Goal: Task Accomplishment & Management: Use online tool/utility

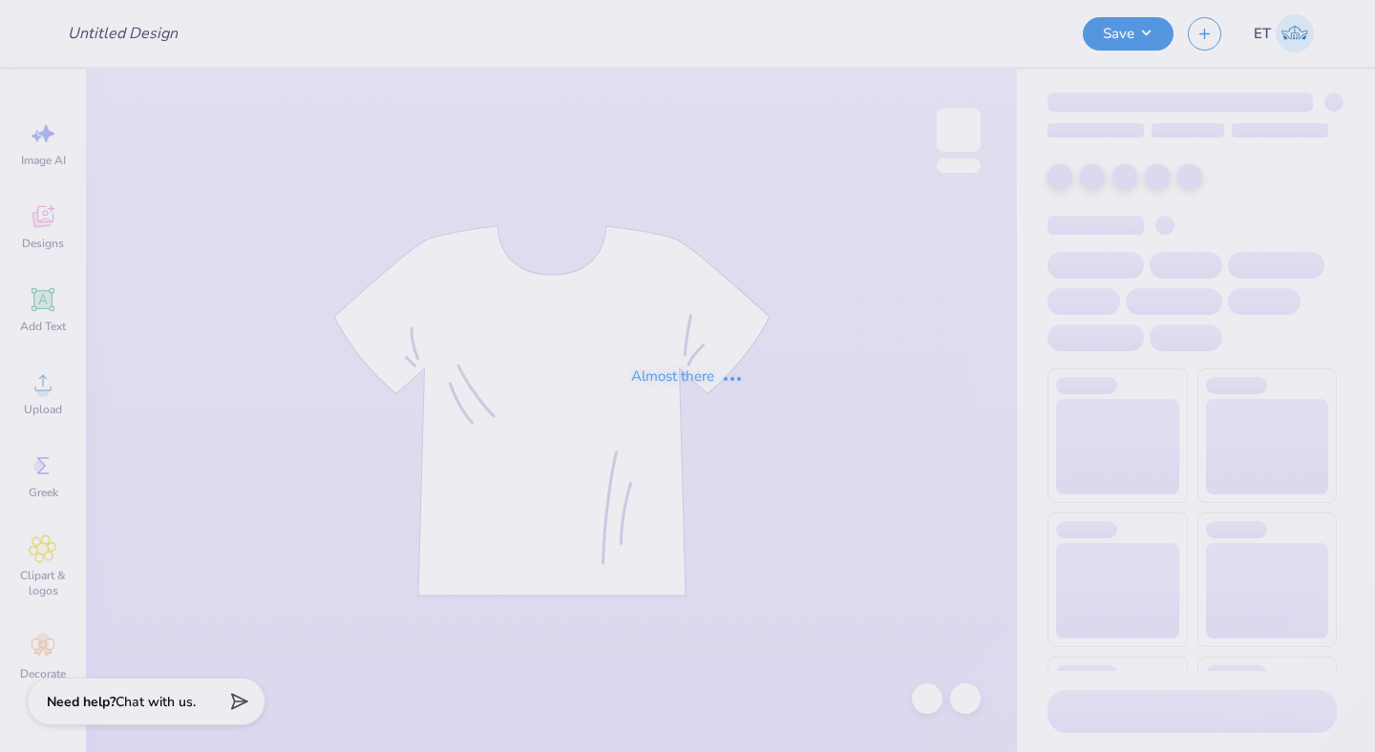
type input "Fall 2025"
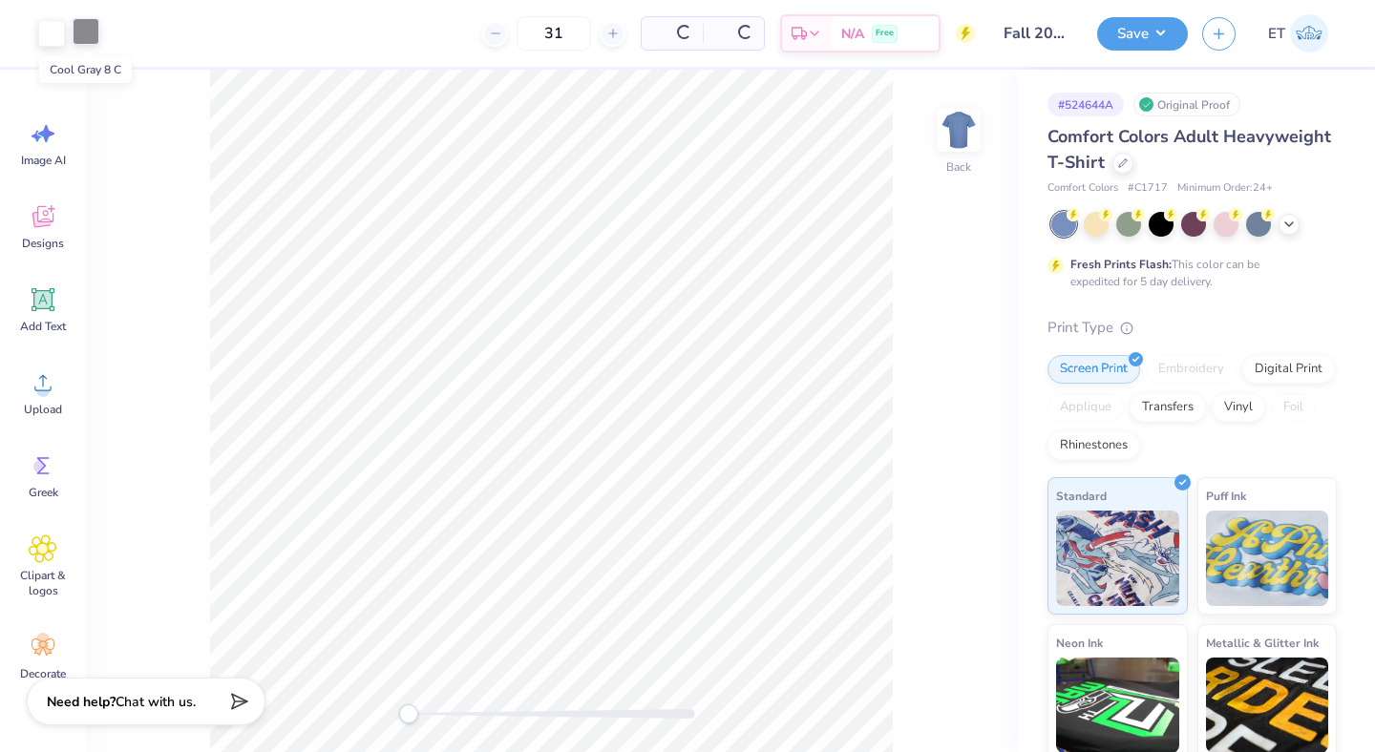
click at [86, 35] on div at bounding box center [86, 31] width 27 height 27
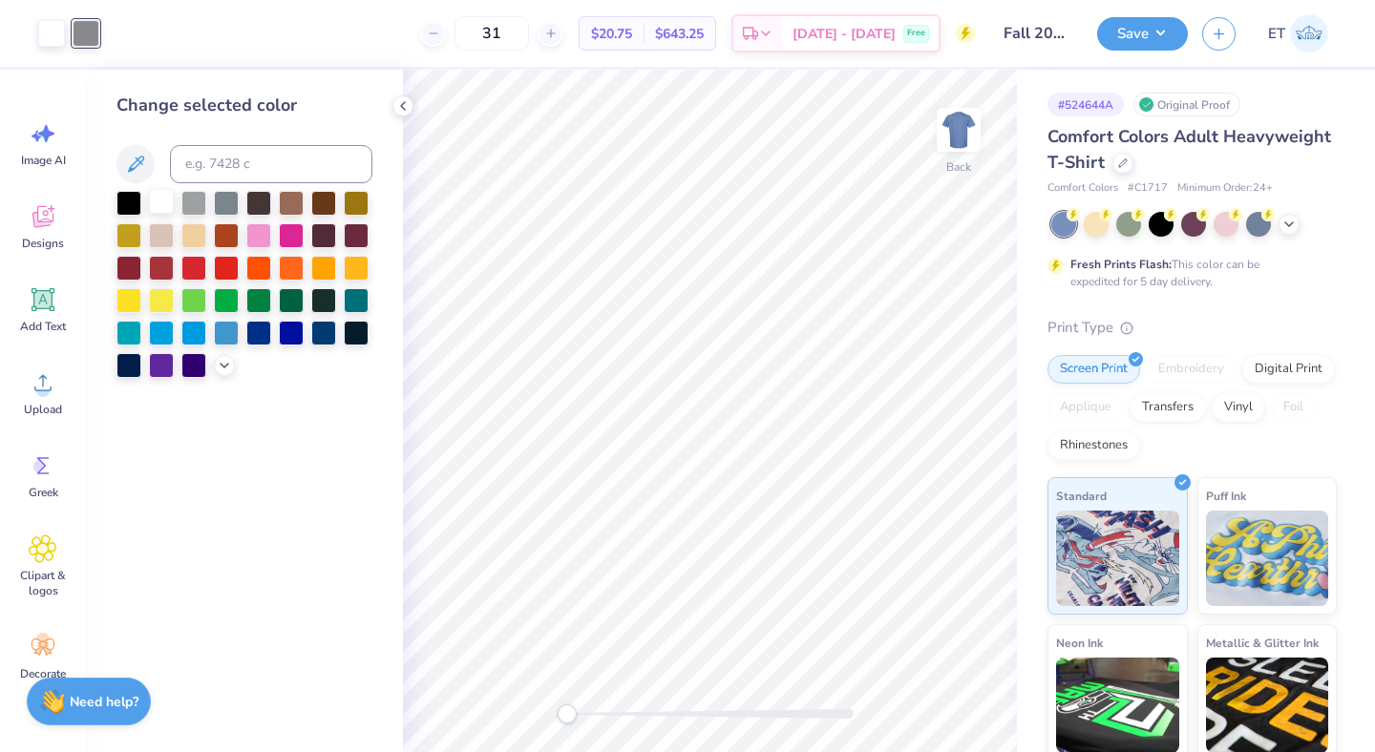
click at [157, 200] on div at bounding box center [161, 201] width 25 height 25
click at [918, 704] on icon at bounding box center [927, 698] width 19 height 19
click at [950, 695] on div at bounding box center [965, 699] width 31 height 31
click at [1161, 38] on button "Save" at bounding box center [1142, 30] width 91 height 33
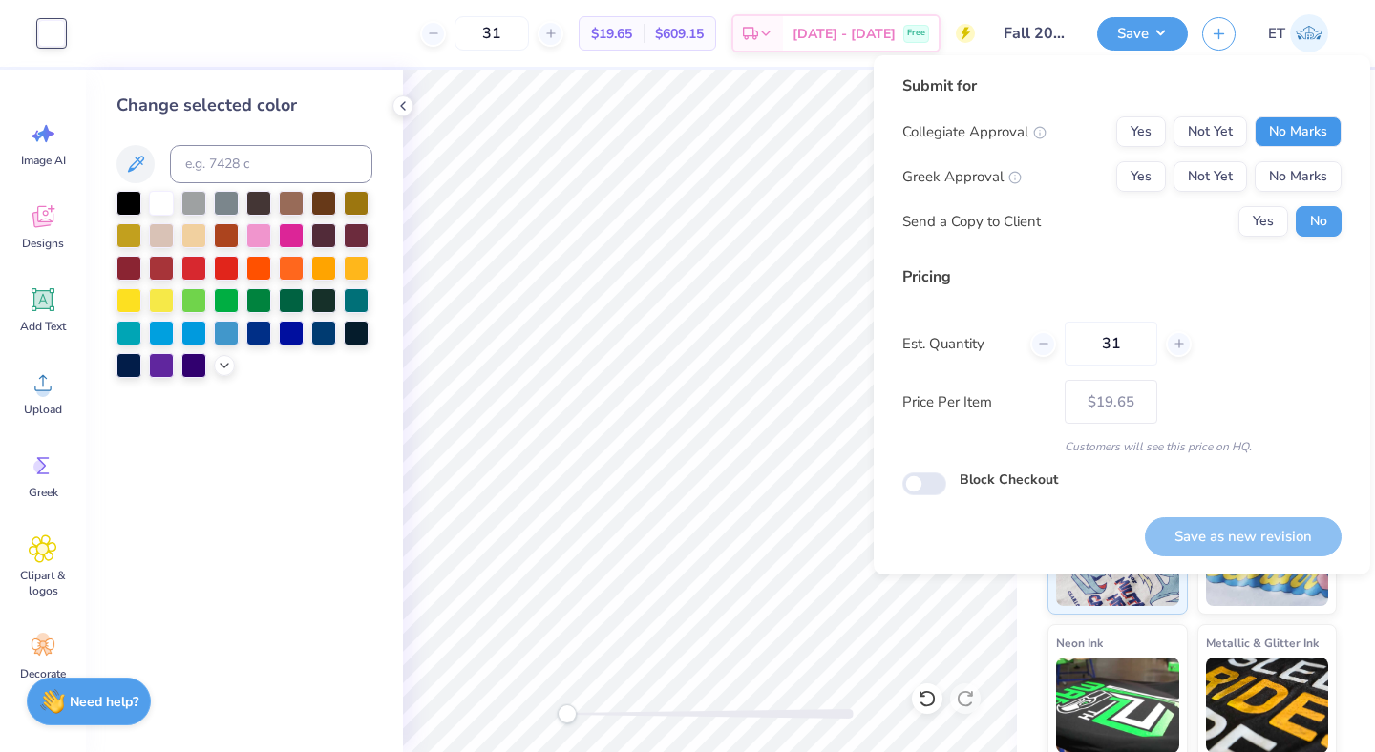
click at [1295, 116] on button "No Marks" at bounding box center [1298, 131] width 87 height 31
click at [1300, 169] on button "No Marks" at bounding box center [1298, 176] width 87 height 31
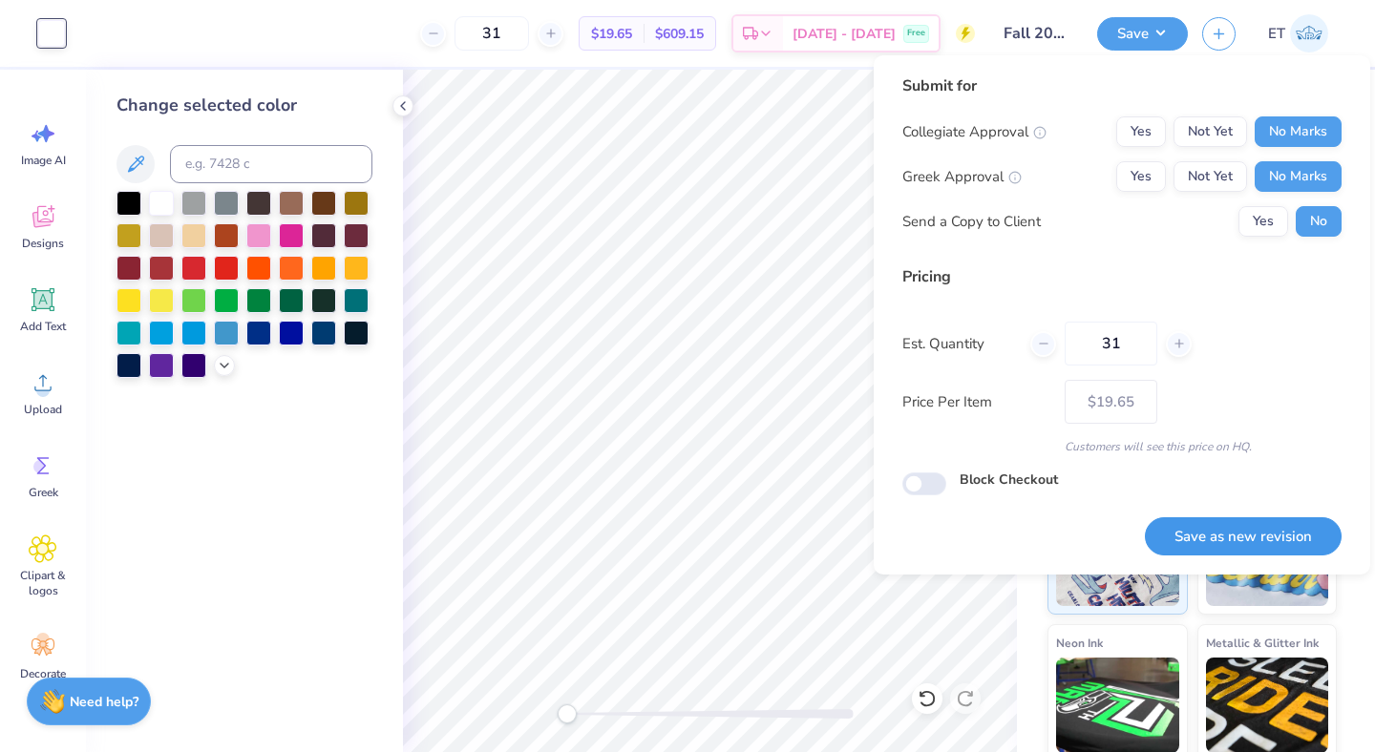
click at [1255, 553] on button "Save as new revision" at bounding box center [1243, 537] width 197 height 39
type input "$19.65"
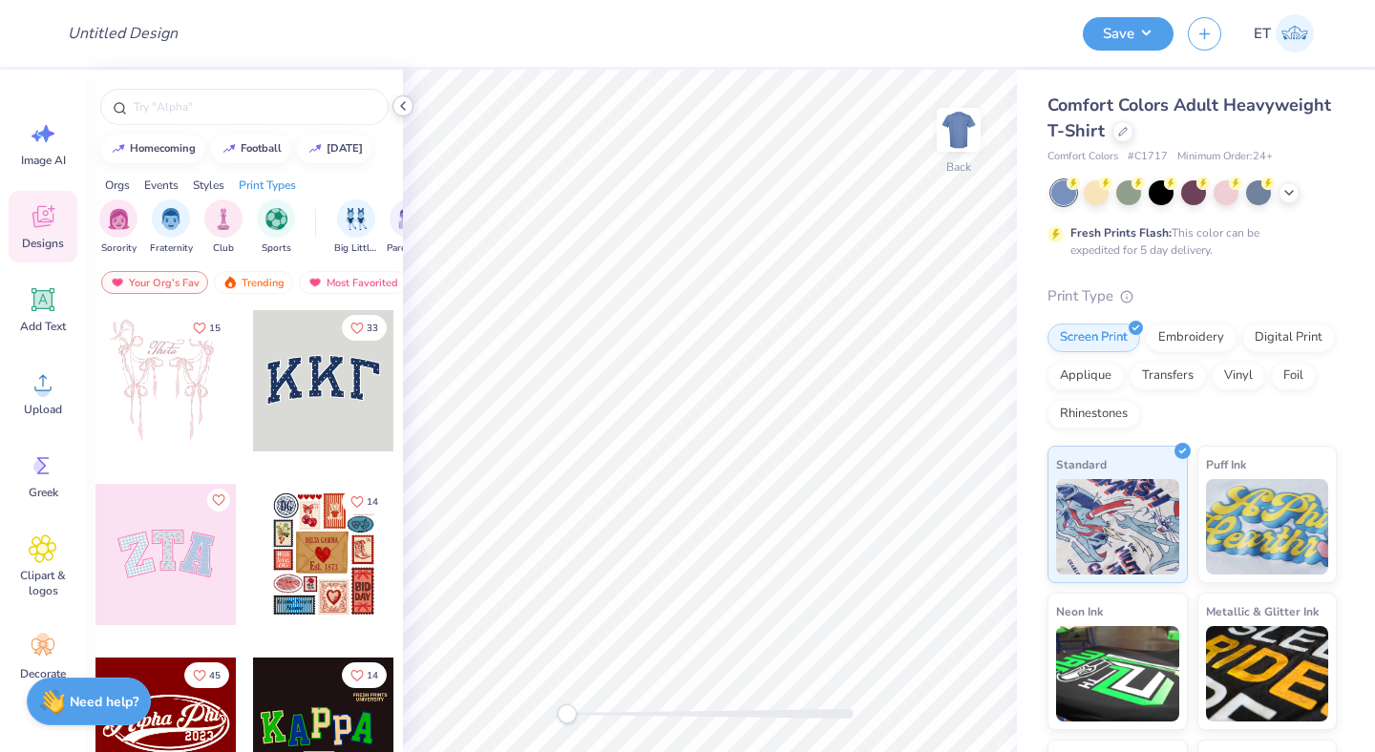
click at [409, 105] on icon at bounding box center [402, 105] width 15 height 15
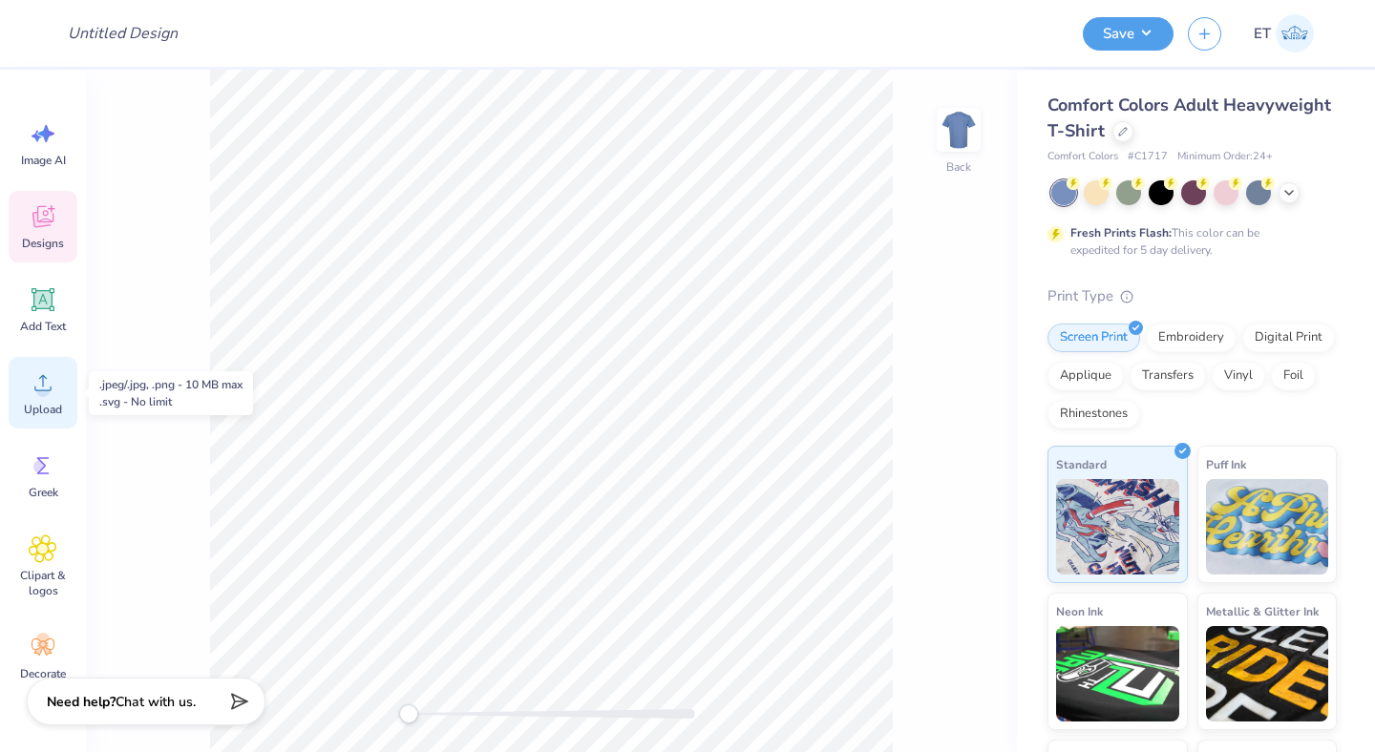
click at [49, 392] on circle at bounding box center [42, 390] width 13 height 13
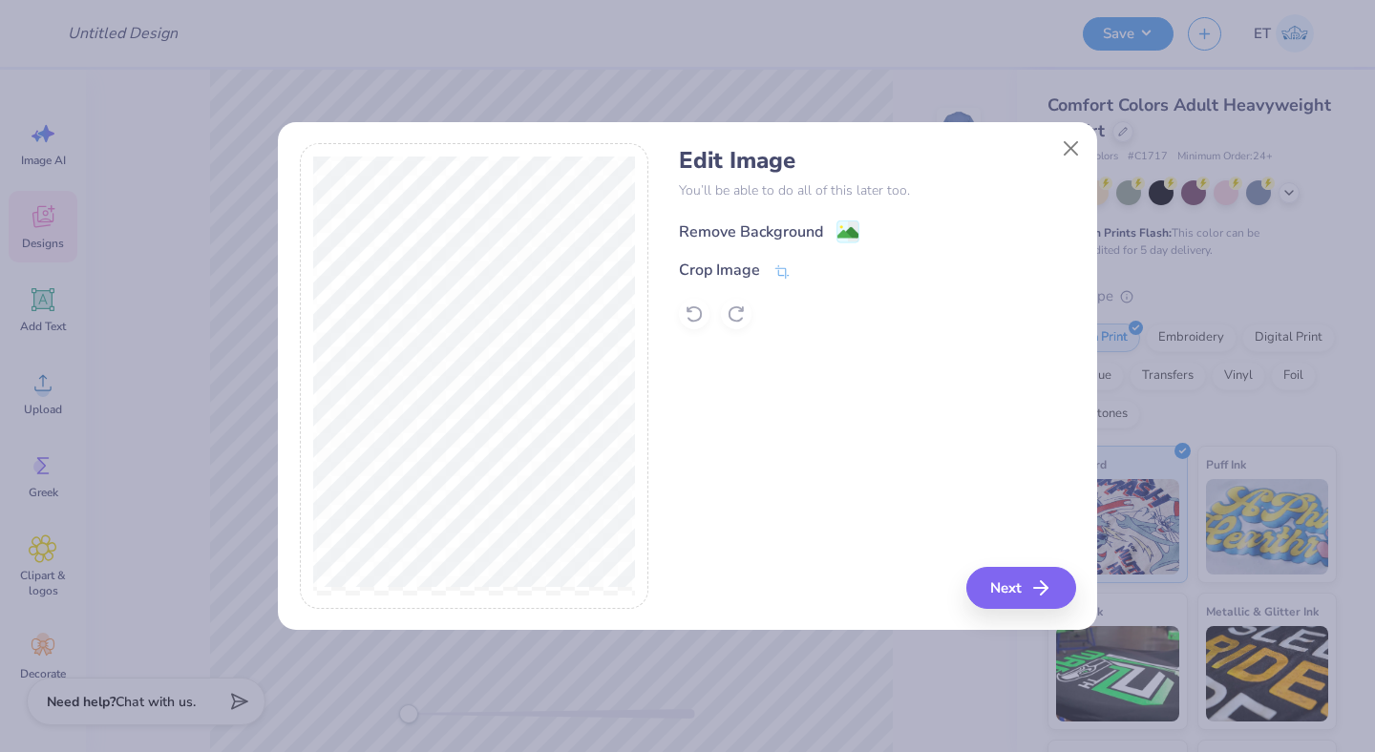
click at [751, 224] on div "Remove Background" at bounding box center [751, 232] width 144 height 23
click at [778, 275] on icon at bounding box center [781, 273] width 17 height 17
click at [817, 268] on icon at bounding box center [814, 269] width 11 height 11
click at [1025, 595] on button "Next" at bounding box center [1024, 588] width 110 height 42
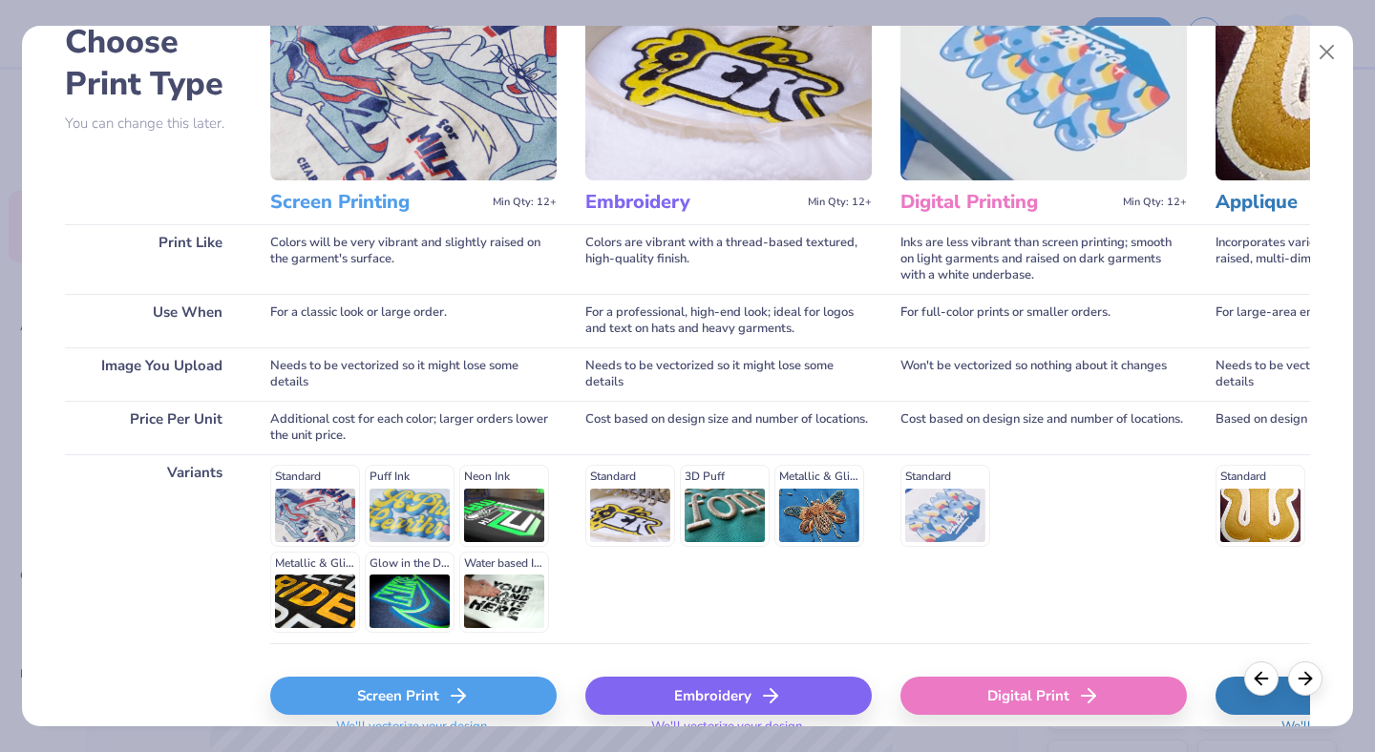
scroll to position [113, 0]
click at [691, 690] on div "Embroidery" at bounding box center [728, 695] width 286 height 38
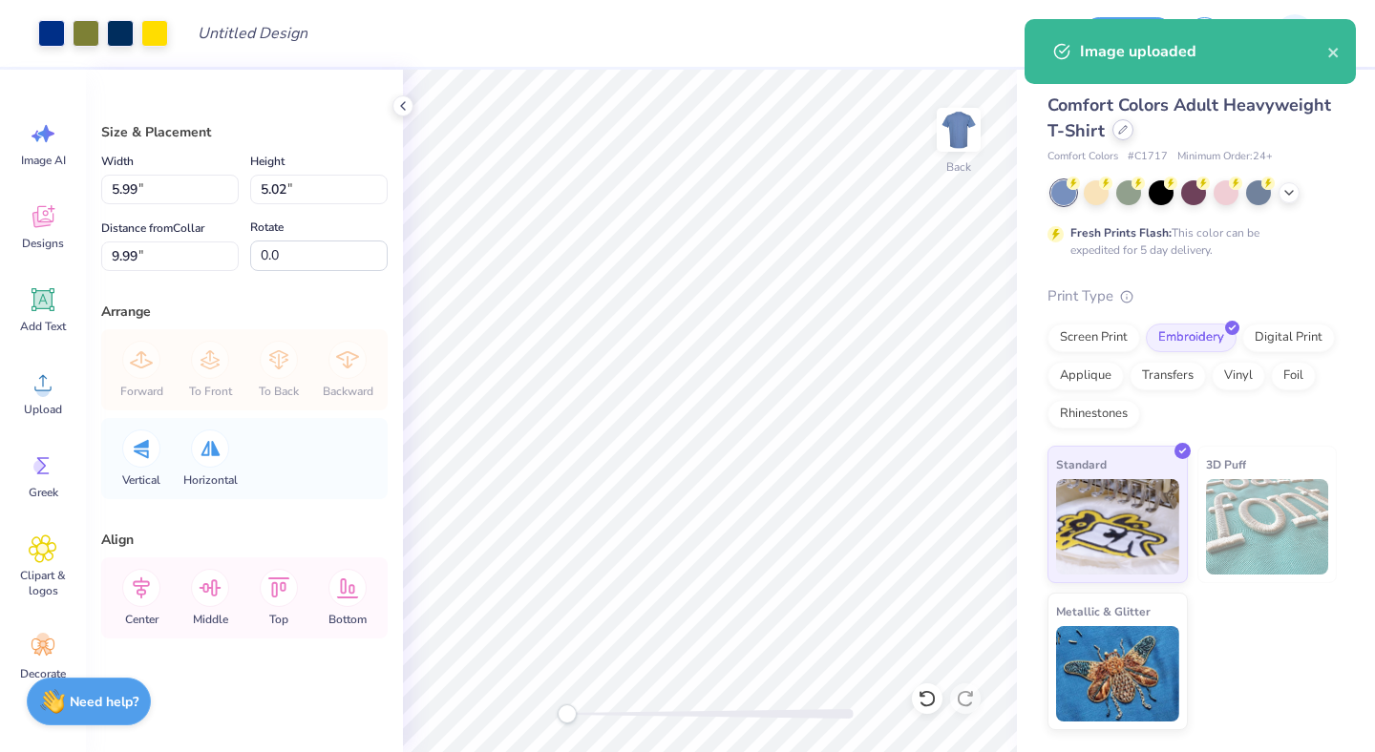
click at [1130, 129] on div at bounding box center [1122, 129] width 21 height 21
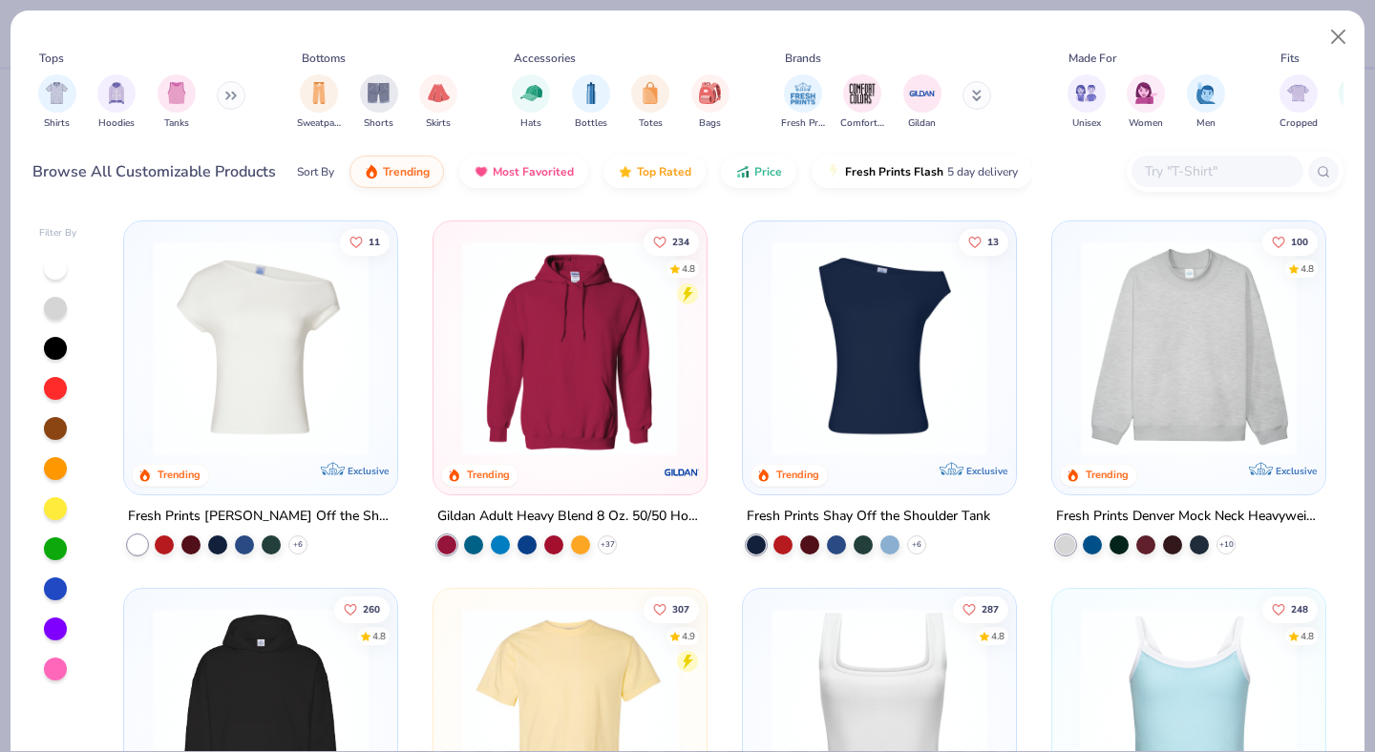
click at [228, 95] on icon at bounding box center [227, 96] width 3 height 7
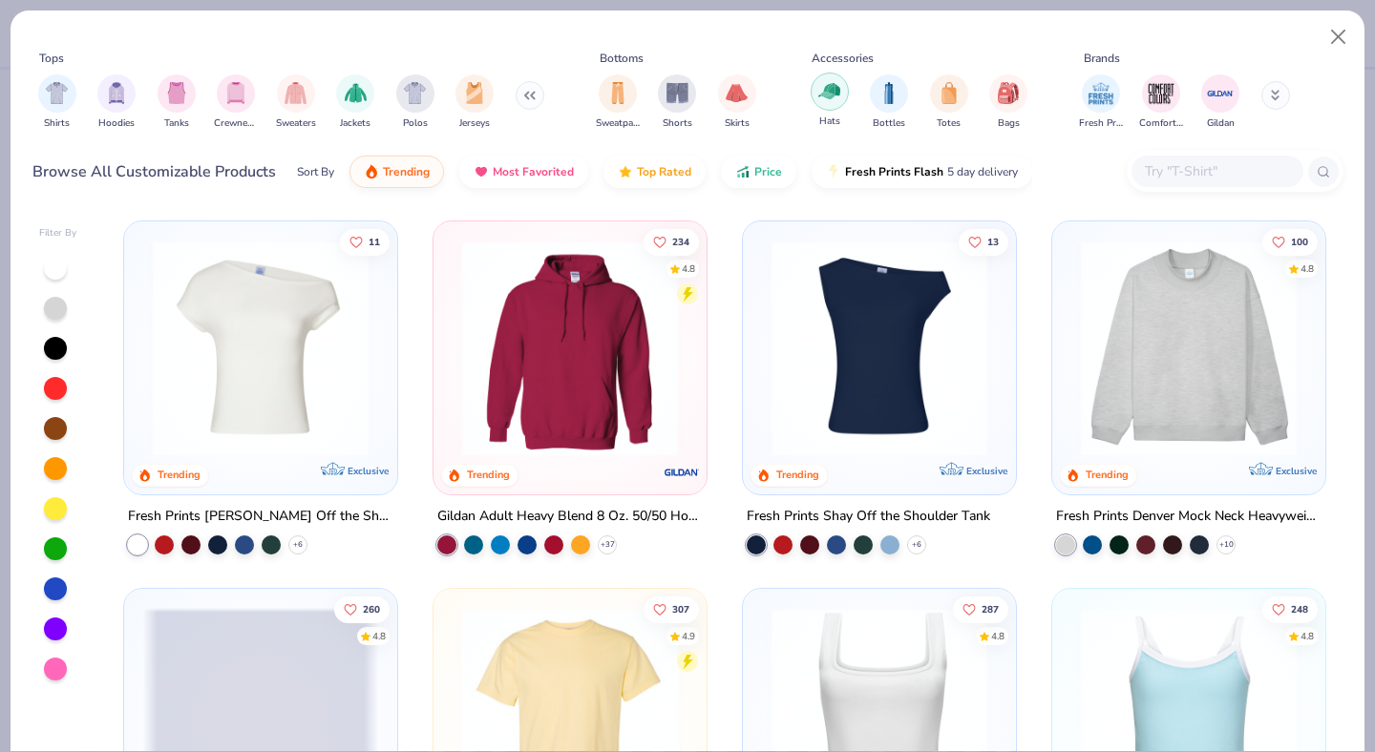
click at [831, 92] on img "filter for Hats" at bounding box center [829, 91] width 22 height 22
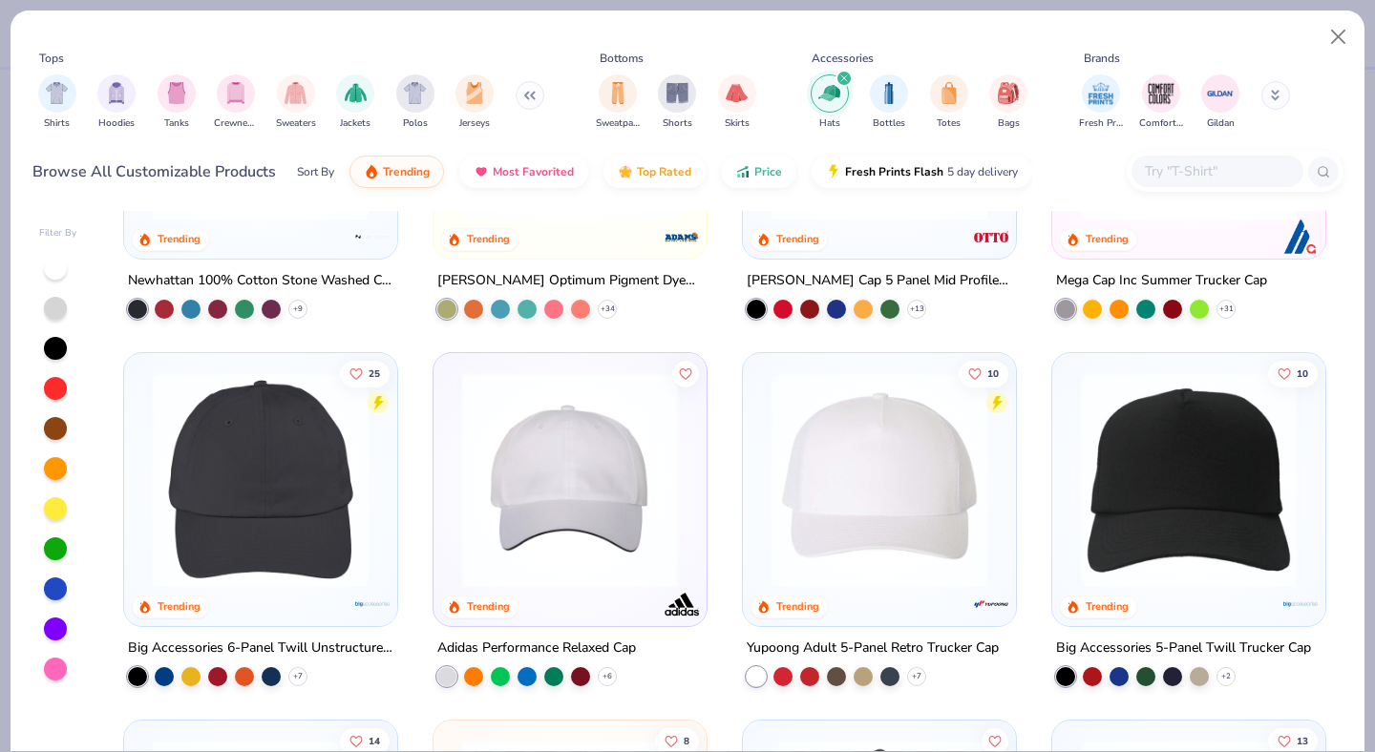
scroll to position [243, 0]
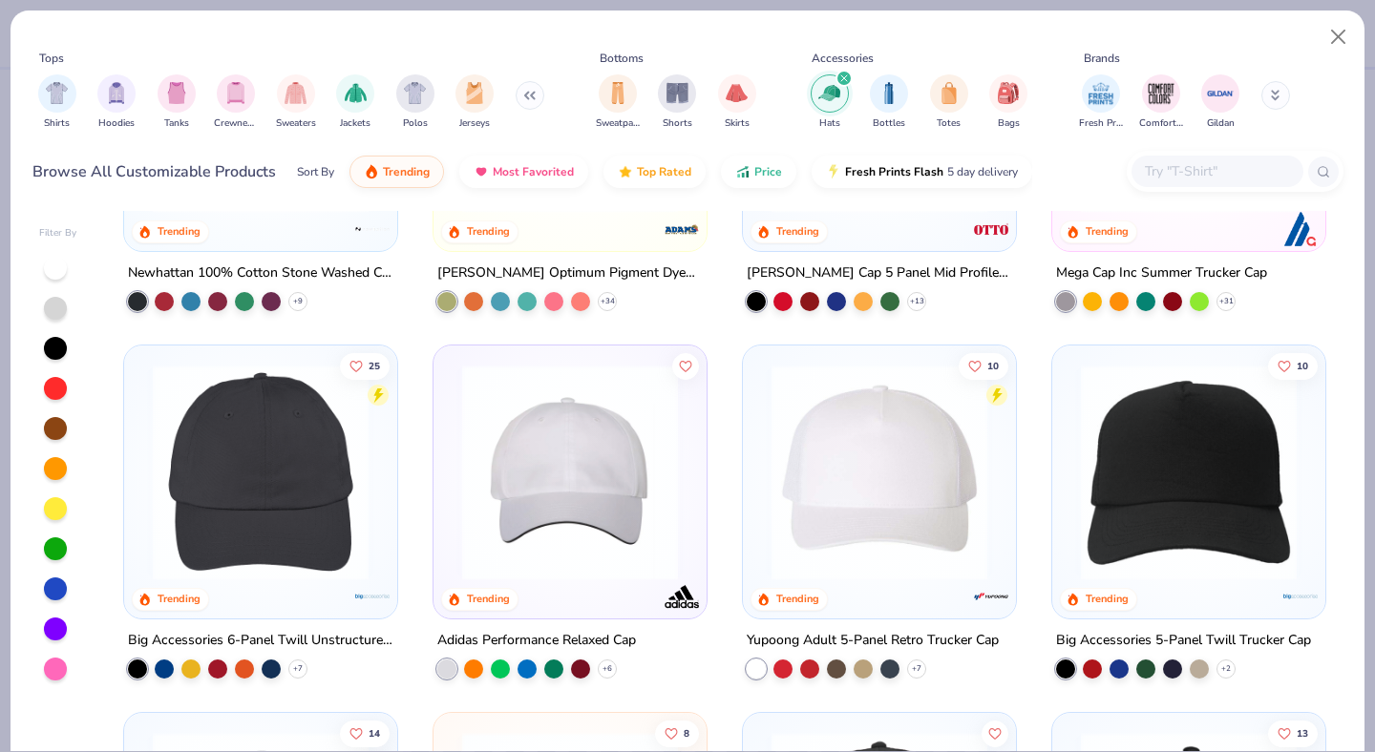
click at [289, 529] on img at bounding box center [260, 473] width 235 height 216
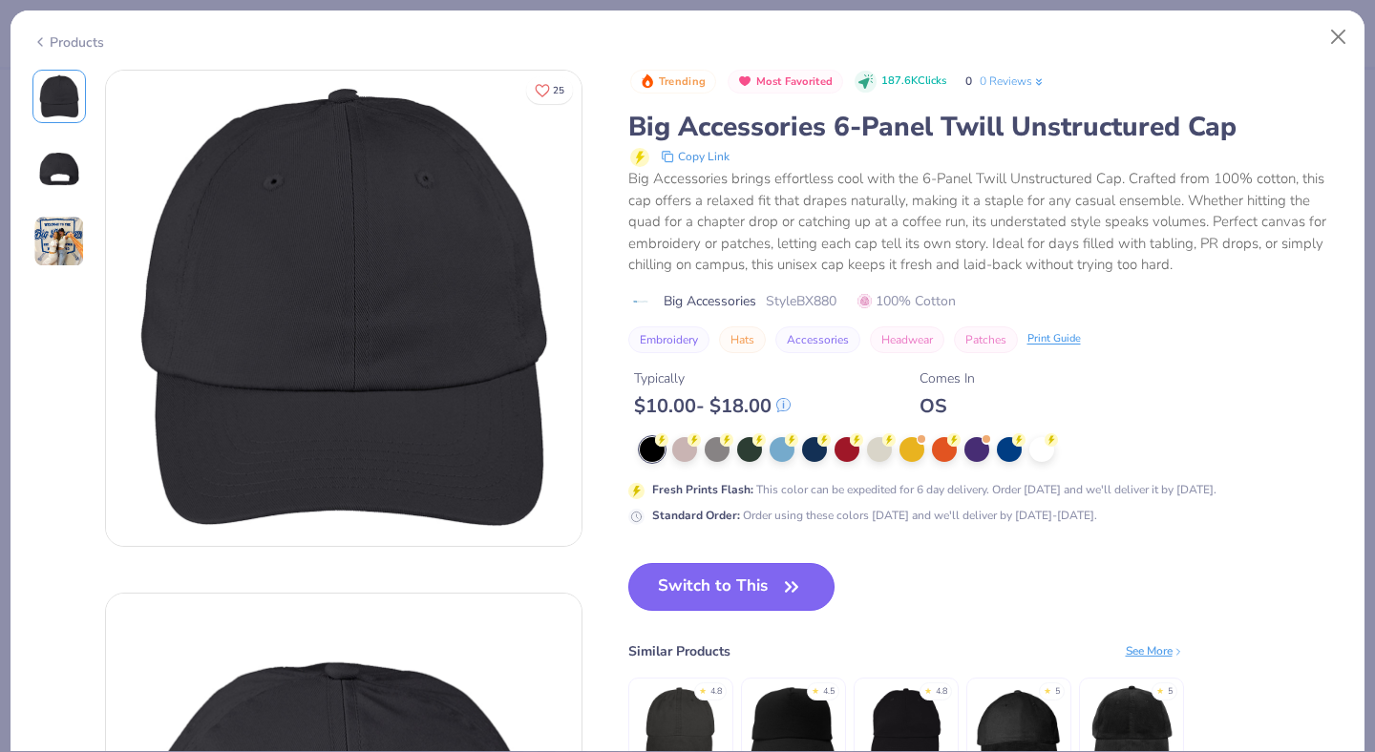
click at [715, 584] on button "Switch to This" at bounding box center [731, 587] width 207 height 48
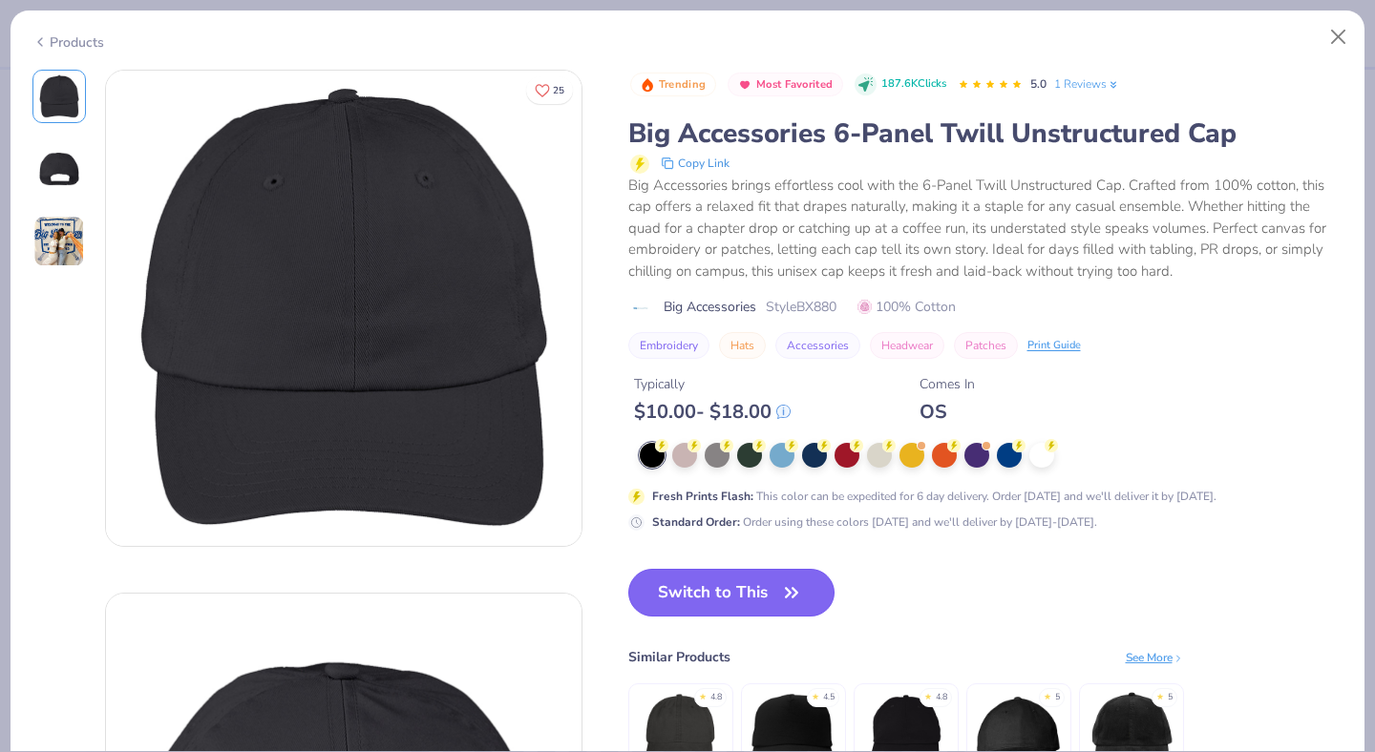
click at [726, 605] on button "Switch to This" at bounding box center [731, 593] width 207 height 48
click at [704, 589] on button "Switch to This" at bounding box center [731, 593] width 207 height 48
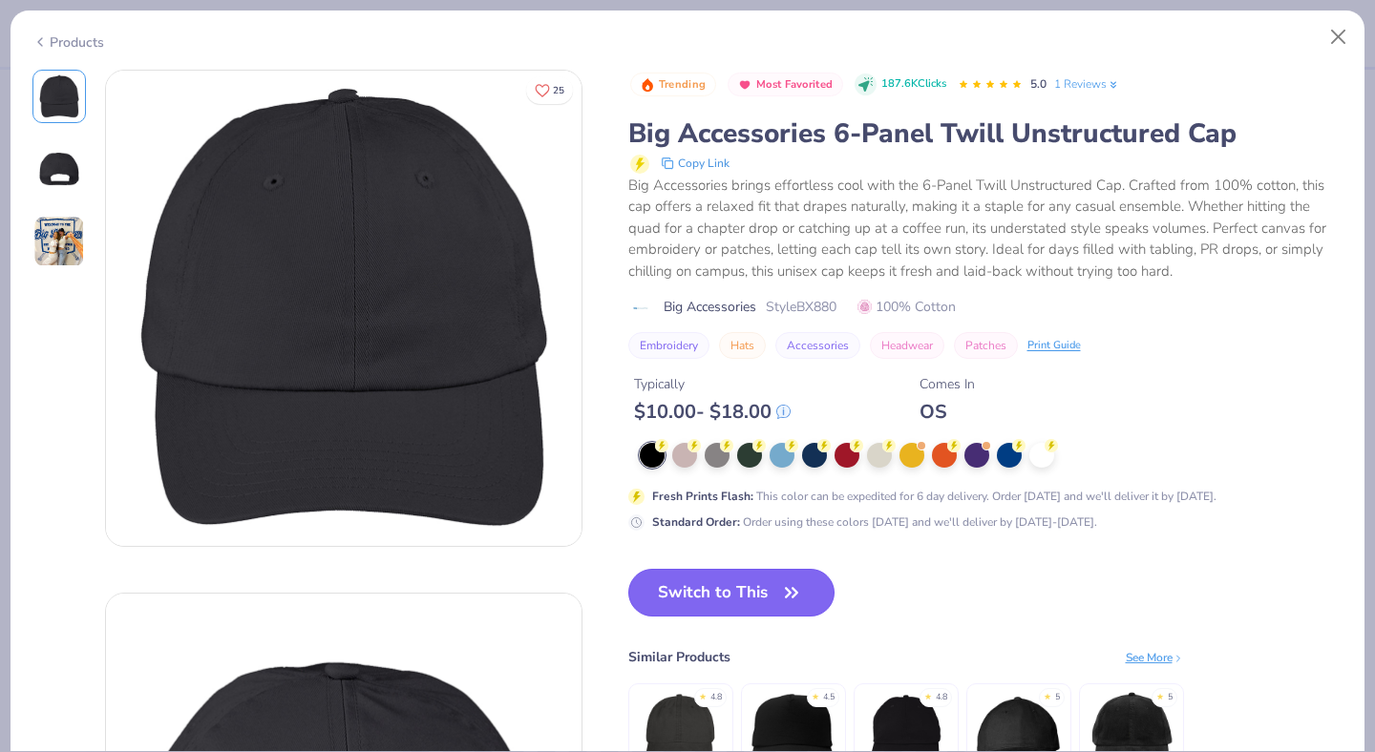
click at [793, 590] on icon "button" at bounding box center [791, 593] width 27 height 27
click at [83, 42] on div "Products" at bounding box center [68, 42] width 72 height 20
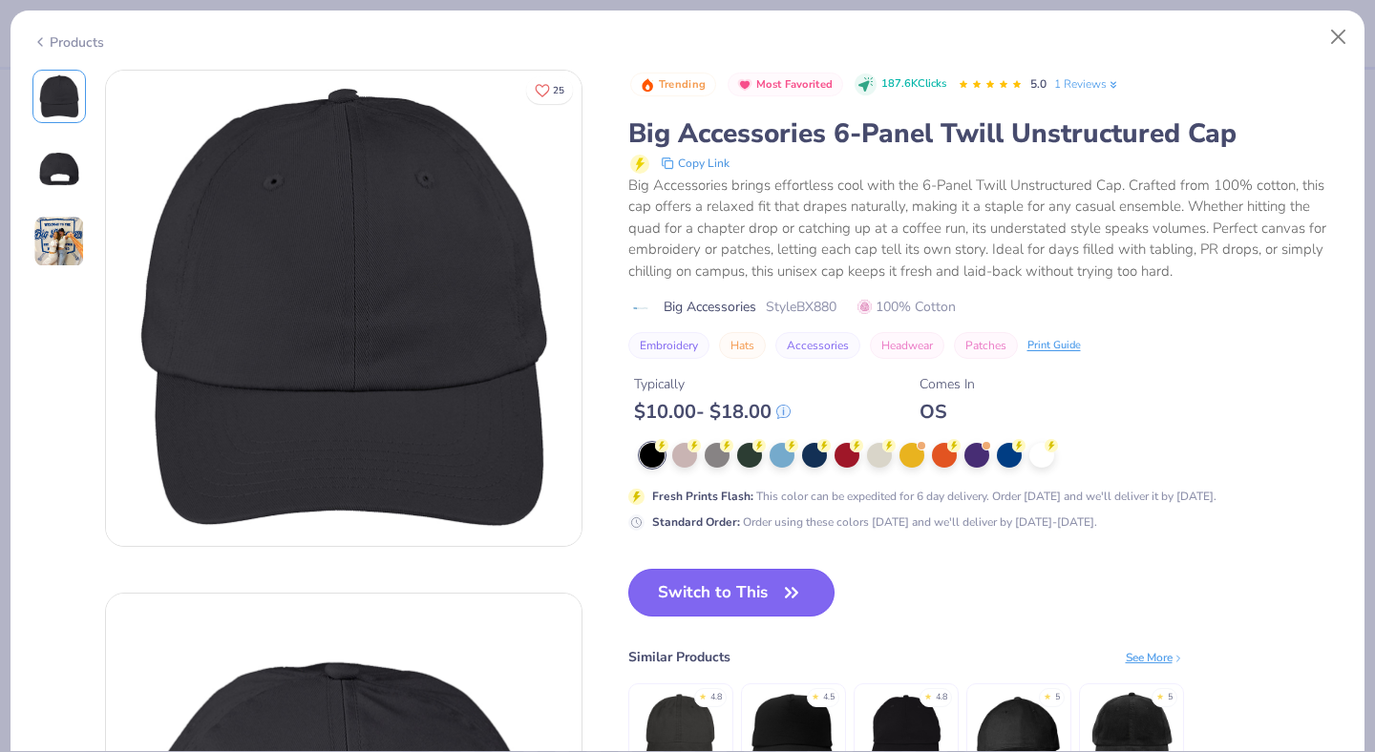
click at [758, 582] on button "Switch to This" at bounding box center [731, 593] width 207 height 48
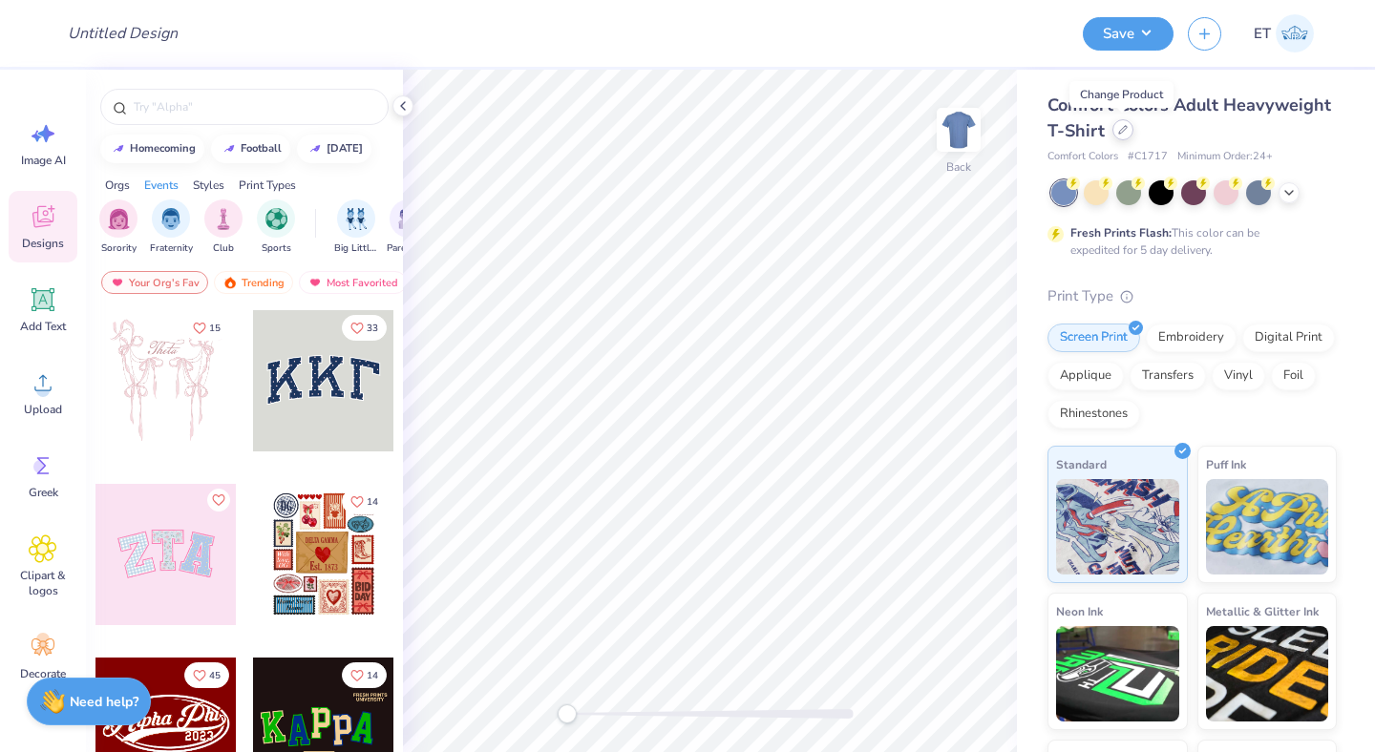
click at [1127, 133] on div at bounding box center [1122, 129] width 21 height 21
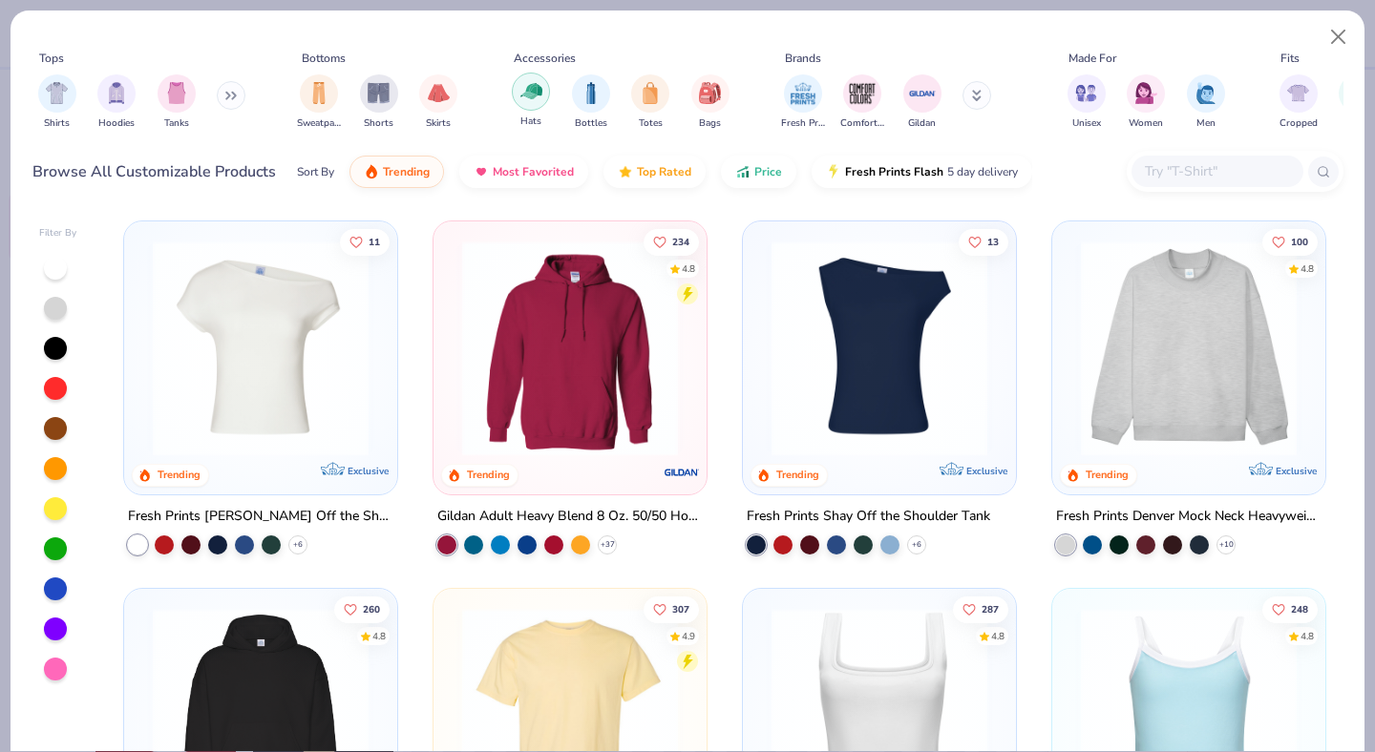
click at [529, 92] on img "filter for Hats" at bounding box center [531, 91] width 22 height 22
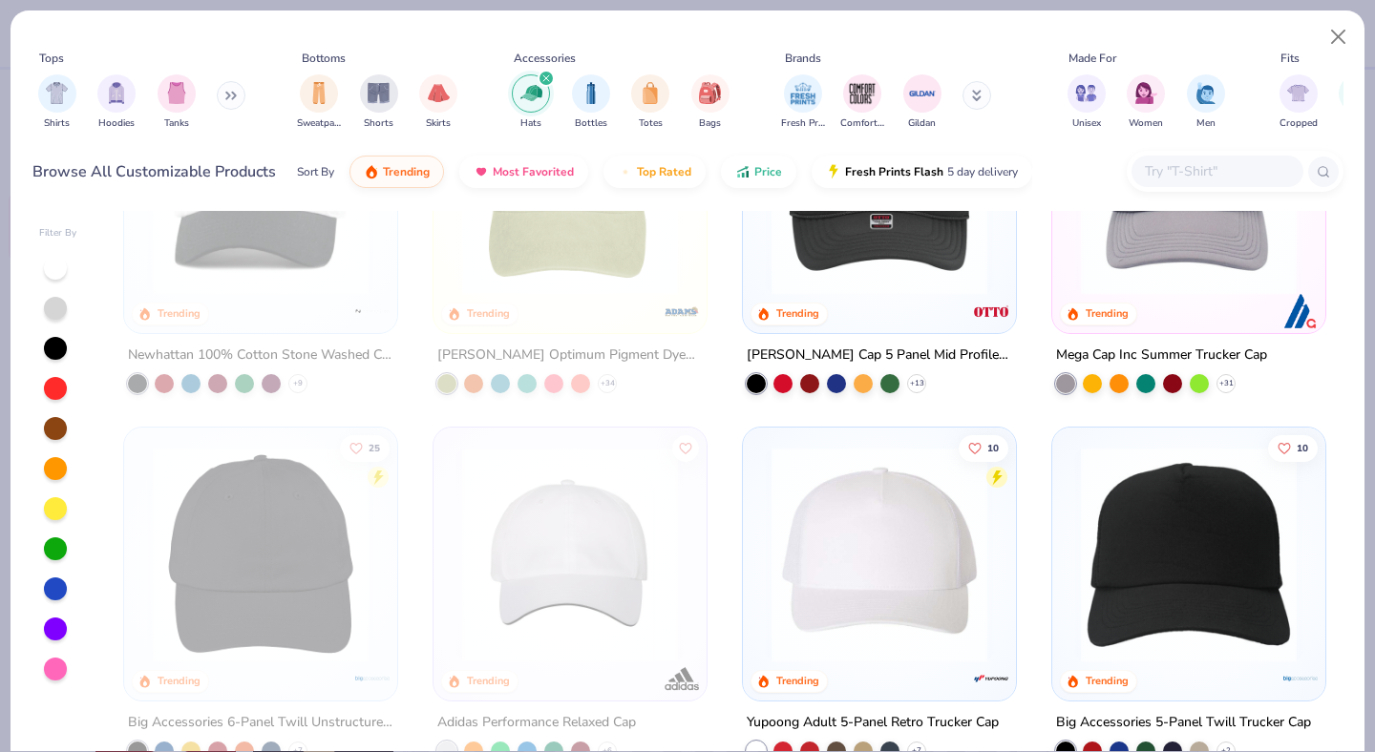
scroll to position [35, 0]
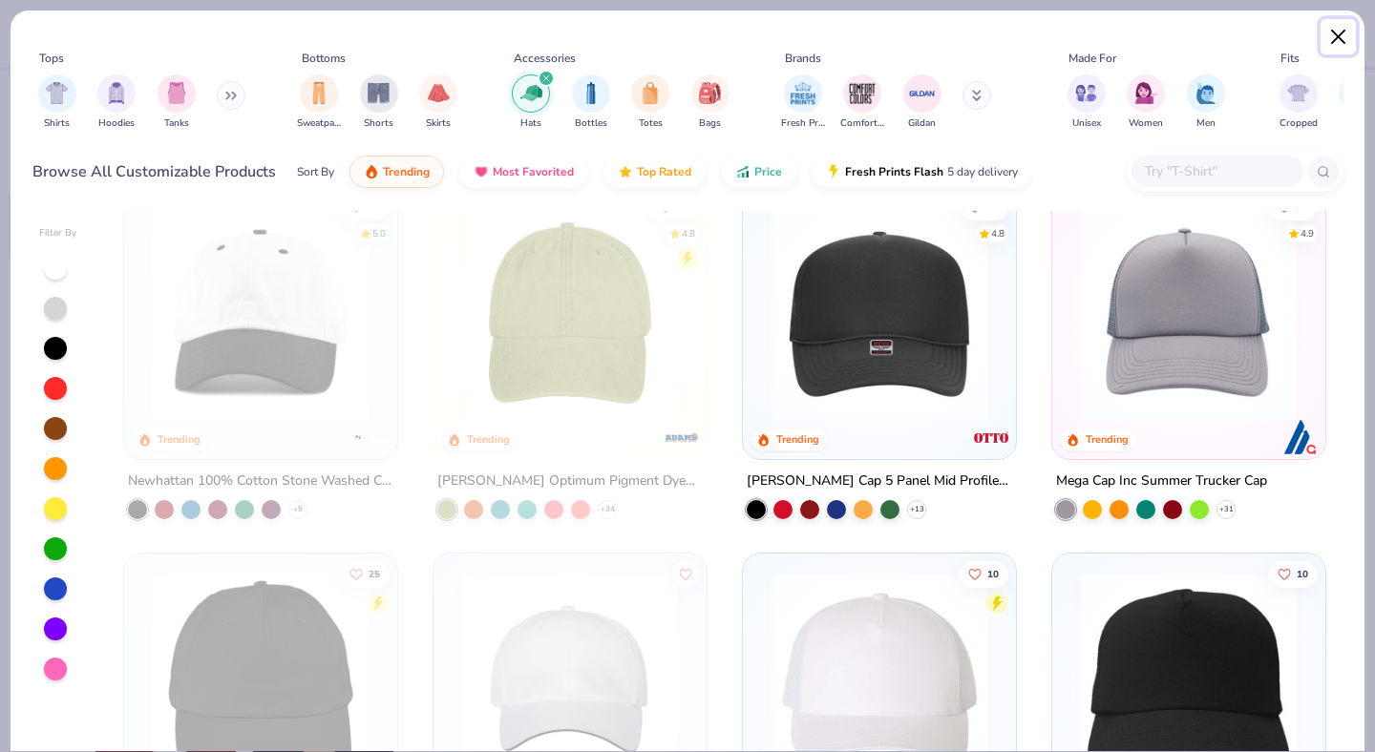
click at [1342, 37] on button "Close" at bounding box center [1339, 37] width 36 height 36
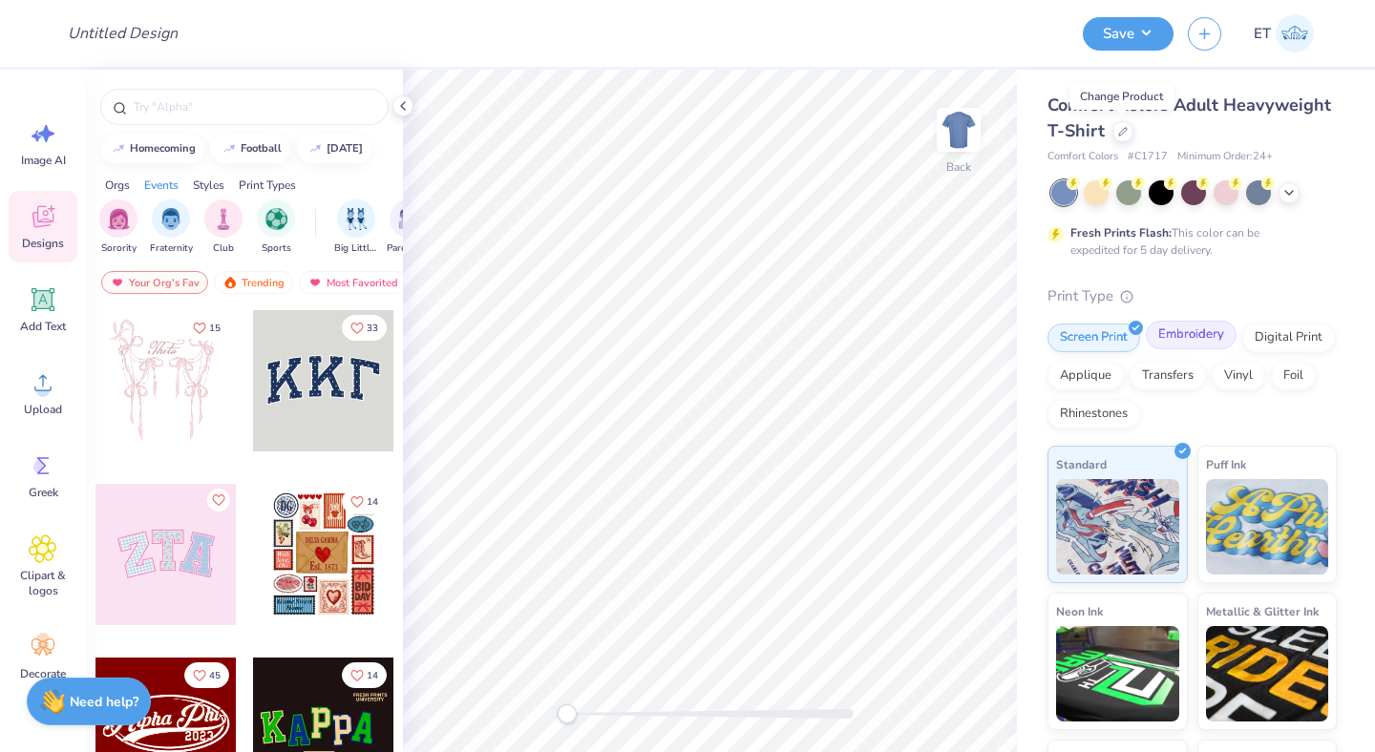
click at [1180, 342] on div "Embroidery" at bounding box center [1191, 335] width 91 height 29
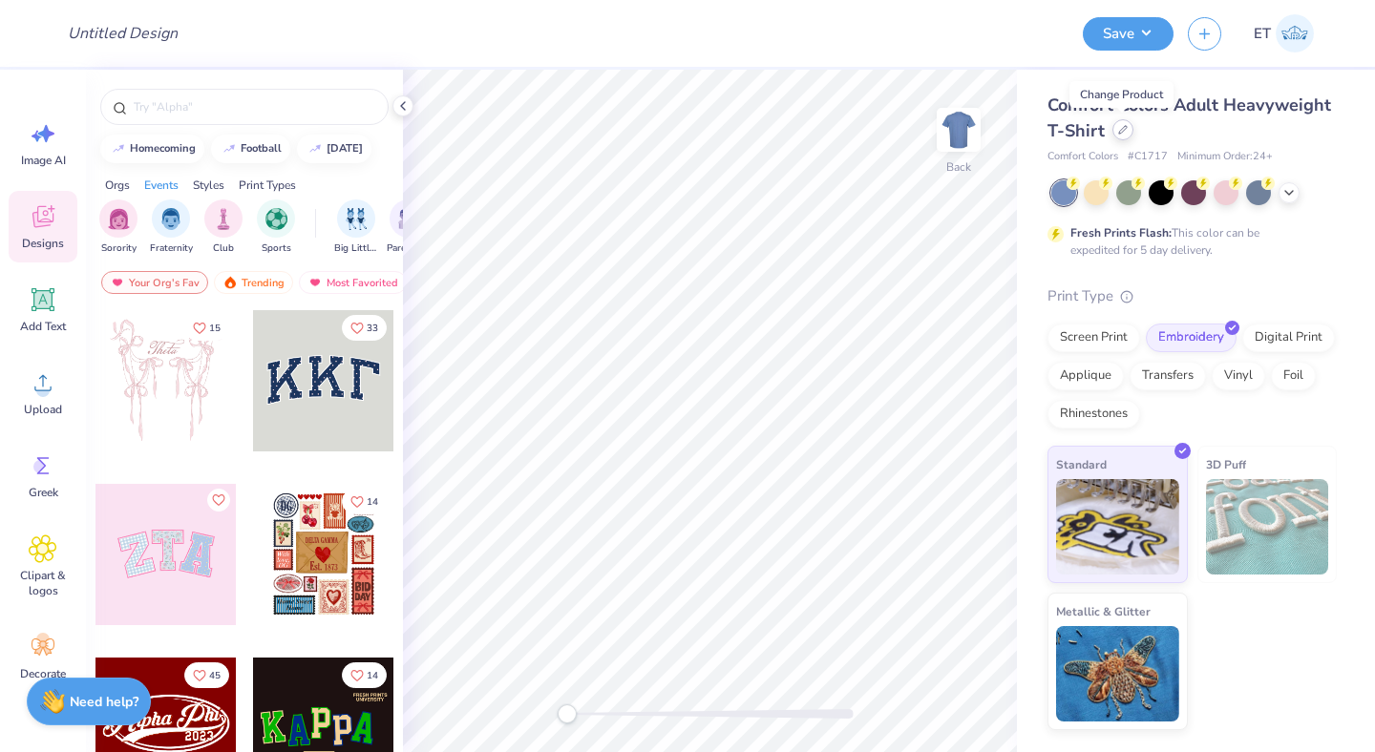
click at [1122, 133] on icon at bounding box center [1123, 130] width 10 height 10
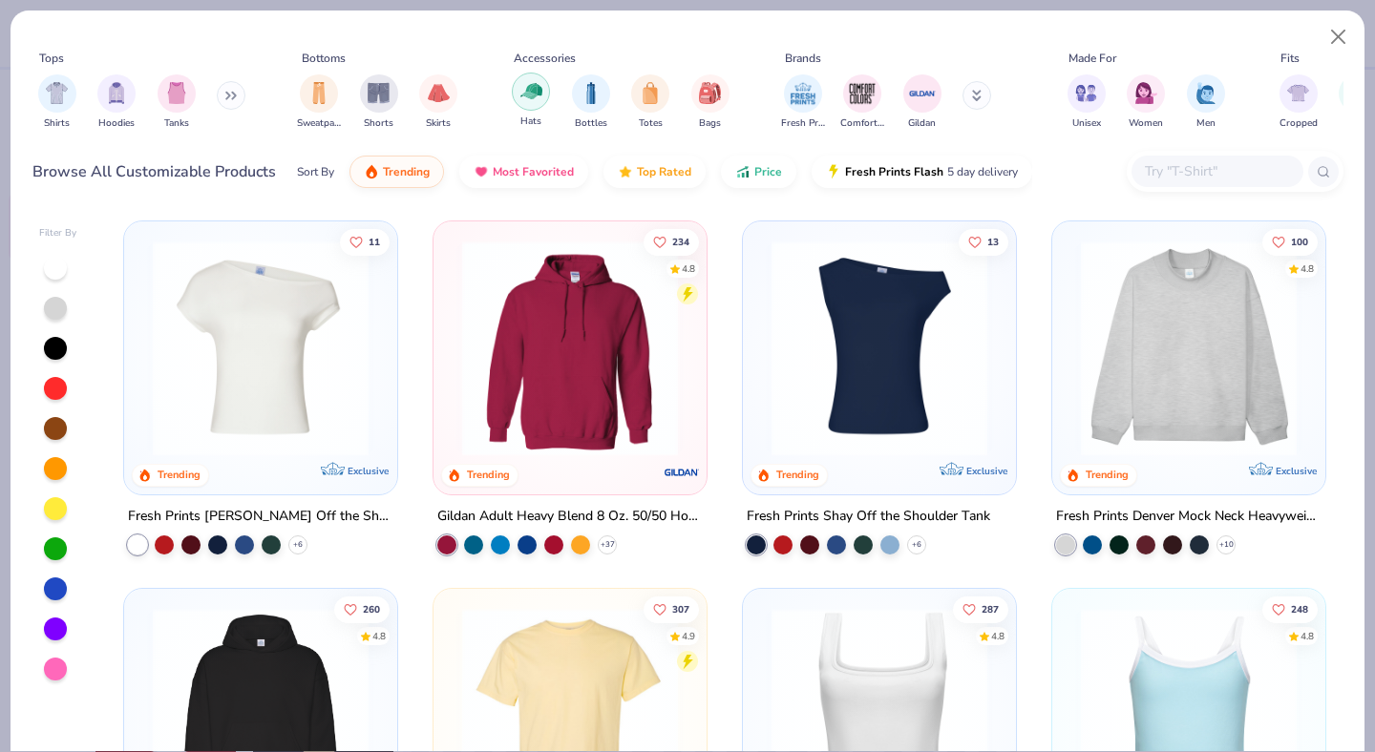
click at [535, 95] on img "filter for Hats" at bounding box center [531, 91] width 22 height 22
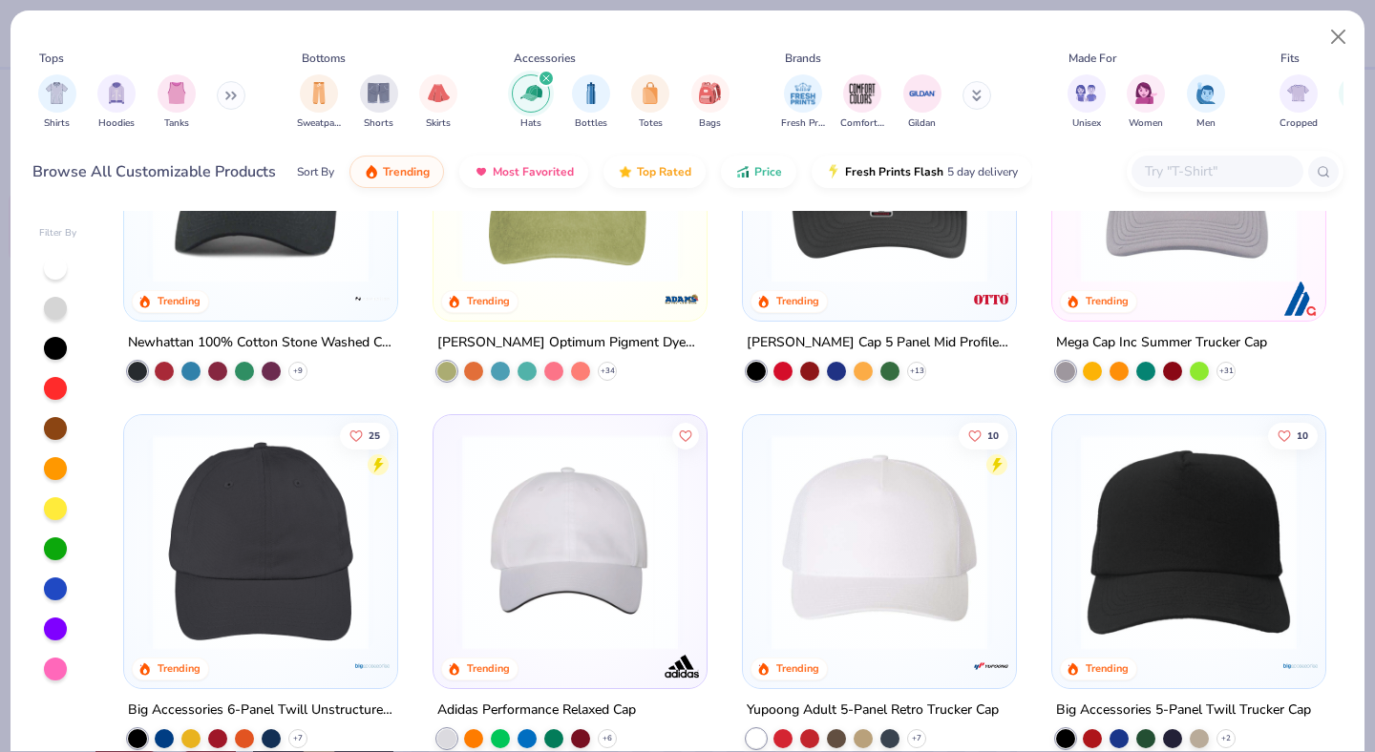
scroll to position [241, 0]
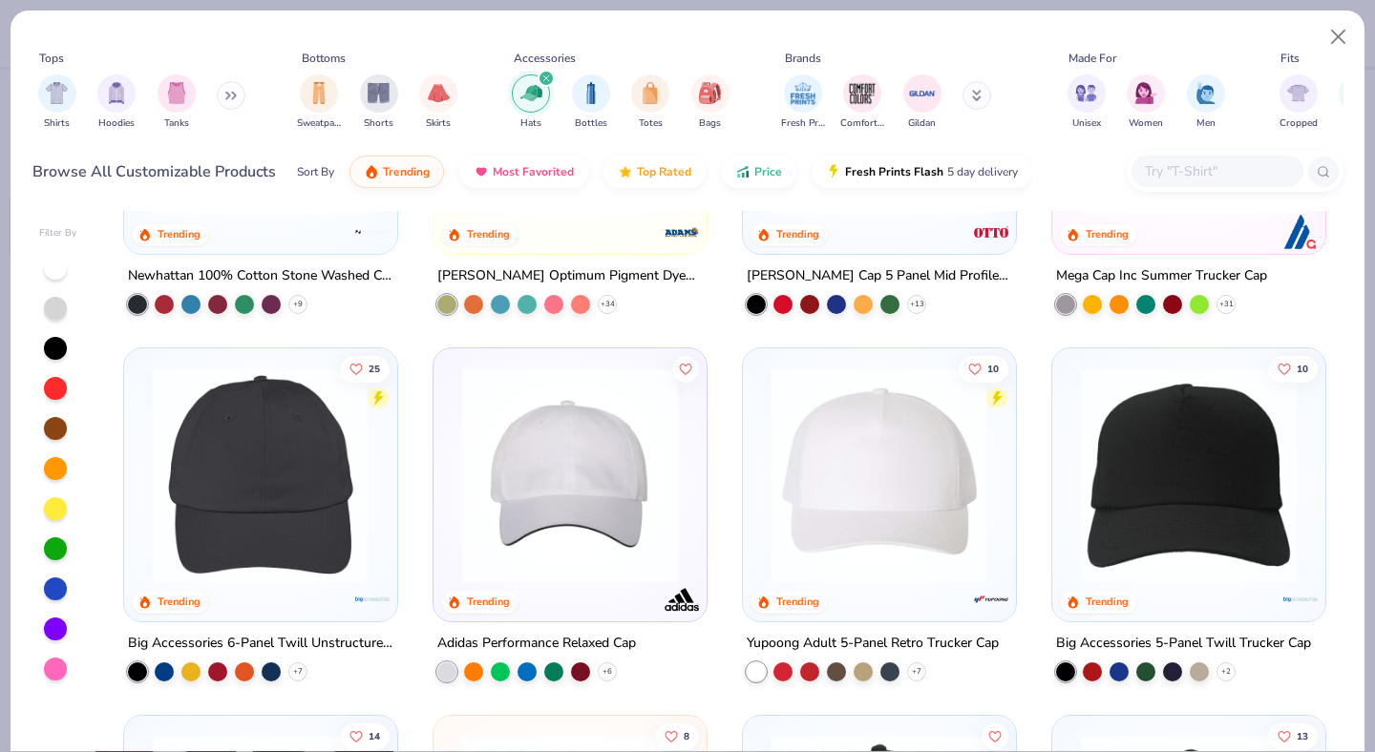
click at [345, 480] on img at bounding box center [260, 476] width 235 height 216
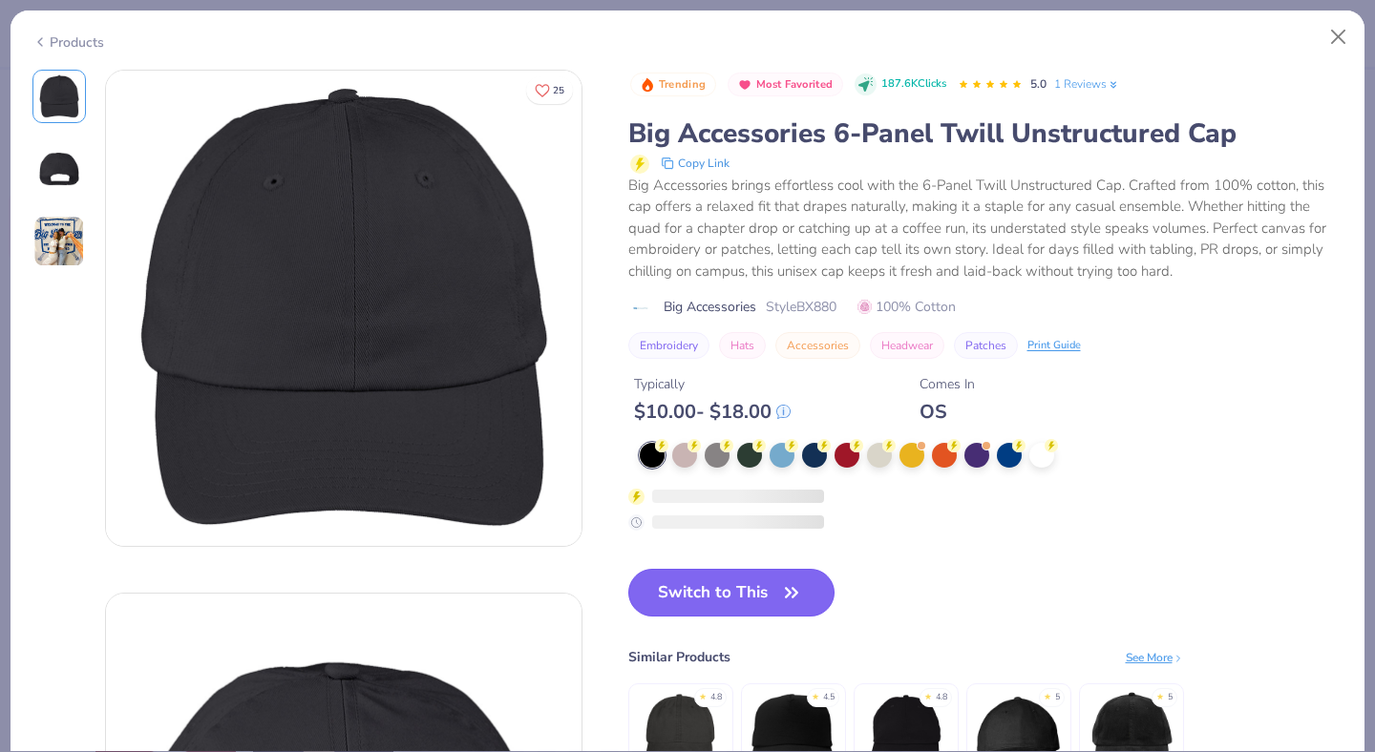
click at [722, 604] on button "Switch to This" at bounding box center [731, 593] width 207 height 48
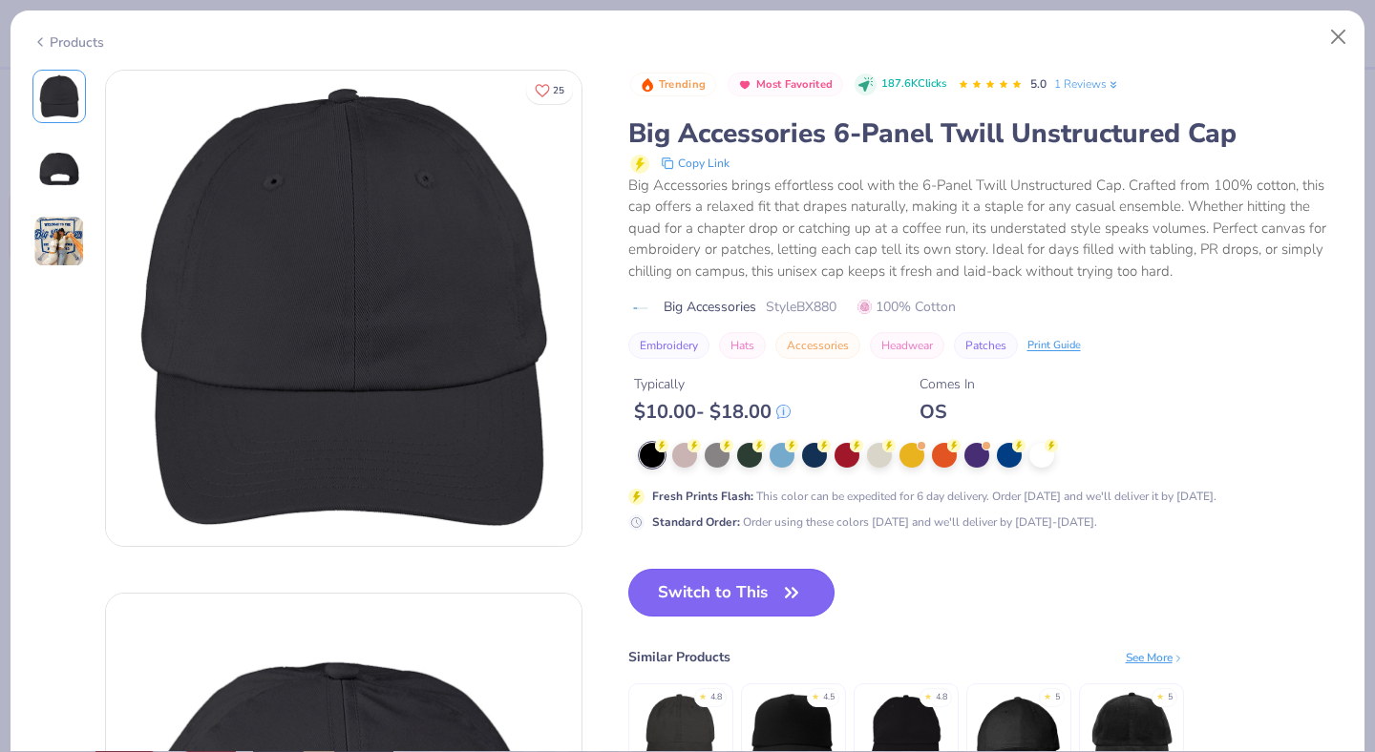
click at [775, 590] on button "Switch to This" at bounding box center [731, 593] width 207 height 48
click at [760, 590] on button "Switch to This" at bounding box center [731, 593] width 207 height 48
click at [756, 590] on button "Switch to This" at bounding box center [731, 593] width 207 height 48
click at [78, 40] on div "Products" at bounding box center [68, 42] width 72 height 20
click at [1344, 35] on button "Close" at bounding box center [1339, 37] width 36 height 36
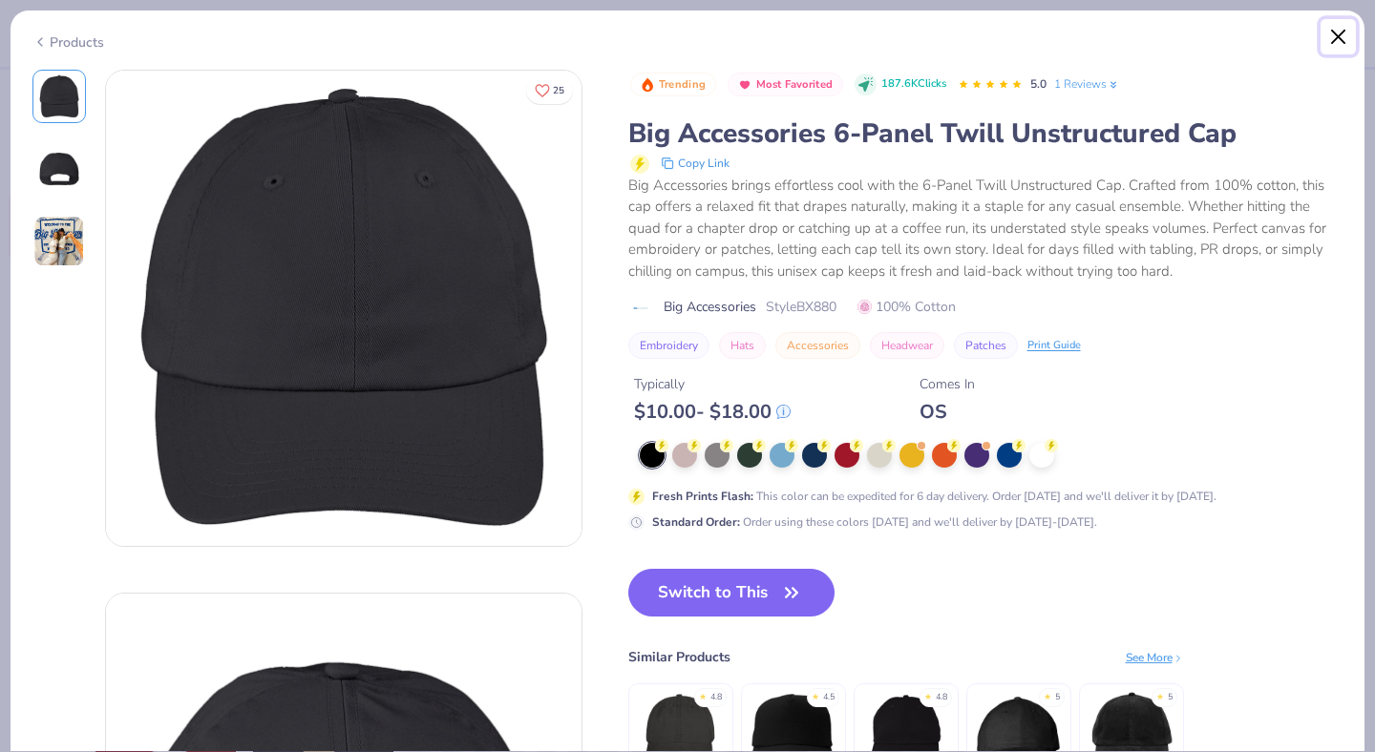
click at [1344, 35] on button "Close" at bounding box center [1339, 37] width 36 height 36
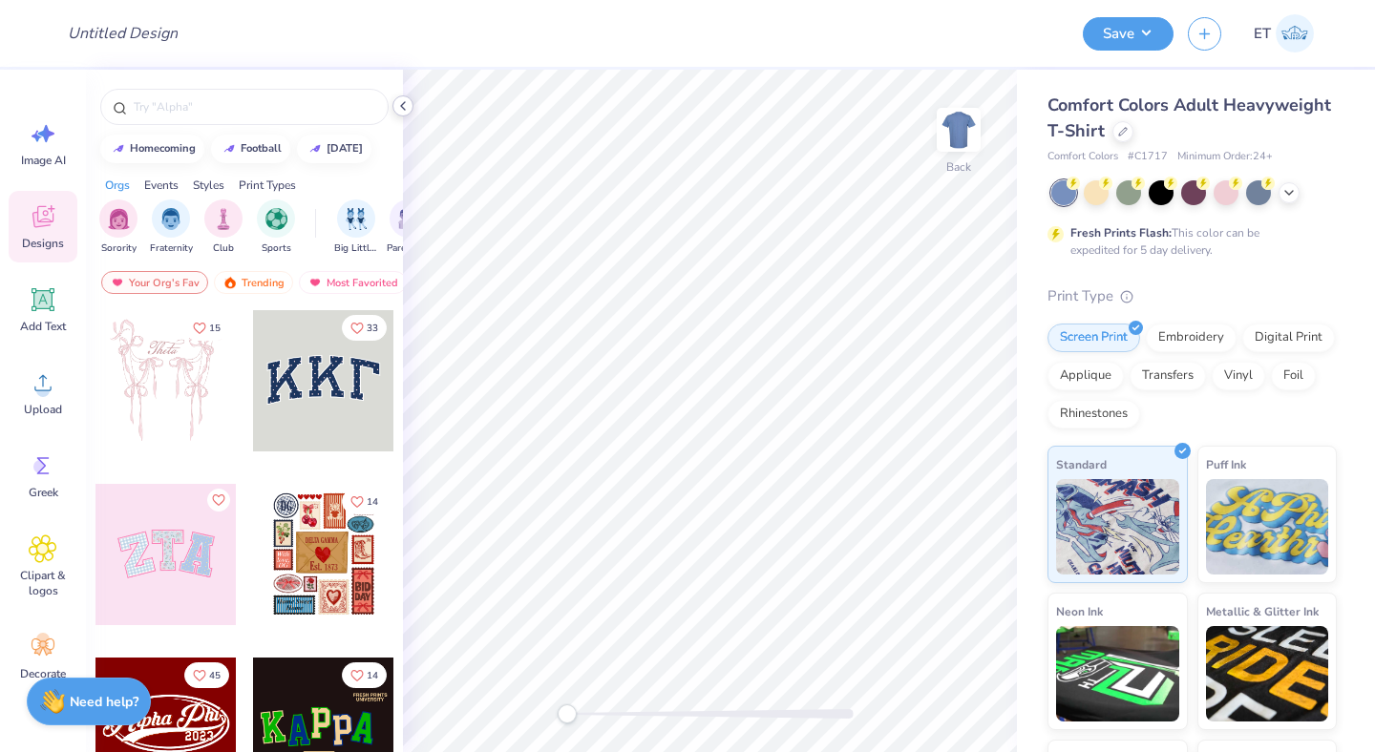
click at [411, 109] on div at bounding box center [402, 105] width 21 height 21
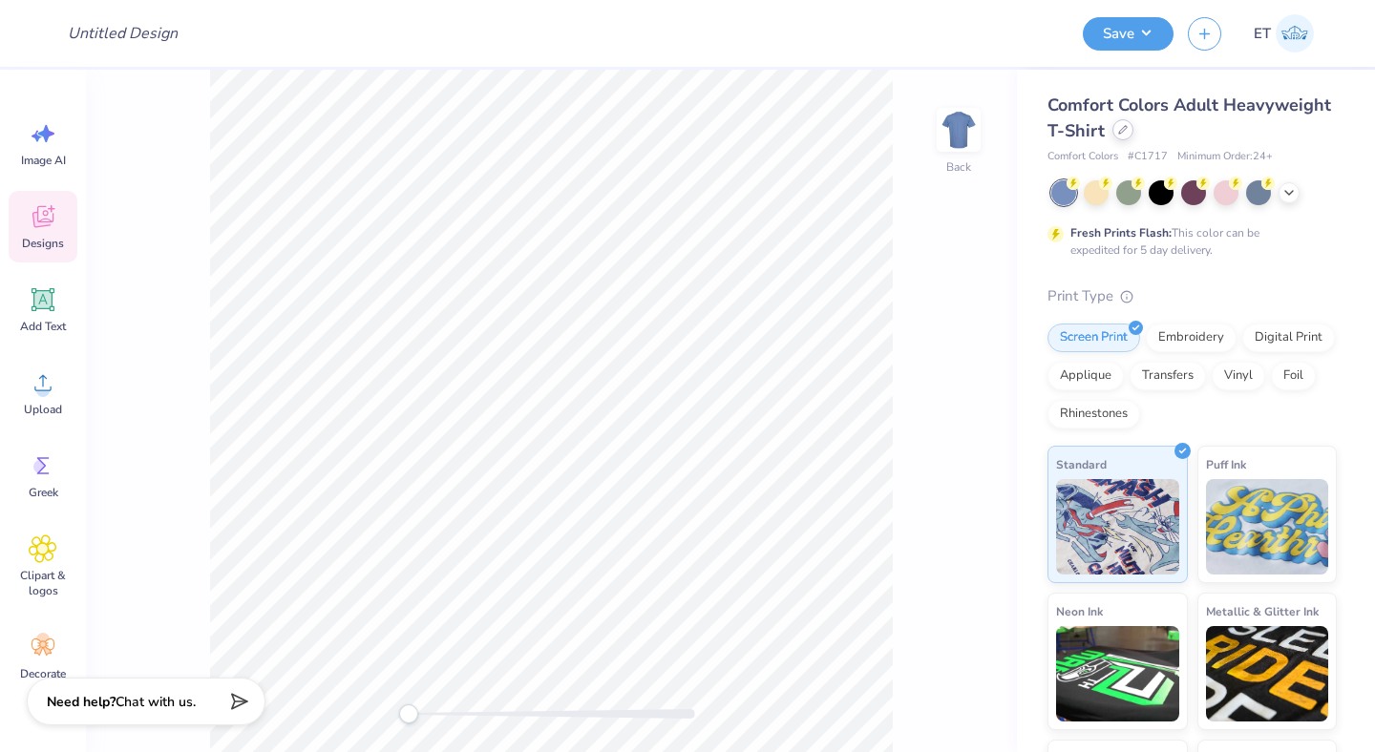
click at [1124, 130] on icon at bounding box center [1123, 130] width 10 height 10
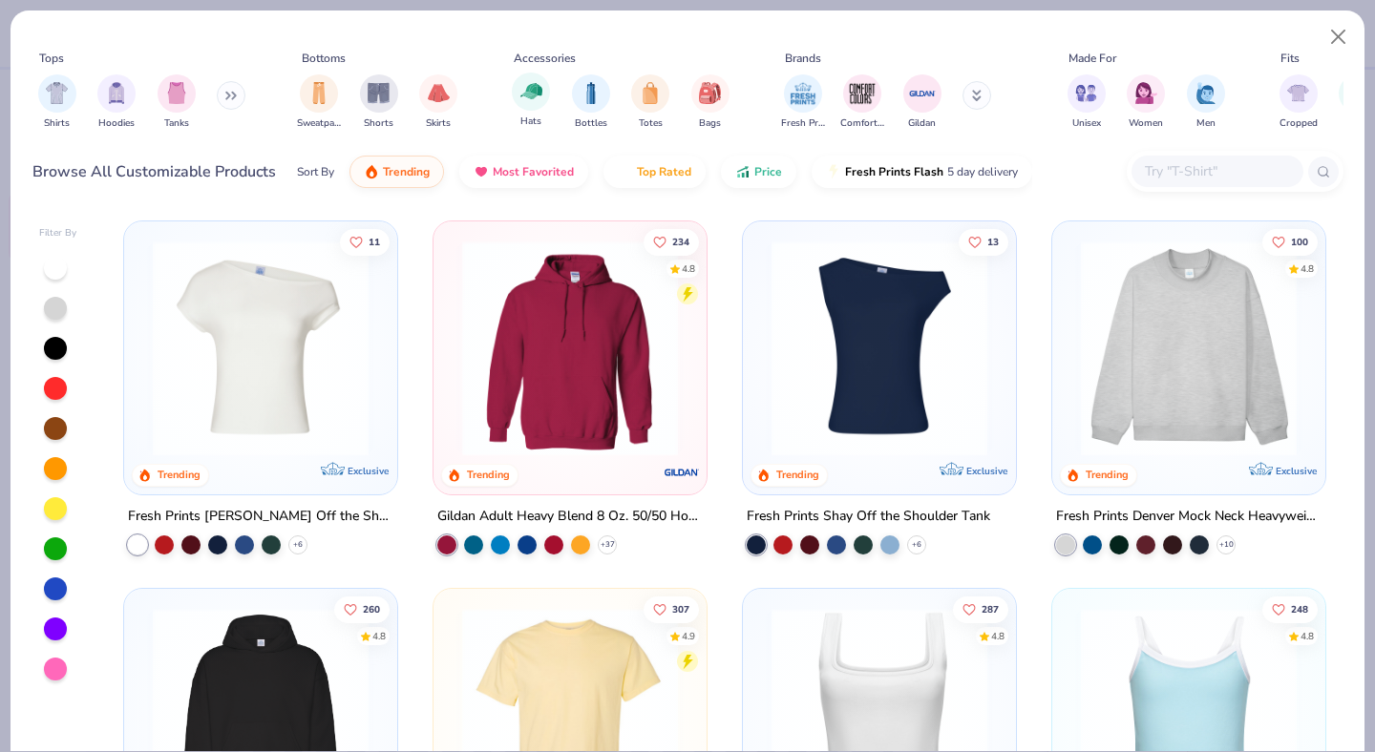
click at [535, 98] on img "filter for Hats" at bounding box center [531, 91] width 22 height 22
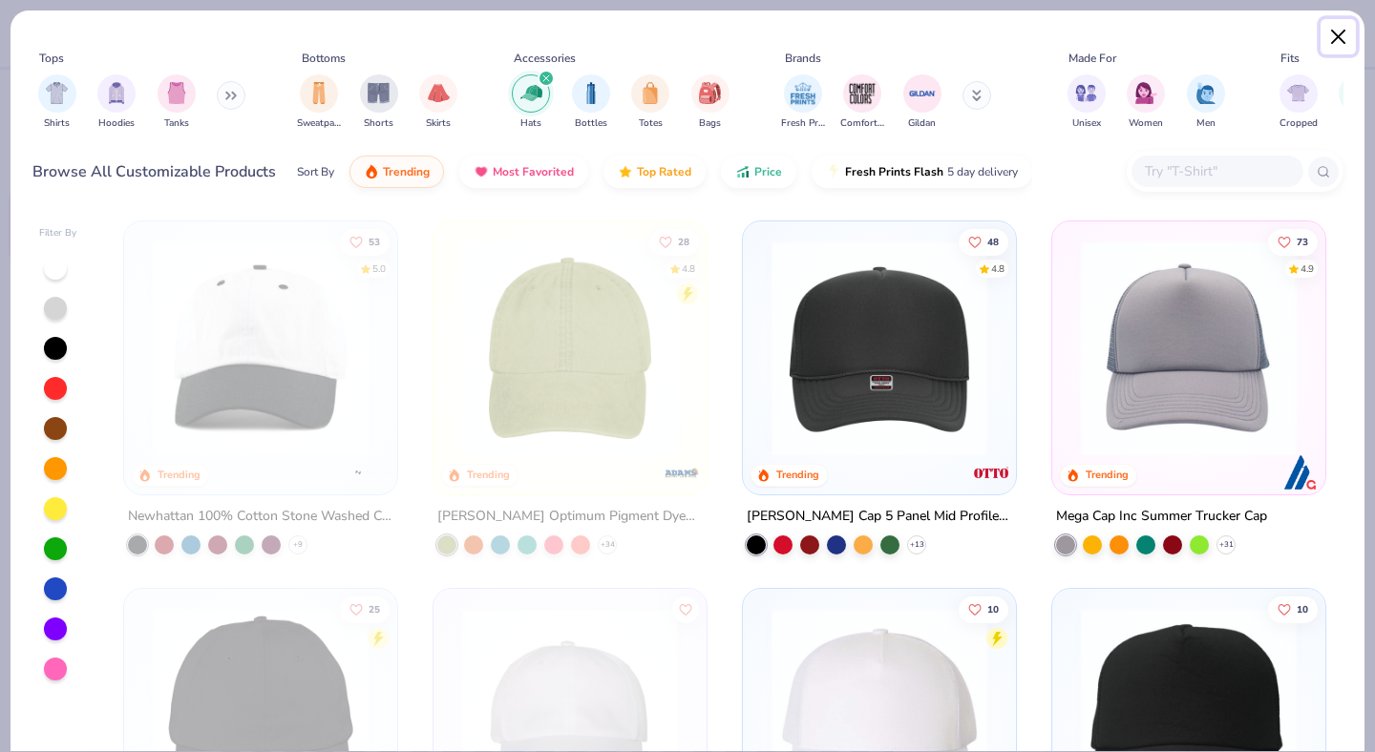
click at [1340, 33] on button "Close" at bounding box center [1339, 37] width 36 height 36
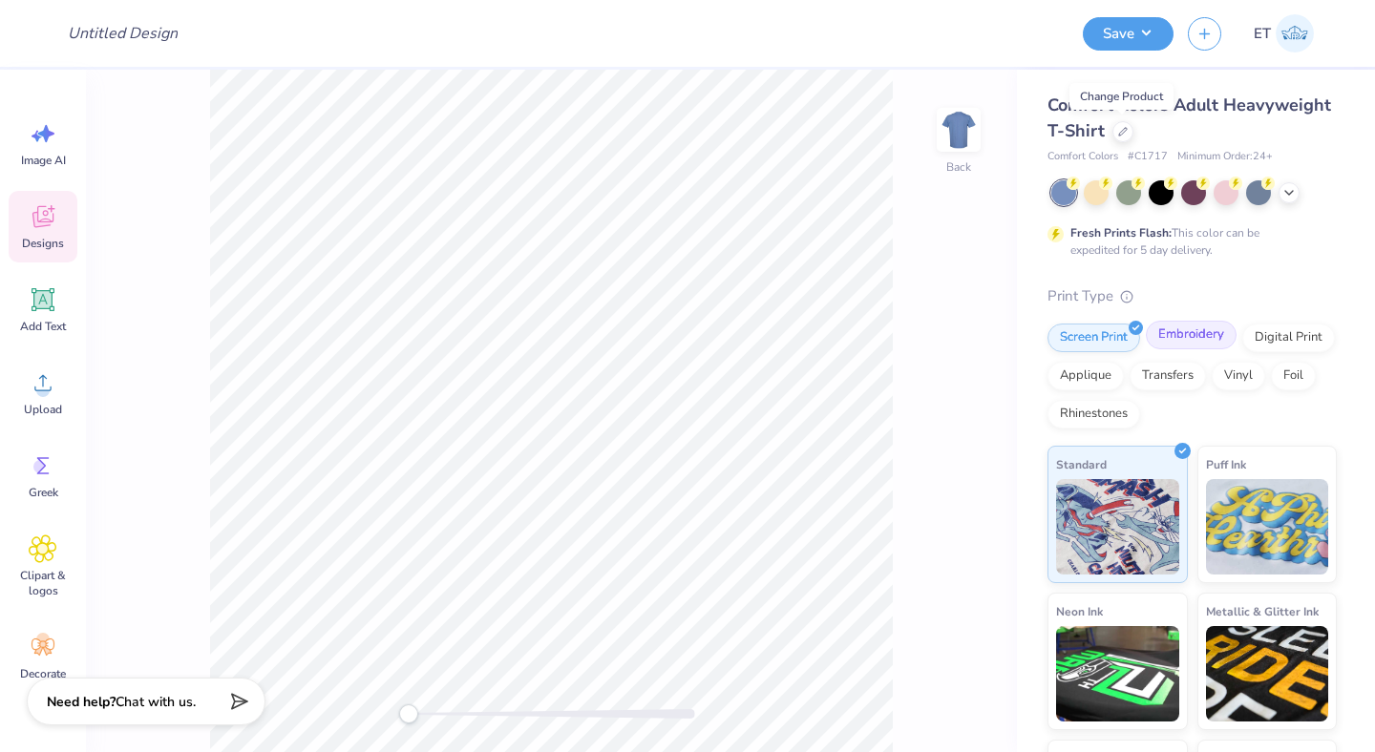
click at [1183, 336] on div "Embroidery" at bounding box center [1191, 335] width 91 height 29
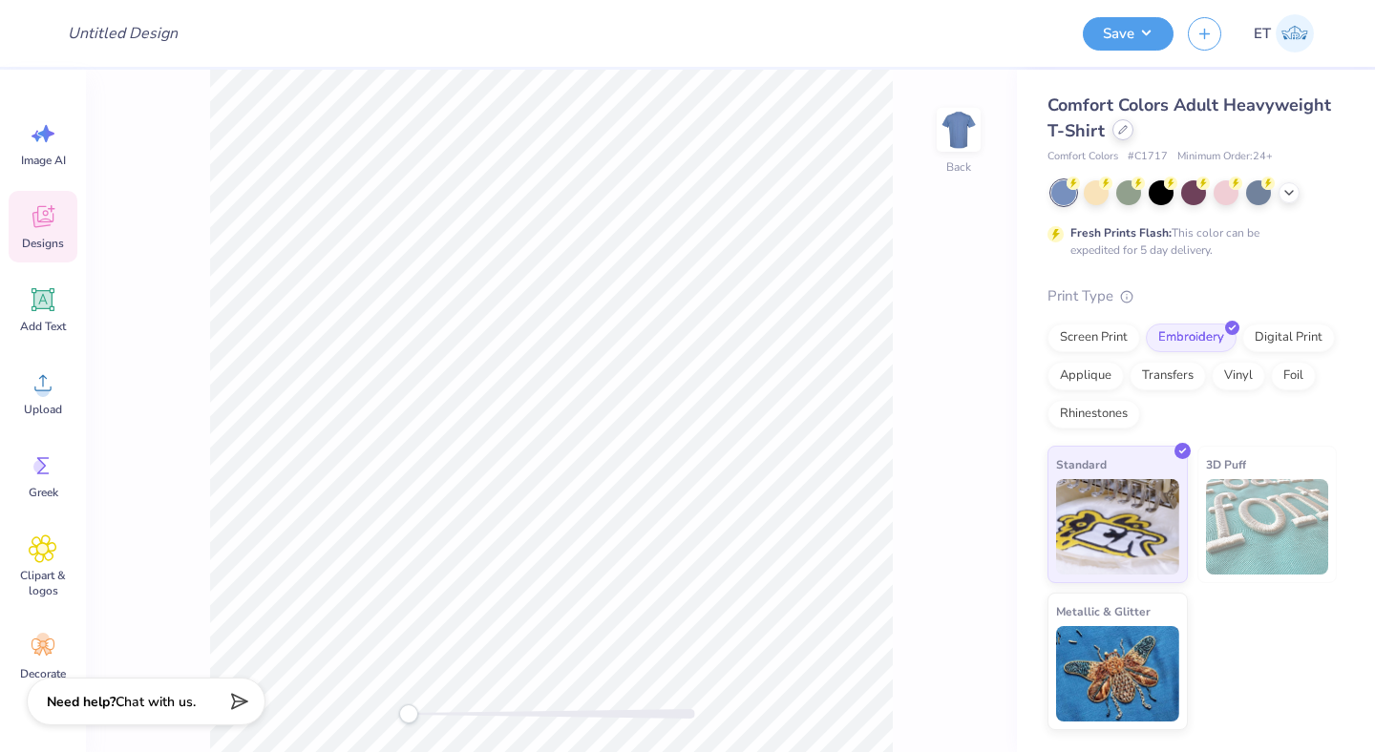
click at [1129, 130] on div at bounding box center [1122, 129] width 21 height 21
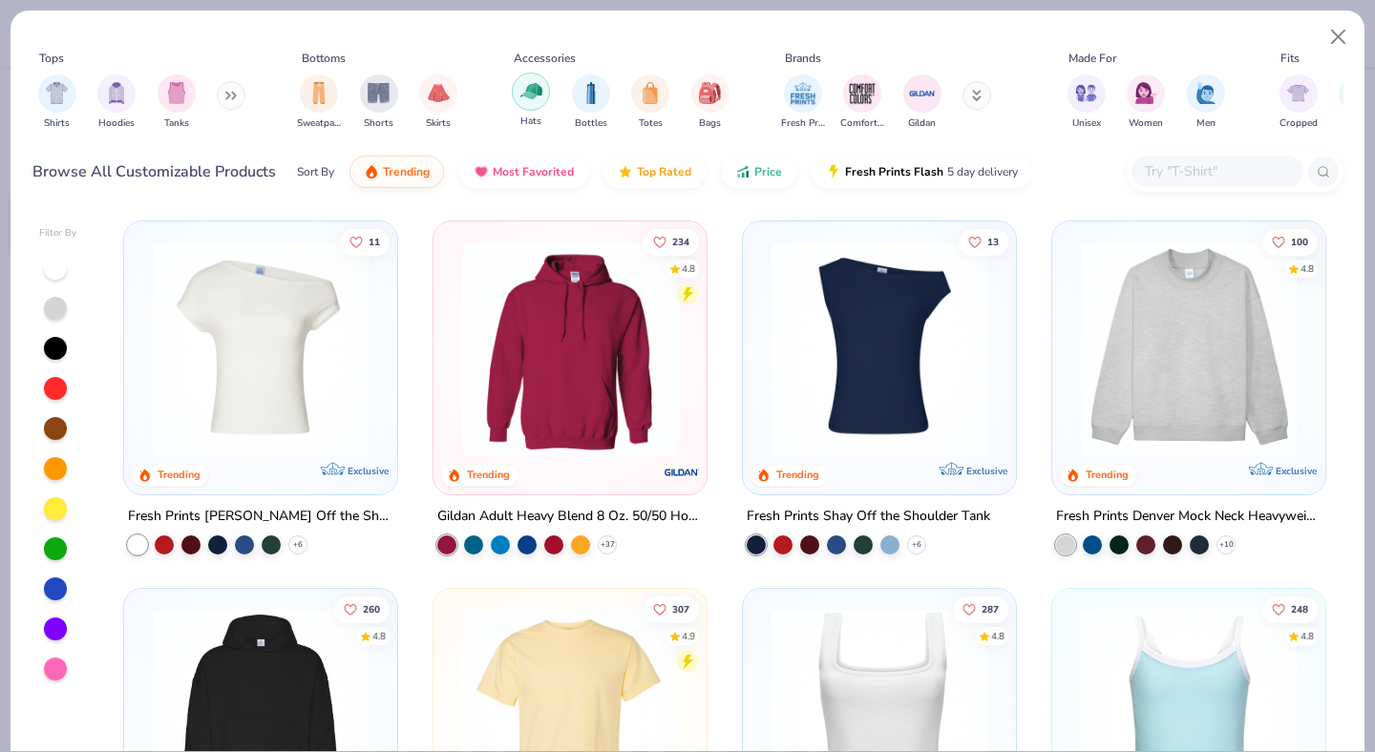
click at [537, 97] on img "filter for Hats" at bounding box center [531, 91] width 22 height 22
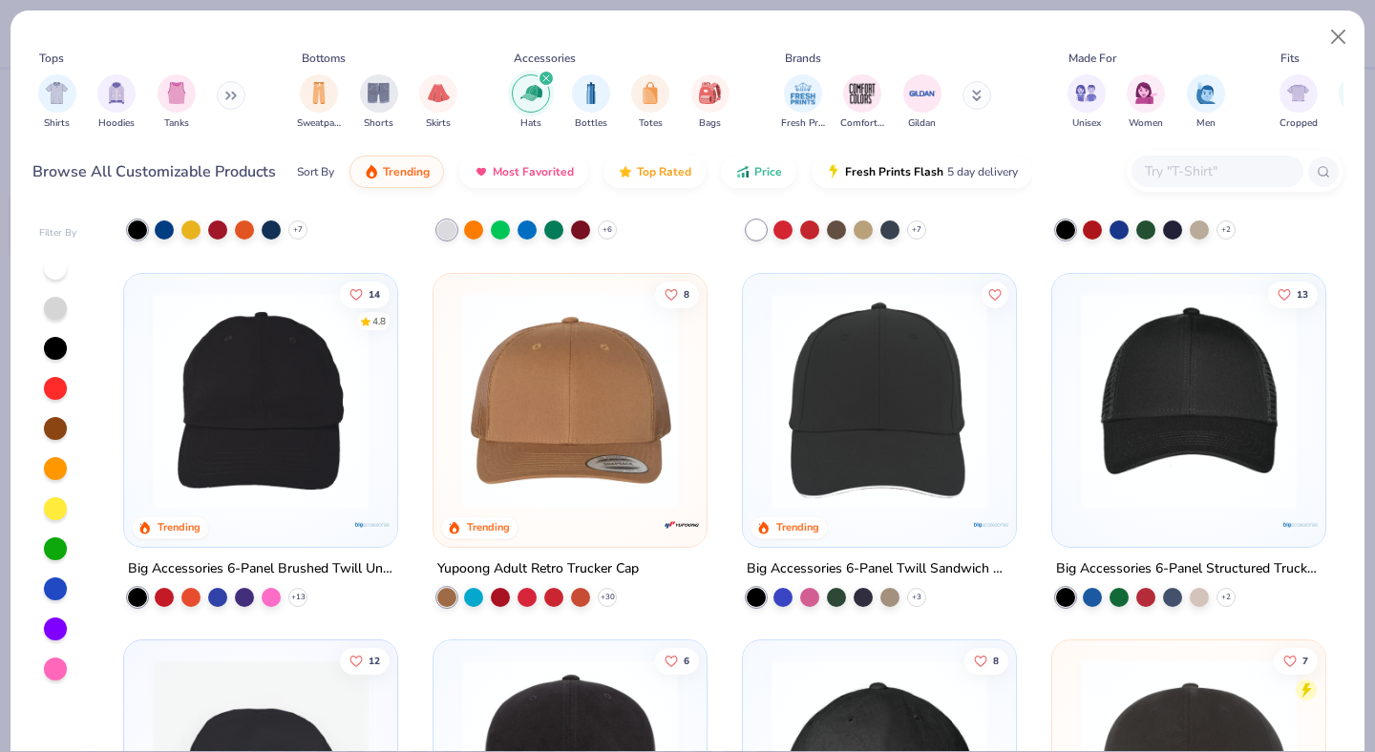
scroll to position [707, 0]
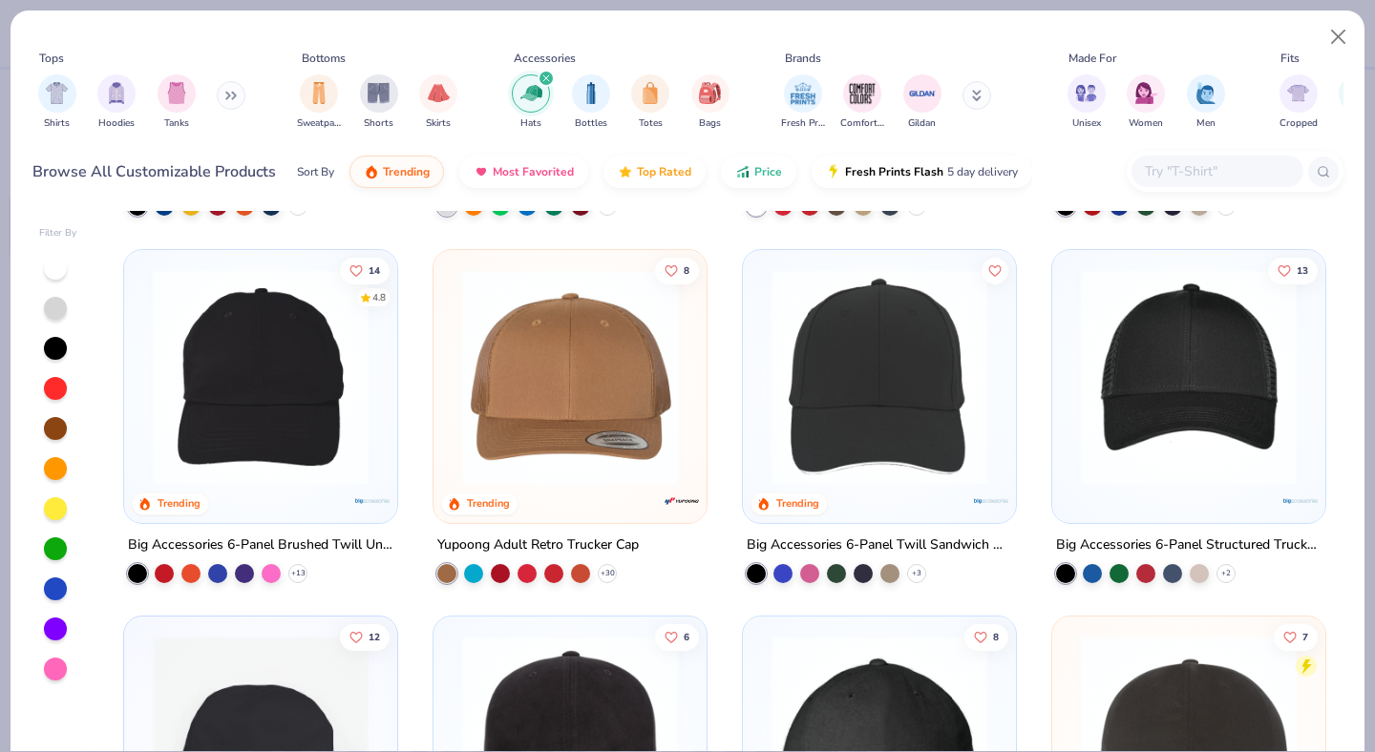
click at [1148, 430] on img at bounding box center [1188, 376] width 235 height 216
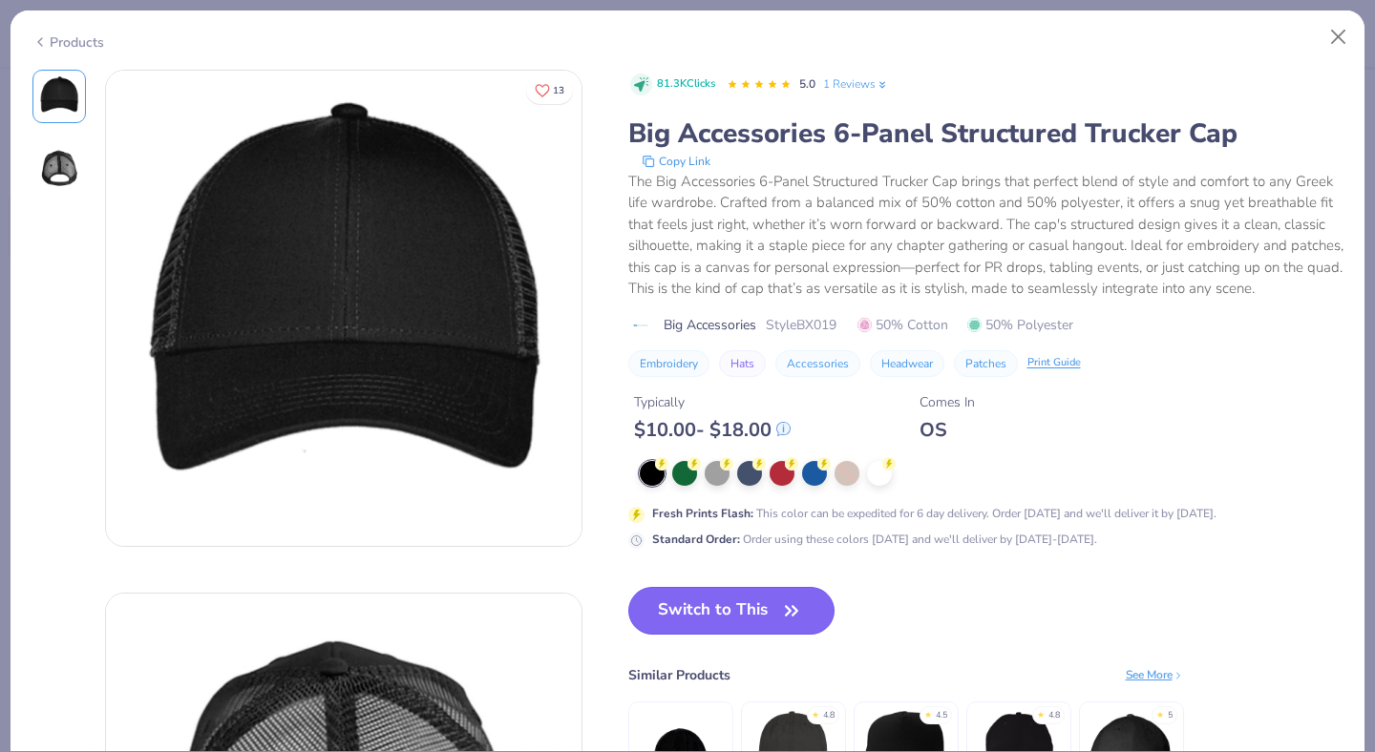
click at [754, 604] on button "Switch to This" at bounding box center [731, 611] width 207 height 48
click at [776, 610] on button "Switch to This" at bounding box center [731, 611] width 207 height 48
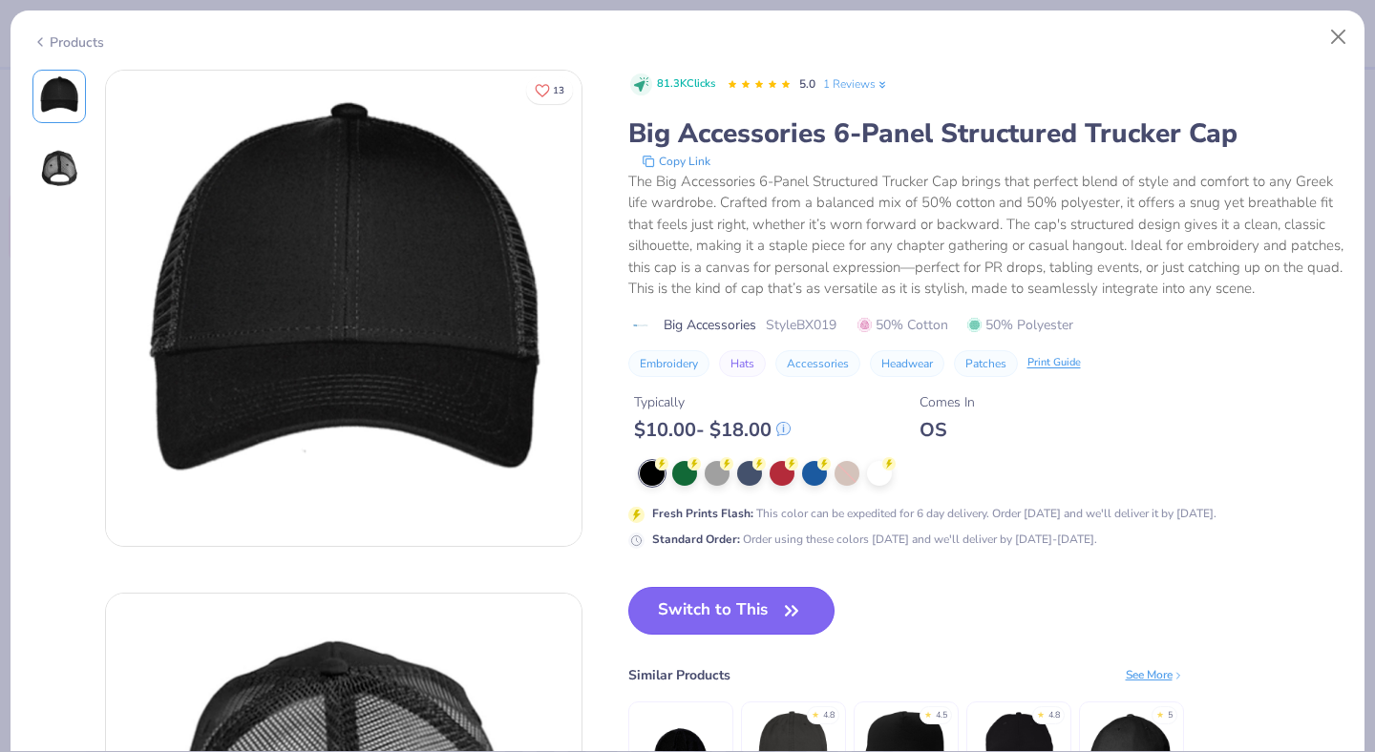
click at [780, 602] on icon "button" at bounding box center [791, 611] width 27 height 27
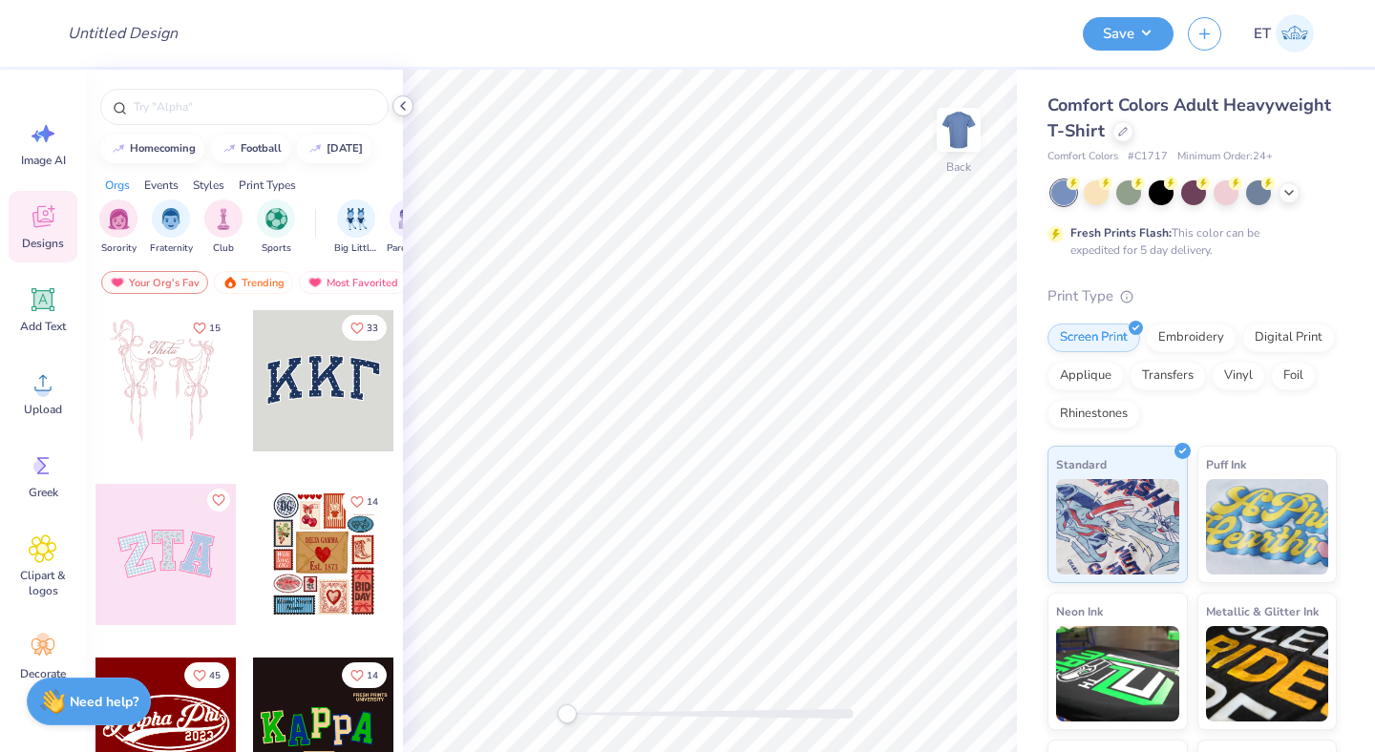
click at [401, 109] on icon at bounding box center [402, 105] width 15 height 15
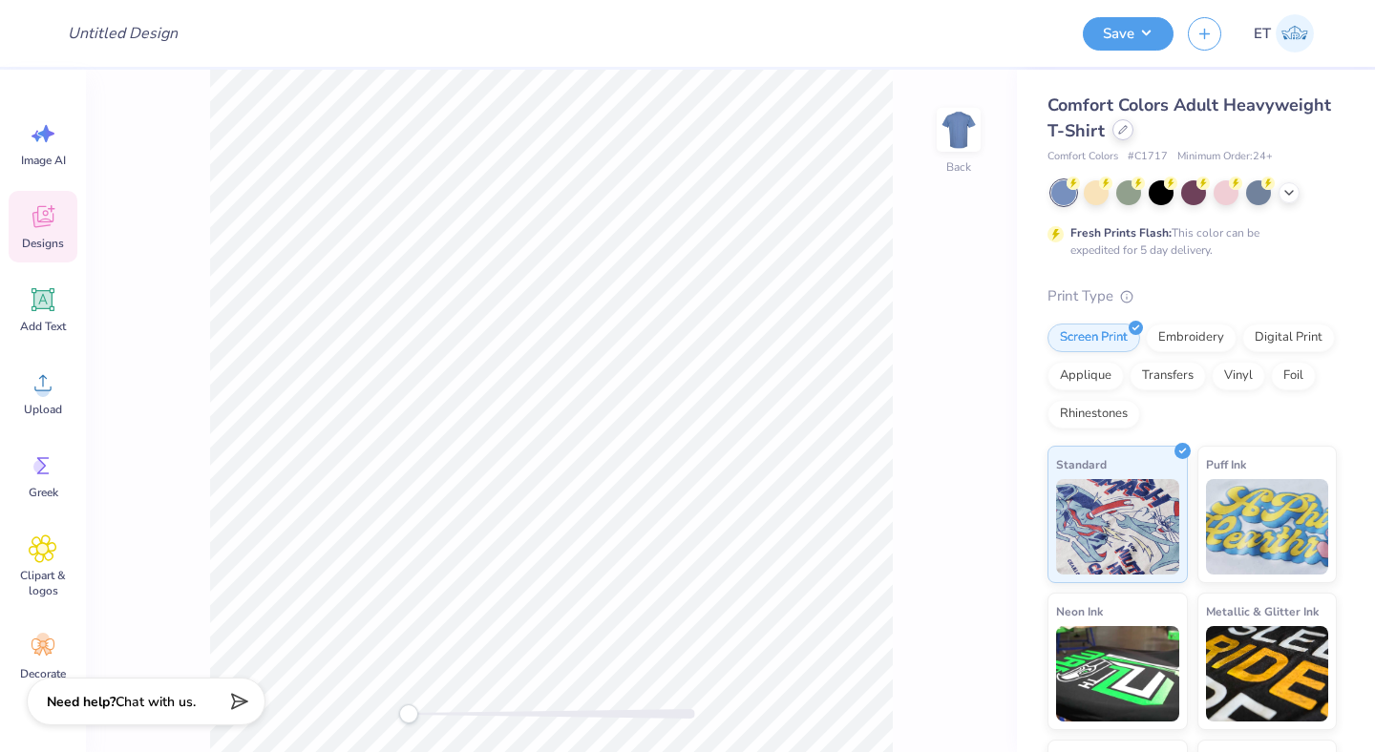
click at [1127, 126] on div at bounding box center [1122, 129] width 21 height 21
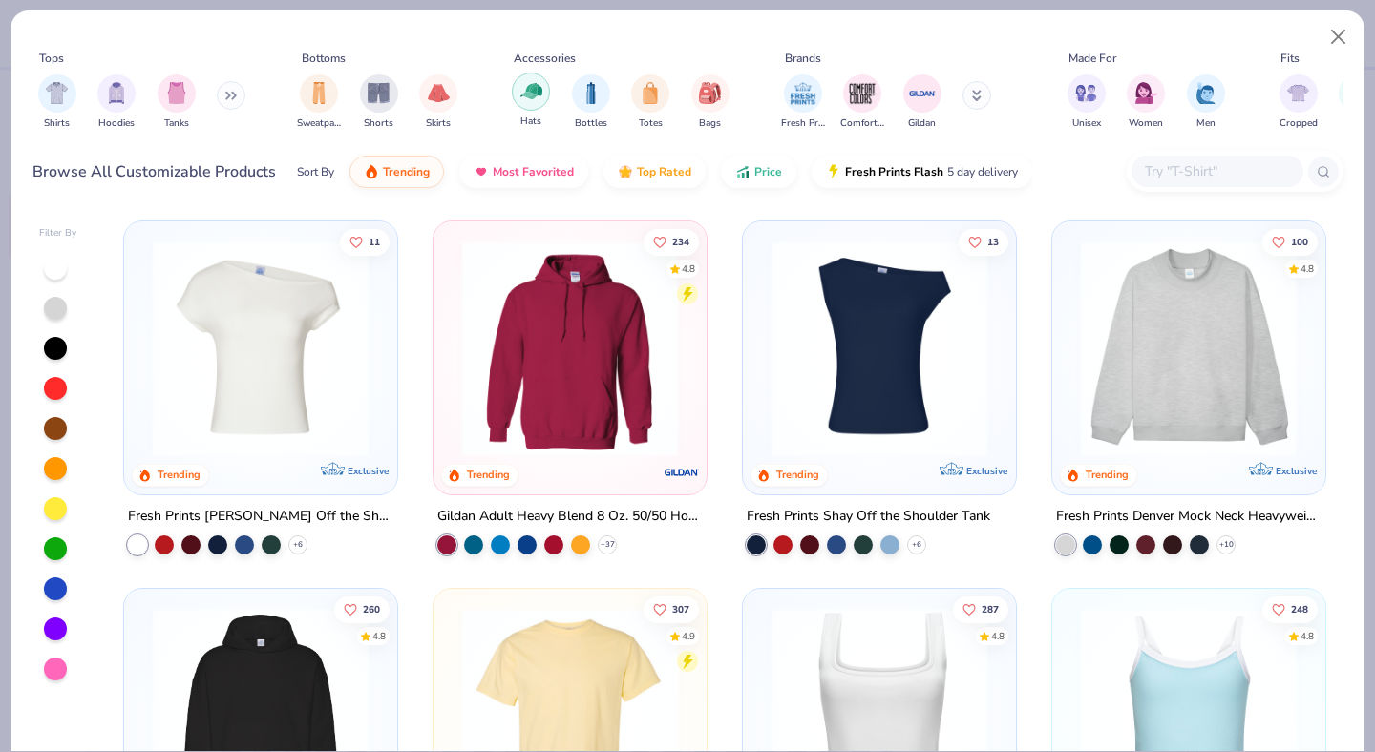
click at [520, 95] on img "filter for Hats" at bounding box center [531, 91] width 22 height 22
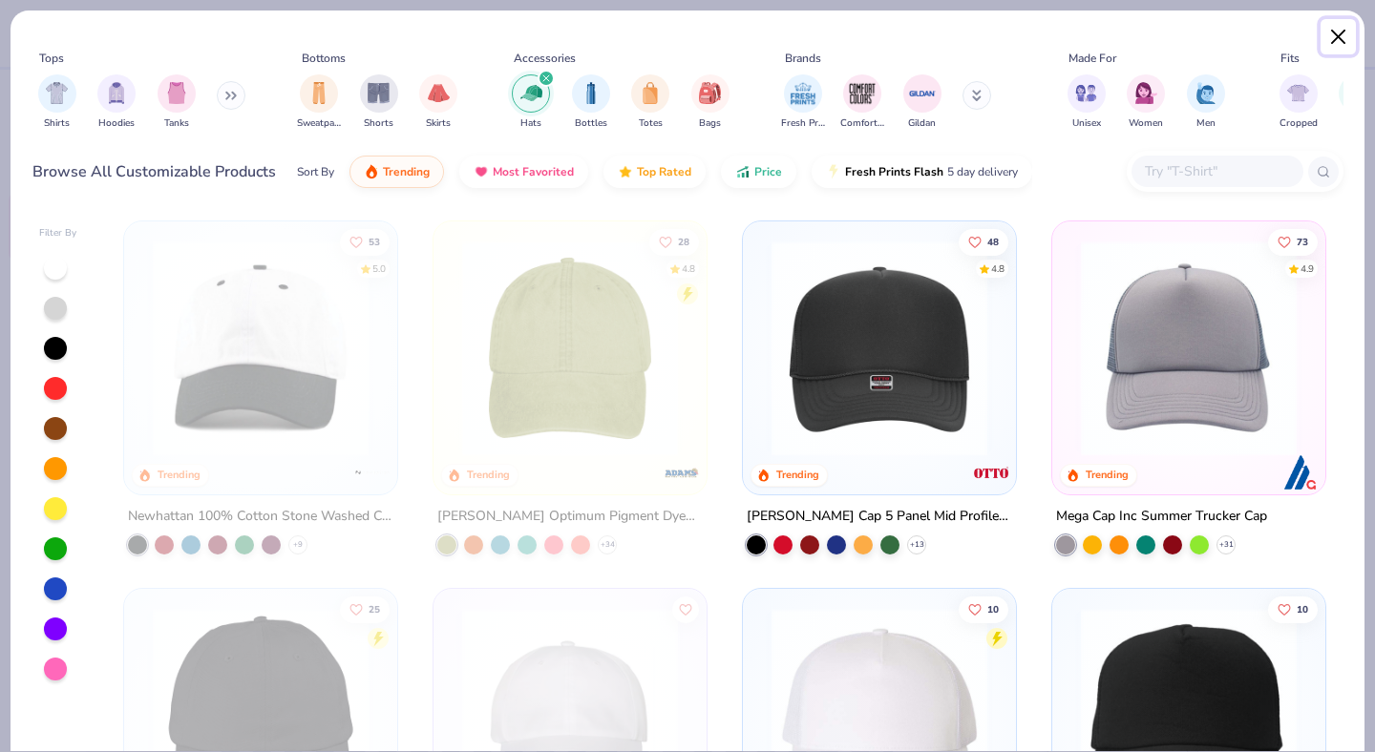
click at [1327, 31] on button "Close" at bounding box center [1339, 37] width 36 height 36
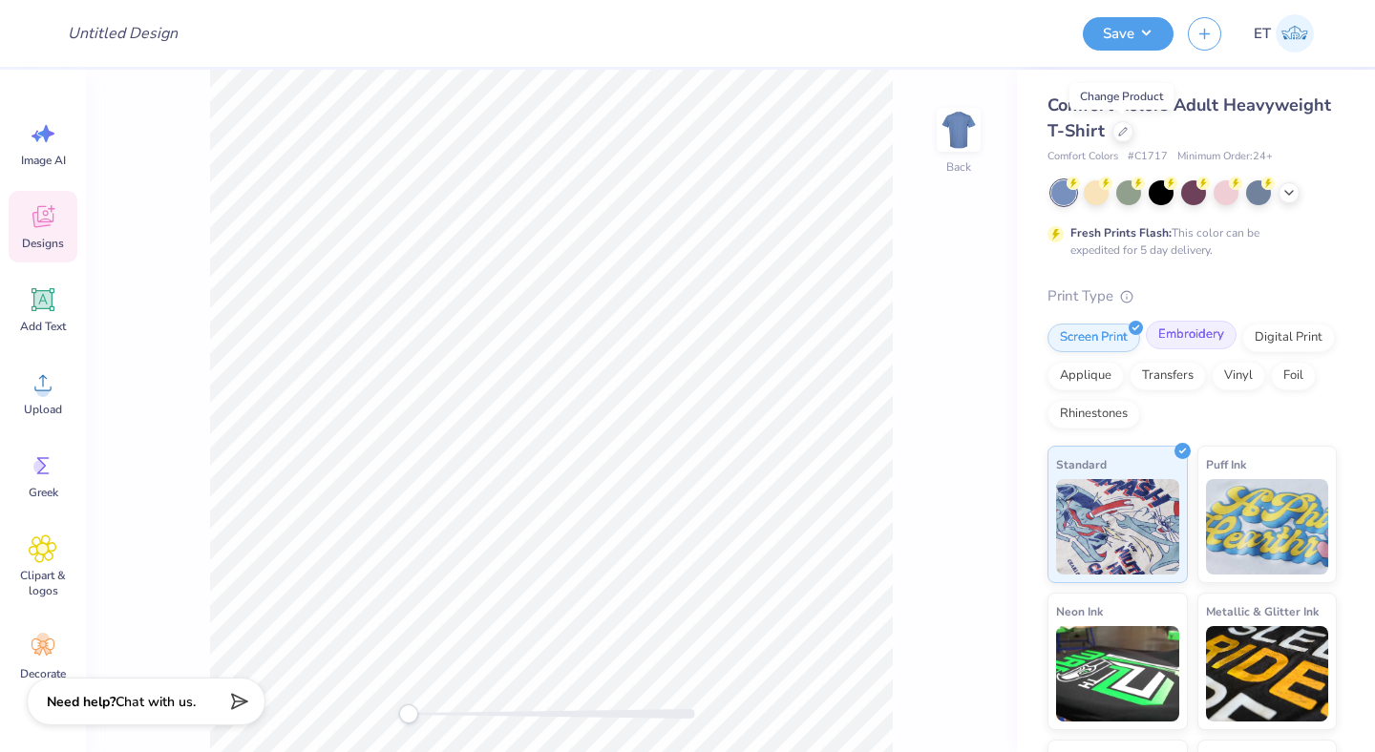
click at [1191, 331] on div "Embroidery" at bounding box center [1191, 335] width 91 height 29
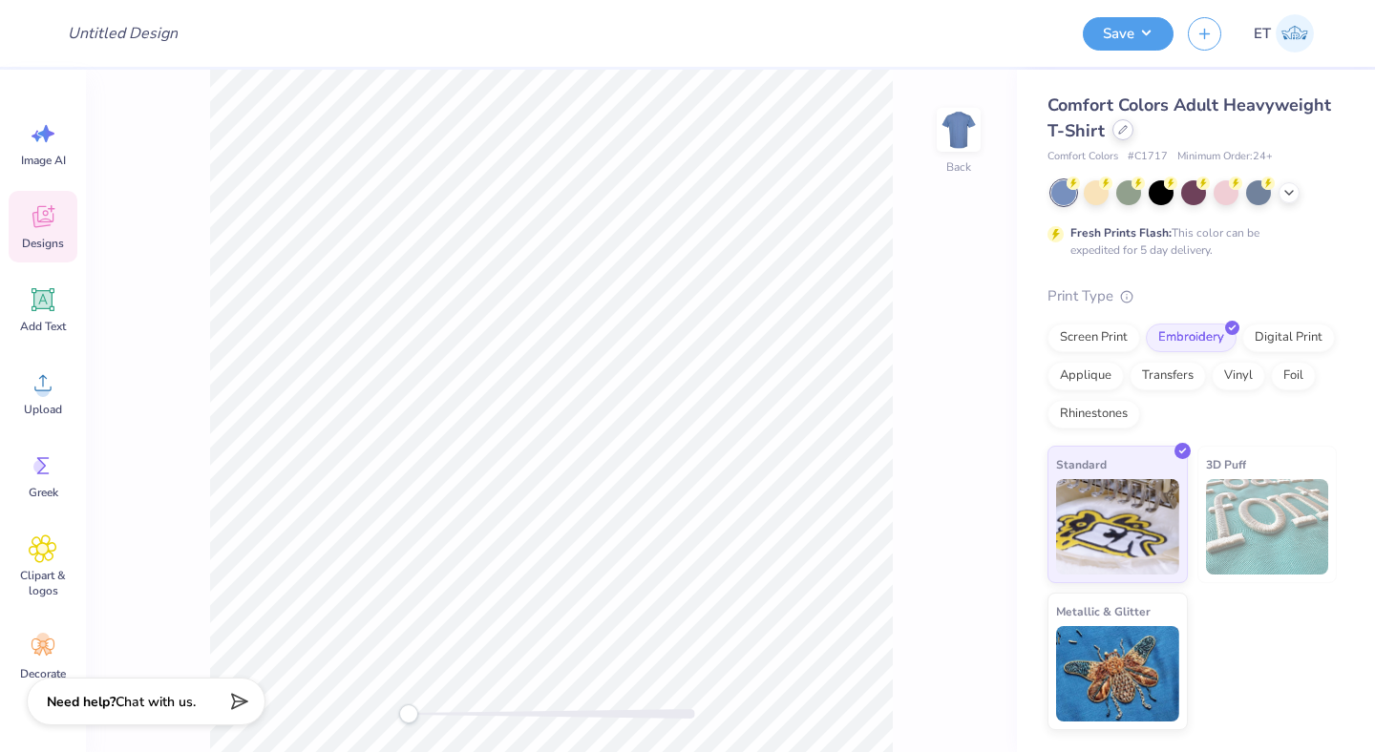
click at [1118, 133] on icon at bounding box center [1123, 130] width 10 height 10
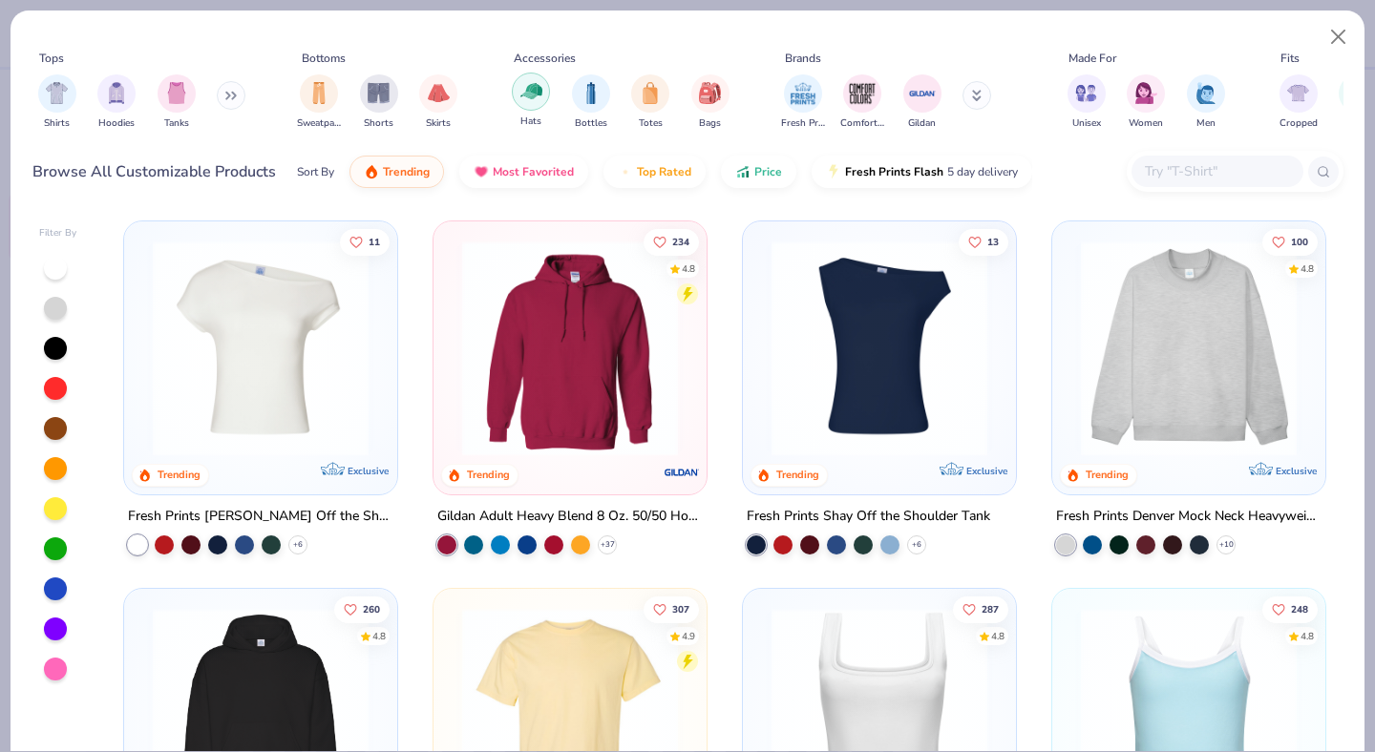
click at [532, 103] on div "filter for Hats" at bounding box center [531, 92] width 38 height 38
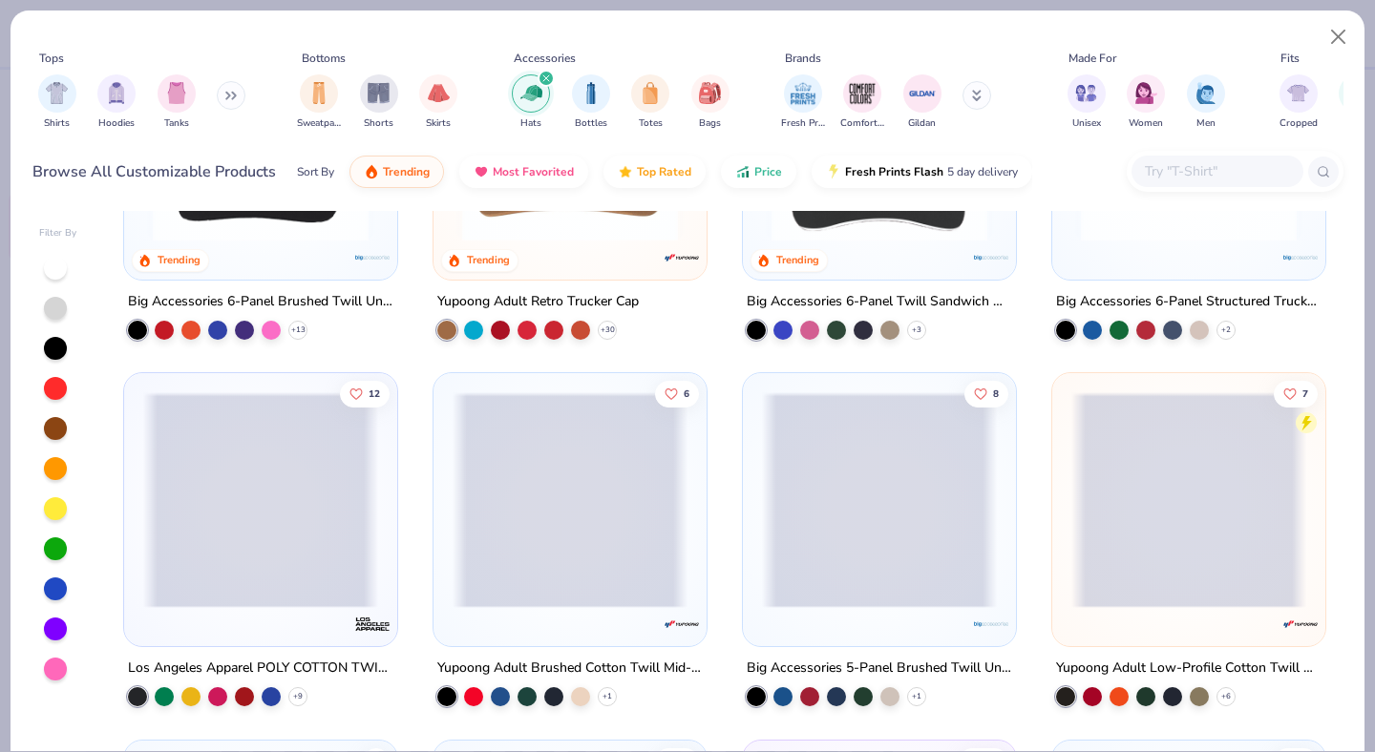
scroll to position [1075, 0]
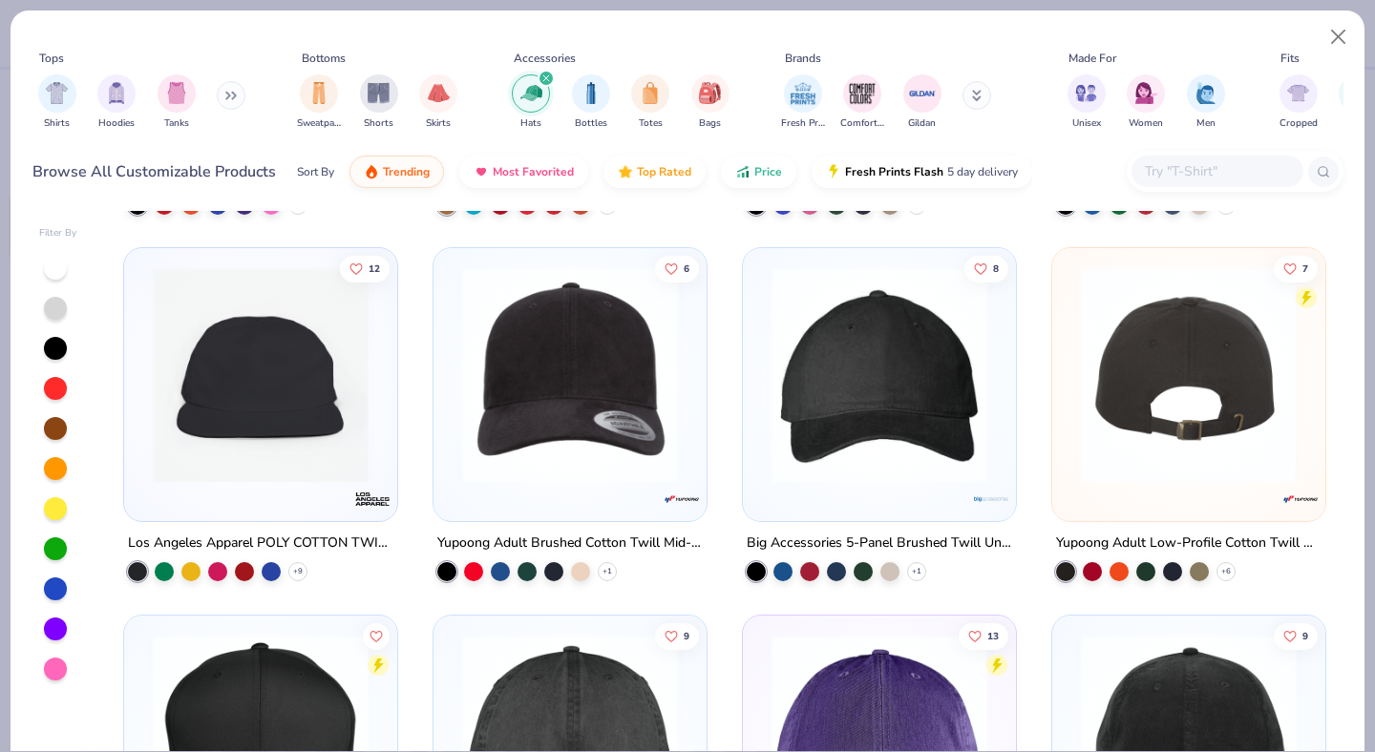
click at [1071, 392] on img at bounding box center [953, 375] width 235 height 216
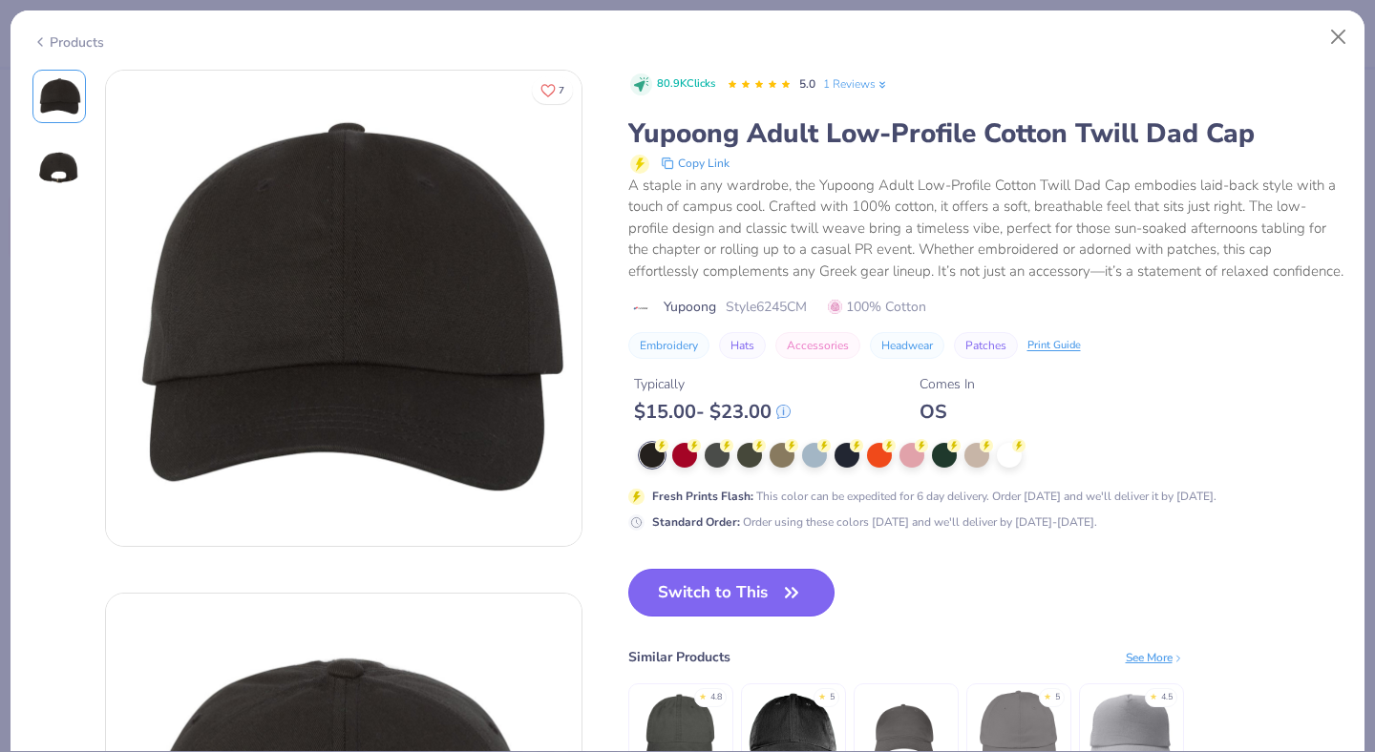
click at [772, 598] on button "Switch to This" at bounding box center [731, 593] width 207 height 48
click at [787, 597] on icon "button" at bounding box center [791, 592] width 11 height 9
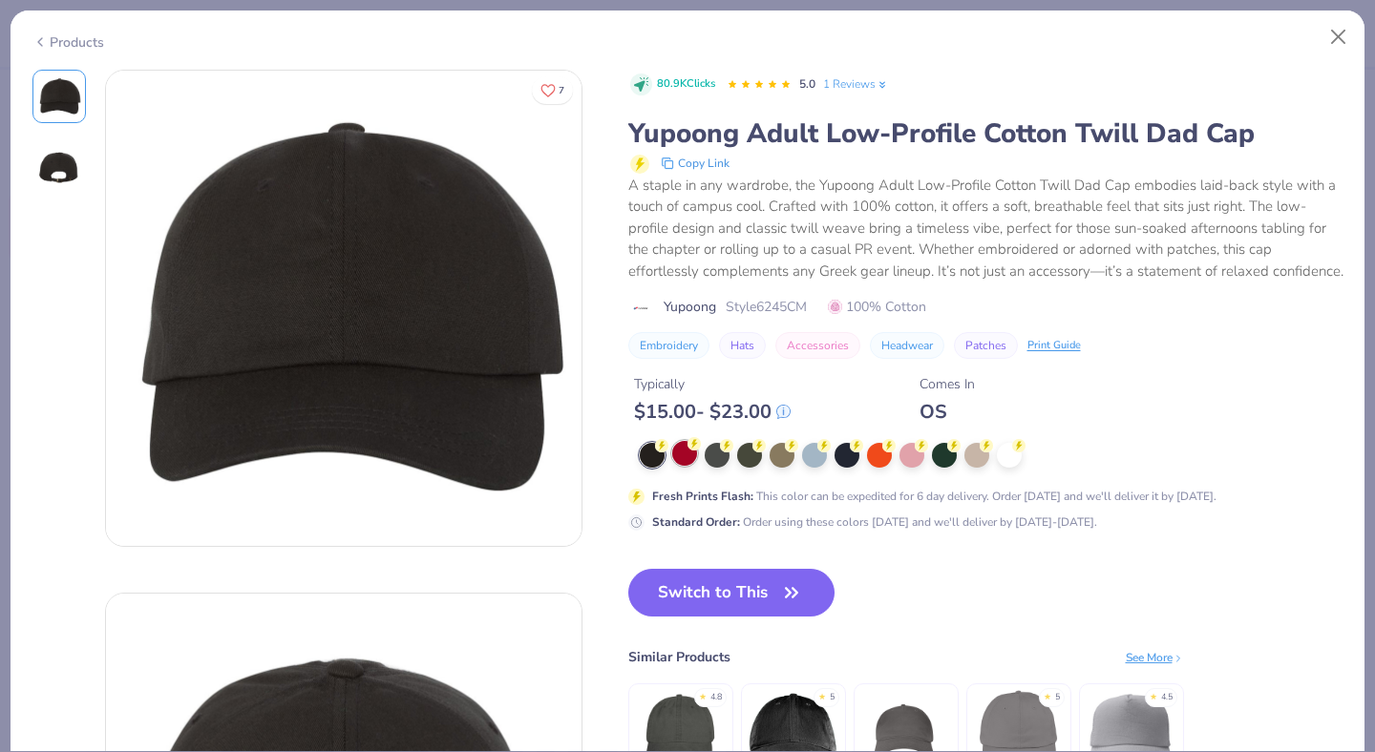
click at [650, 454] on div at bounding box center [652, 455] width 25 height 25
click at [687, 459] on div at bounding box center [684, 453] width 25 height 25
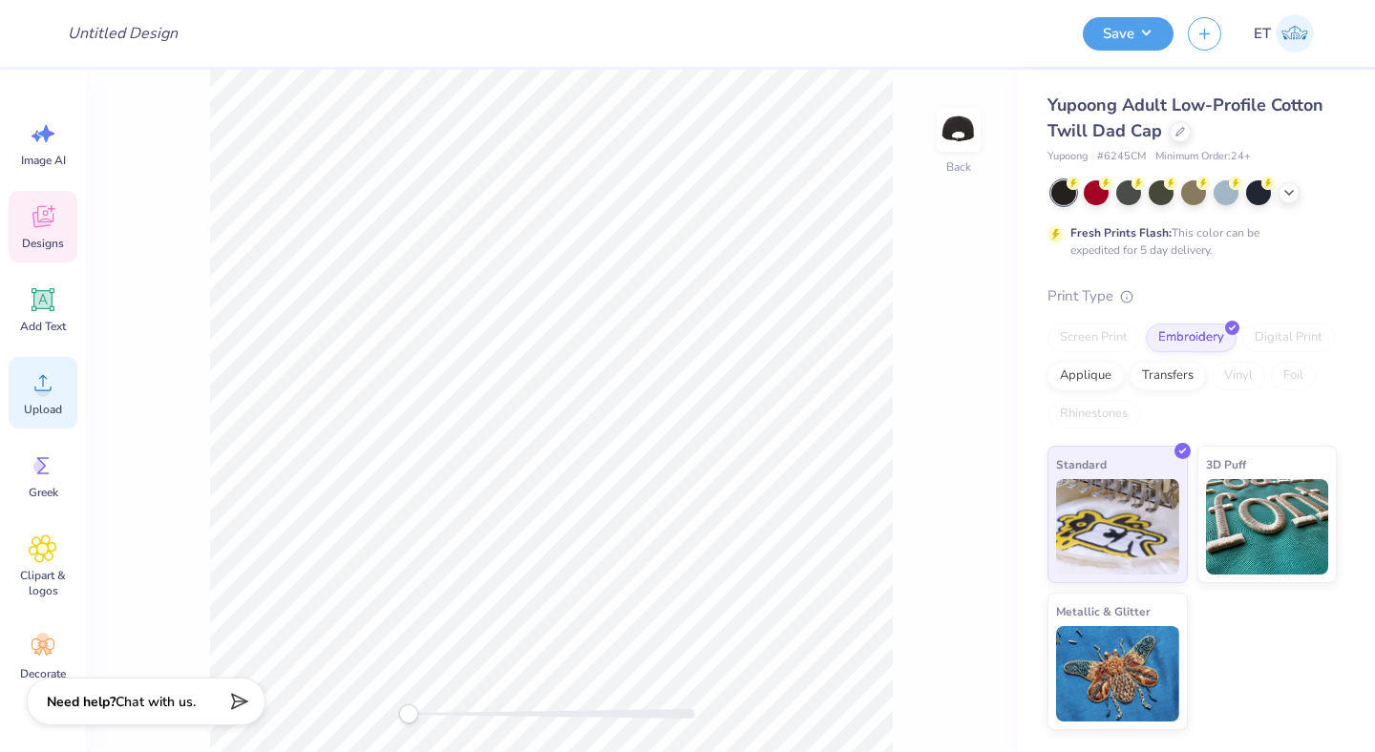
click at [43, 390] on circle at bounding box center [42, 390] width 13 height 13
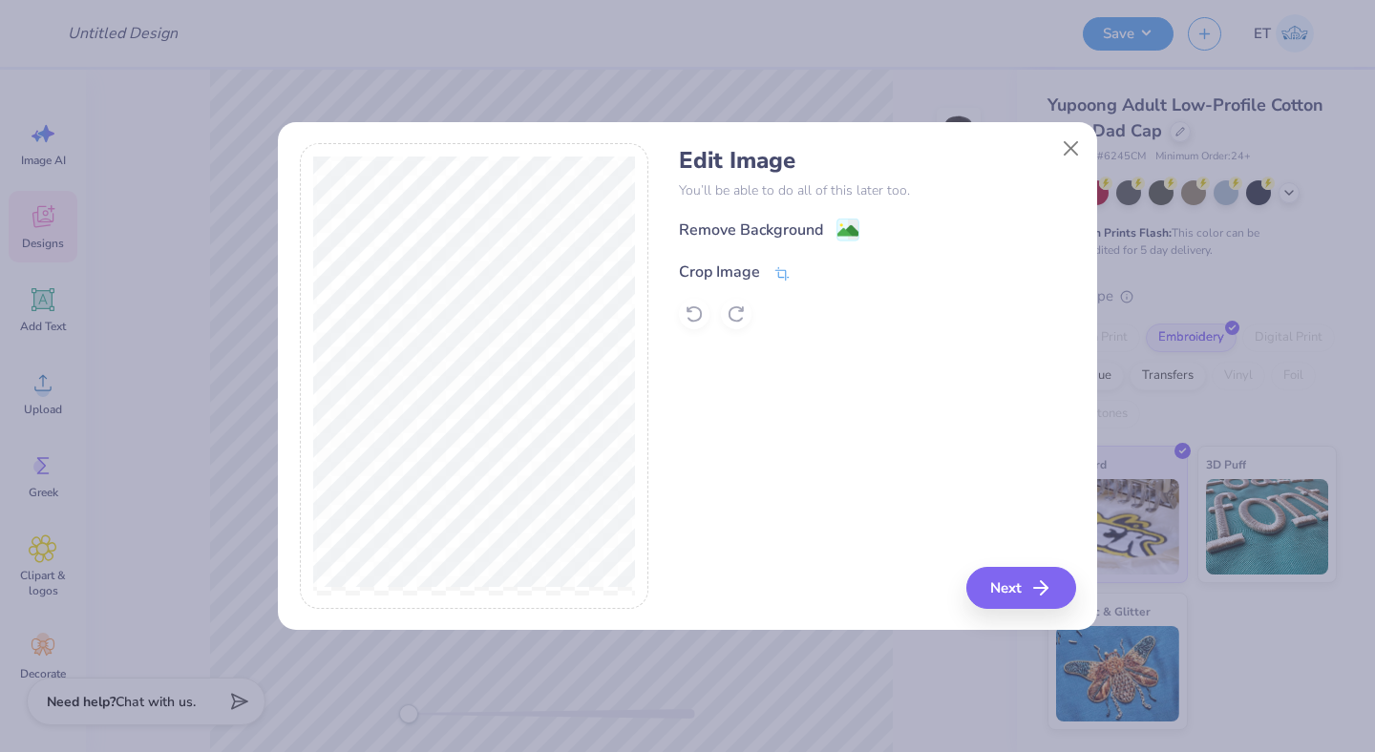
click at [751, 270] on div "Crop Image" at bounding box center [719, 272] width 81 height 23
click at [815, 267] on icon at bounding box center [814, 269] width 11 height 11
click at [780, 271] on icon at bounding box center [781, 273] width 17 height 17
click at [809, 267] on icon at bounding box center [814, 269] width 11 height 11
click at [1035, 593] on icon "button" at bounding box center [1046, 588] width 23 height 23
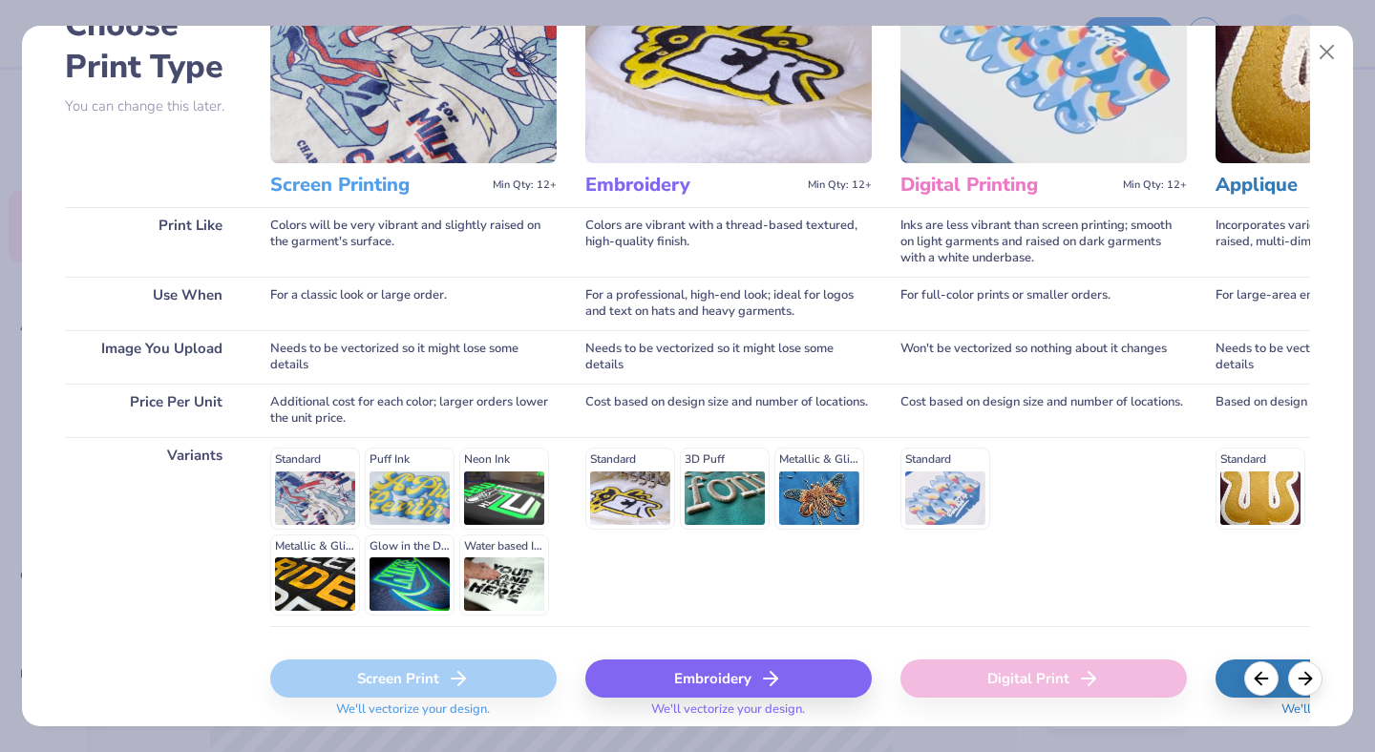
scroll to position [200, 0]
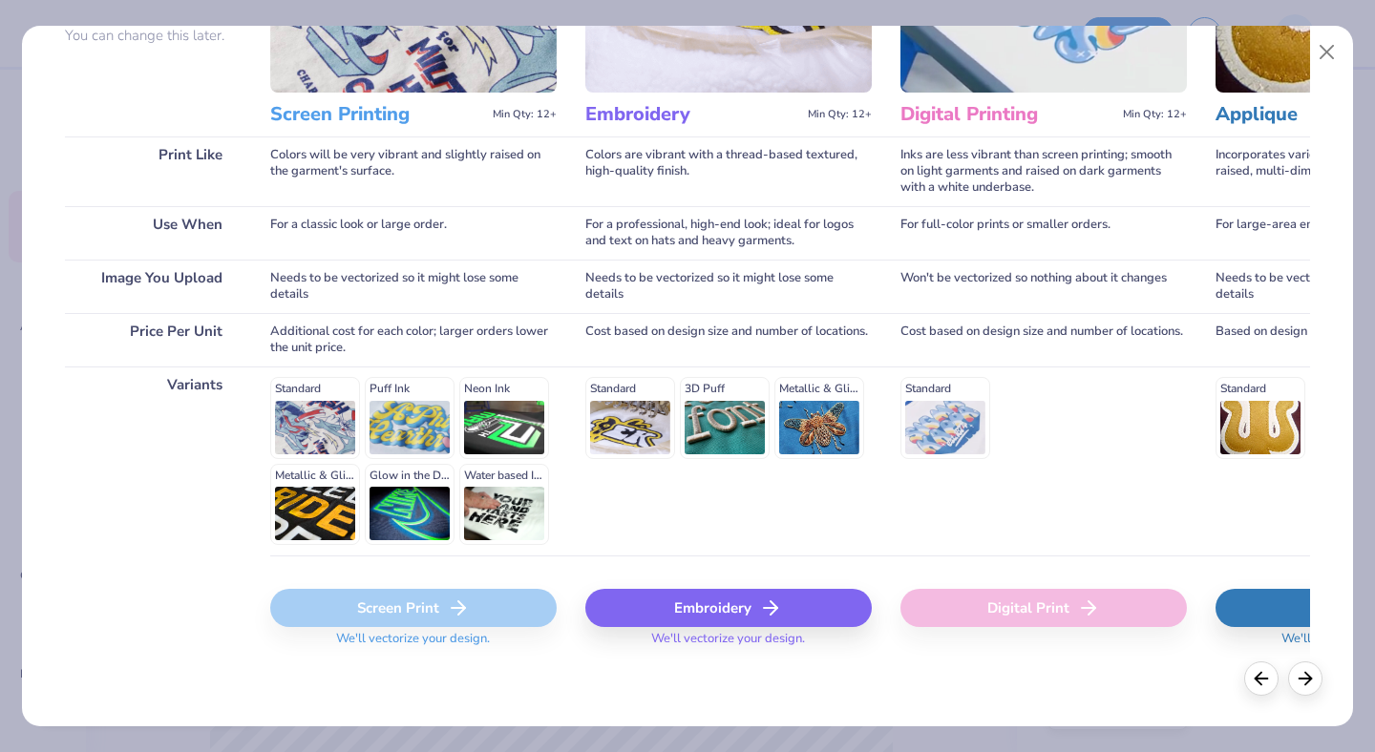
click at [688, 612] on div "Embroidery" at bounding box center [728, 608] width 286 height 38
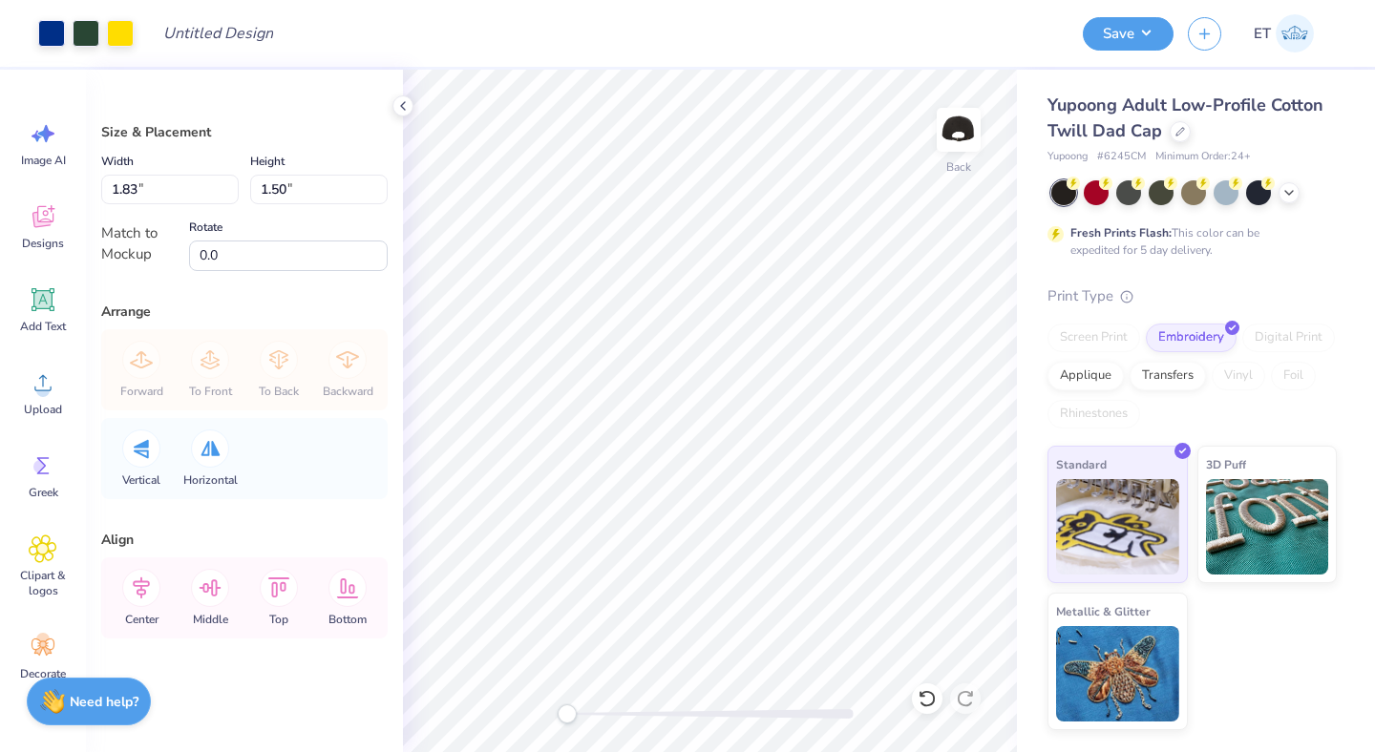
type input "2.05"
type input "1.69"
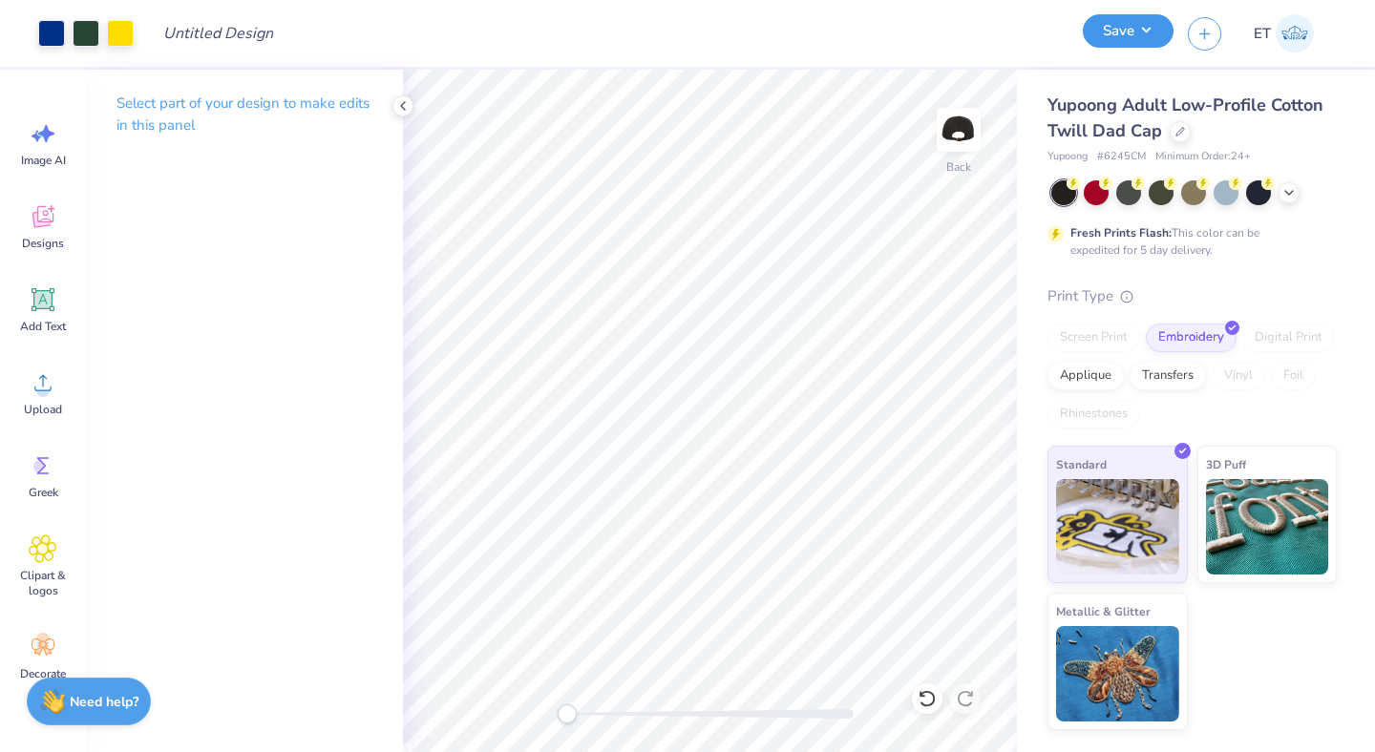
click at [1115, 41] on button "Save" at bounding box center [1128, 30] width 91 height 33
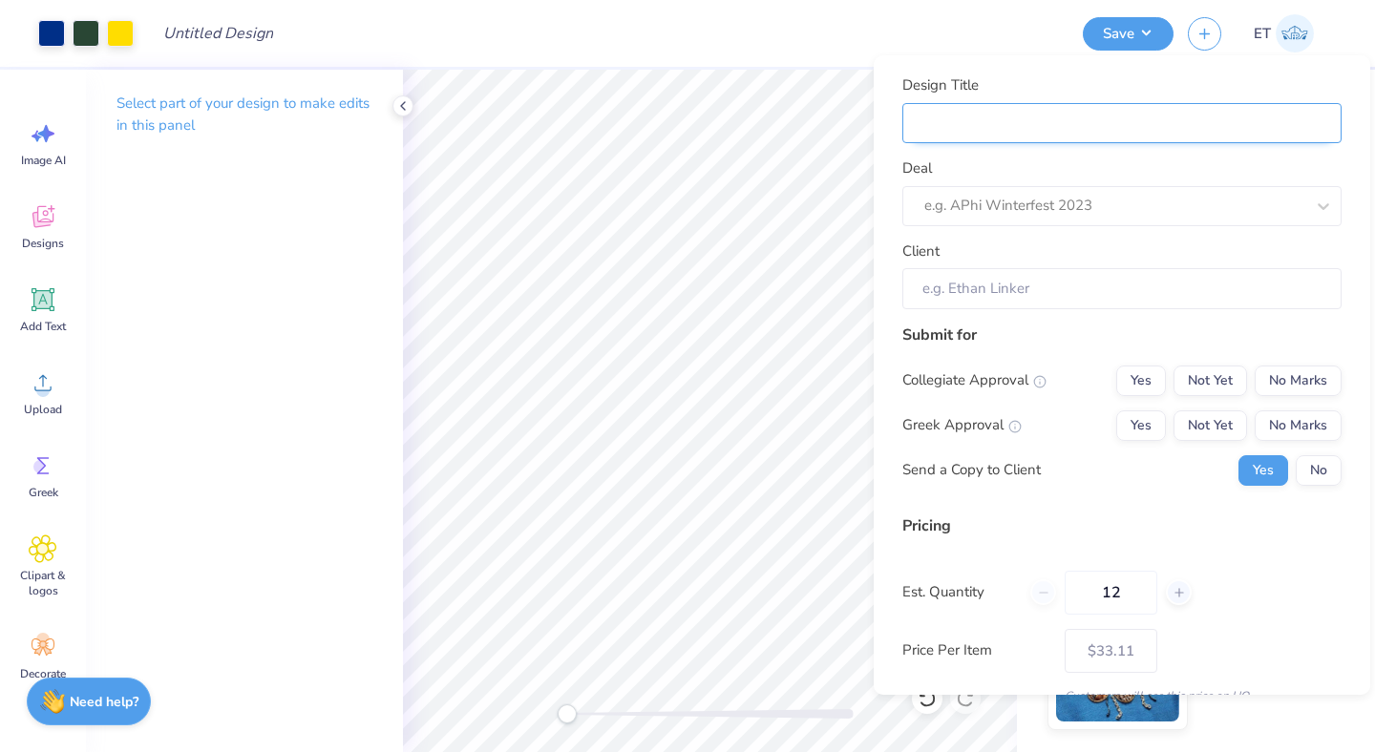
click at [1020, 114] on input "Design Title" at bounding box center [1121, 123] width 439 height 41
paste input "Dohmen Capital Research"
type input "Dohmen Capital Research"
click at [924, 125] on input "Dohmen Capital Research" at bounding box center [1121, 123] width 439 height 41
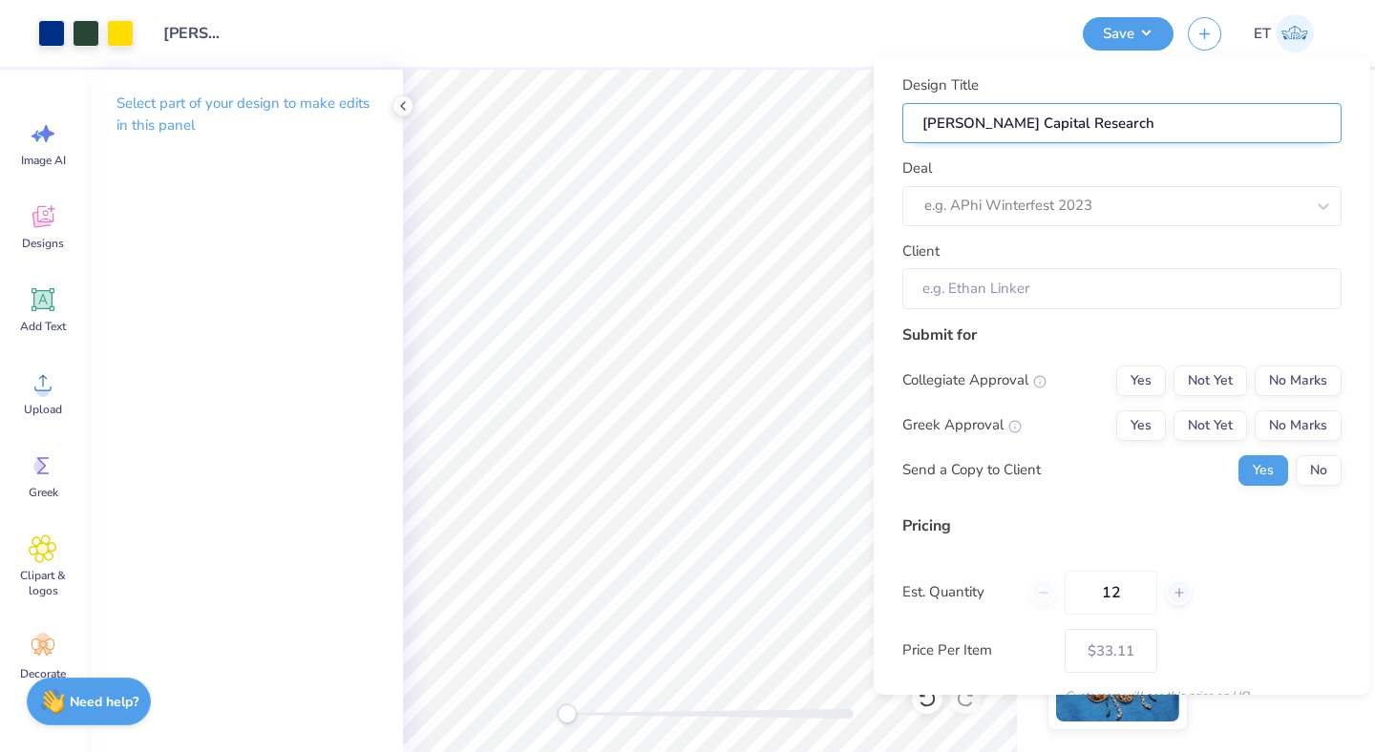
type input "HDohmen Capital Research"
type input "HaDohmen Capital Research"
type input "HatDohmen Capital Research"
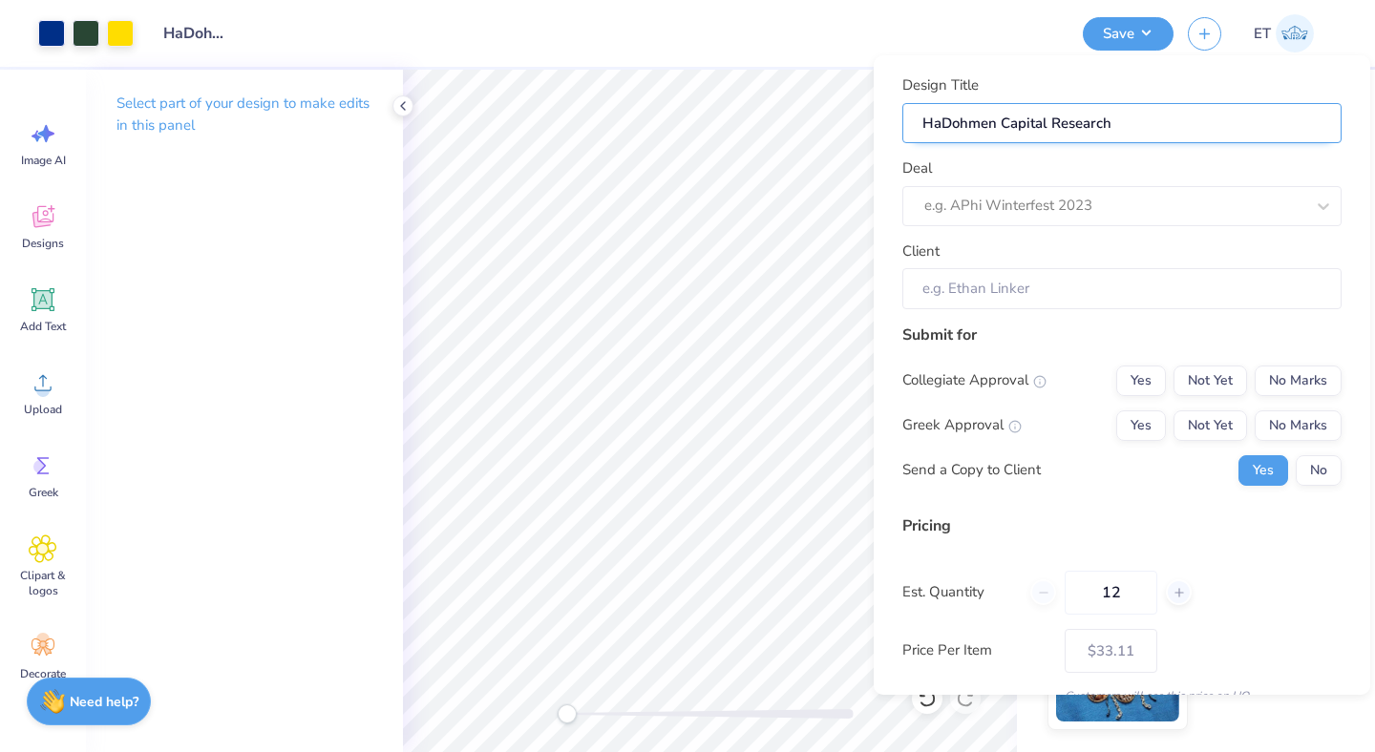
type input "HatDohmen Capital Research"
type input "HatsDohmen Capital Research"
type input "Hats Dohmen Capital Research"
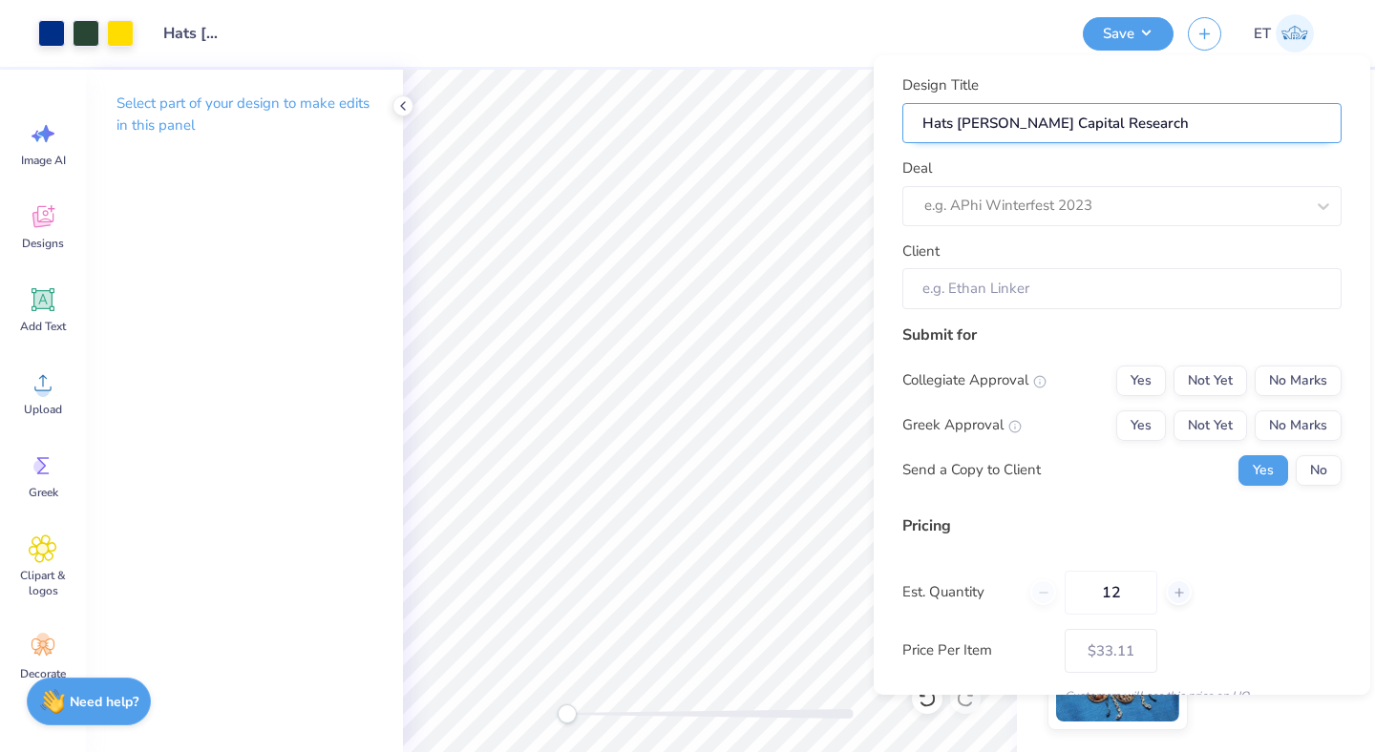
type input "Hats fDohmen Capital Research"
type input "Hats foDohmen Capital Research"
type input "Hats forDohmen Capital Research"
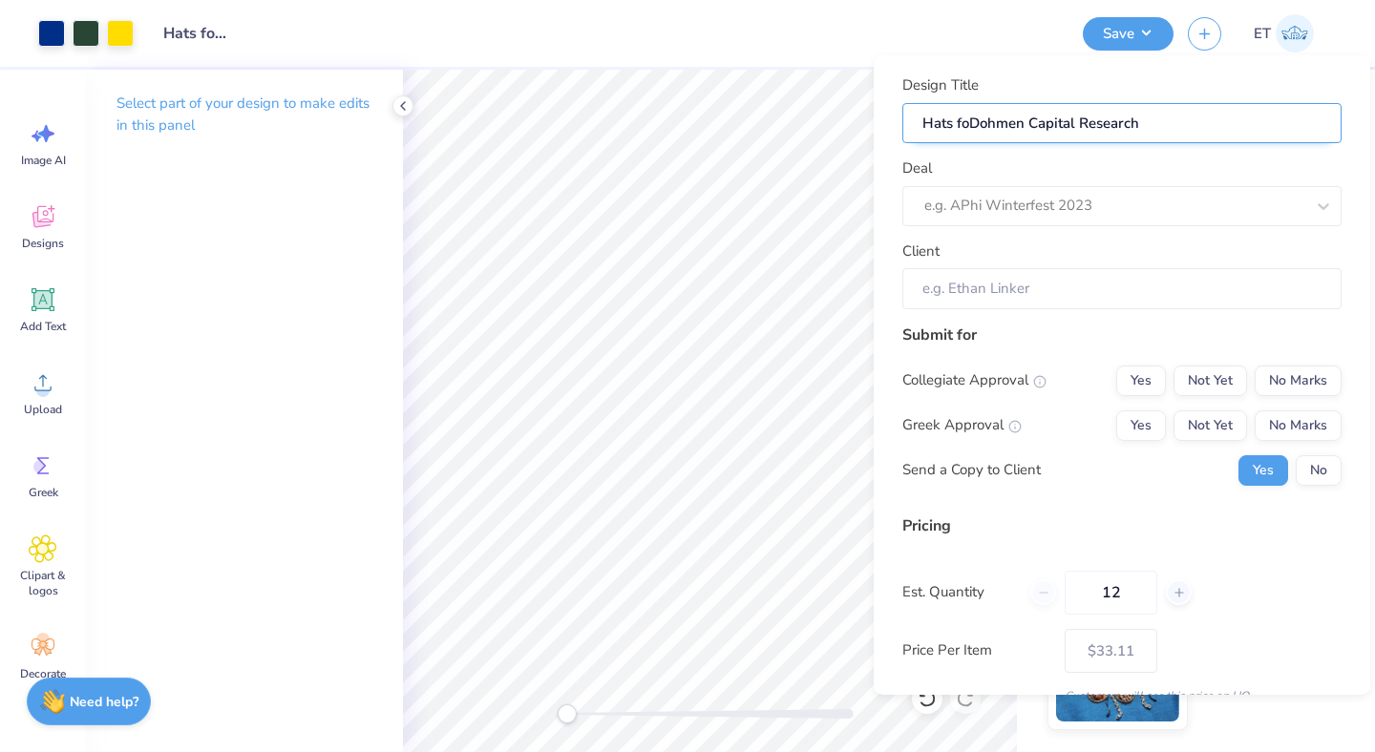
type input "Hats forDohmen Capital Research"
type input "Hats for Dohmen Capital Research"
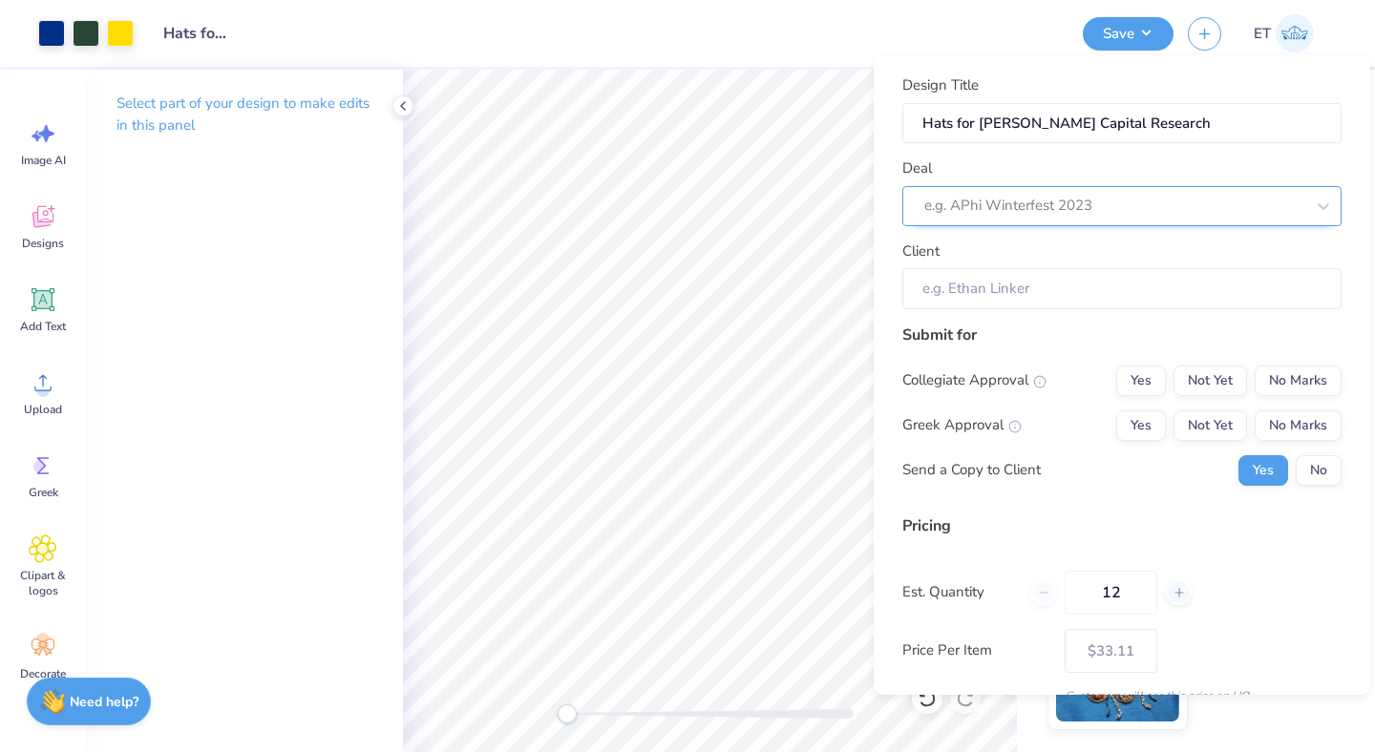
click at [1041, 198] on div at bounding box center [1114, 206] width 380 height 26
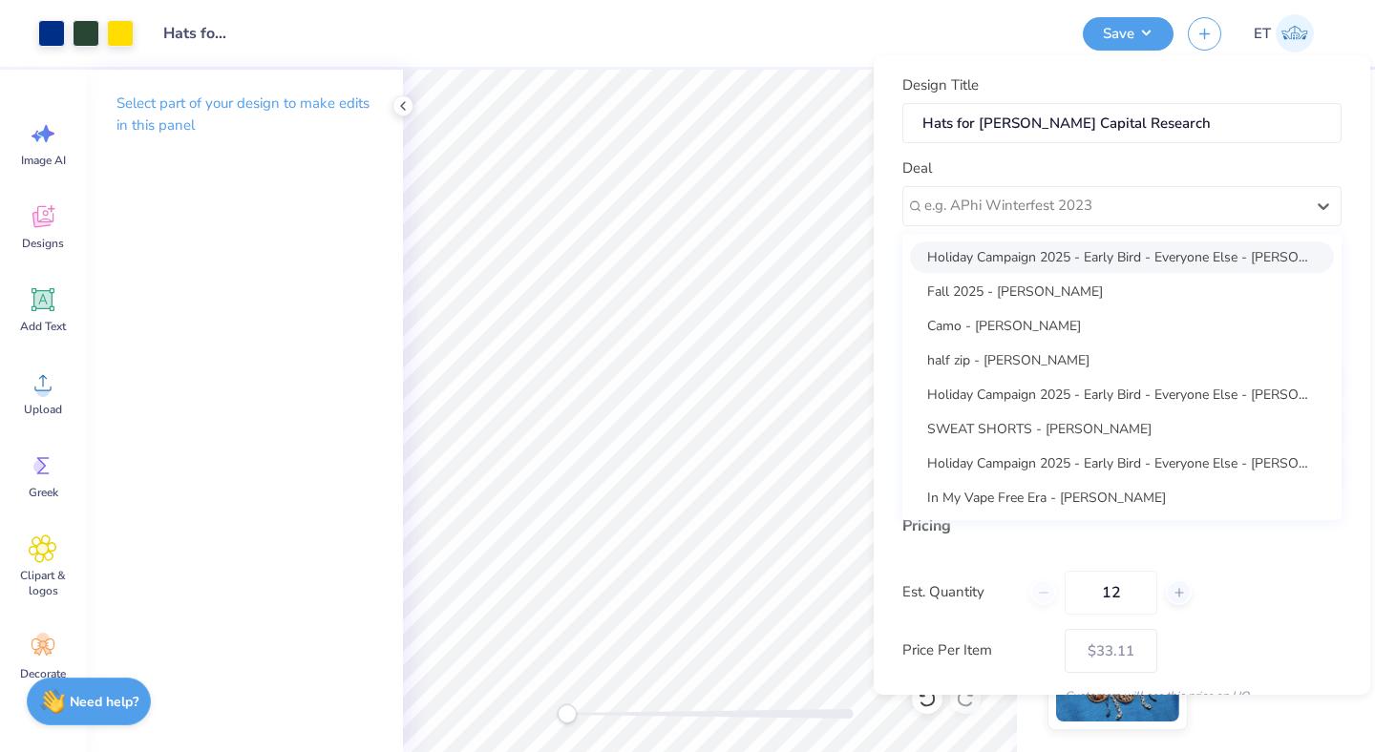
click at [1093, 243] on div "Holiday Campaign 2025 - Early Bird - Everyone Else - Dohmen Capital" at bounding box center [1122, 258] width 424 height 32
type input "Dohmen Capital"
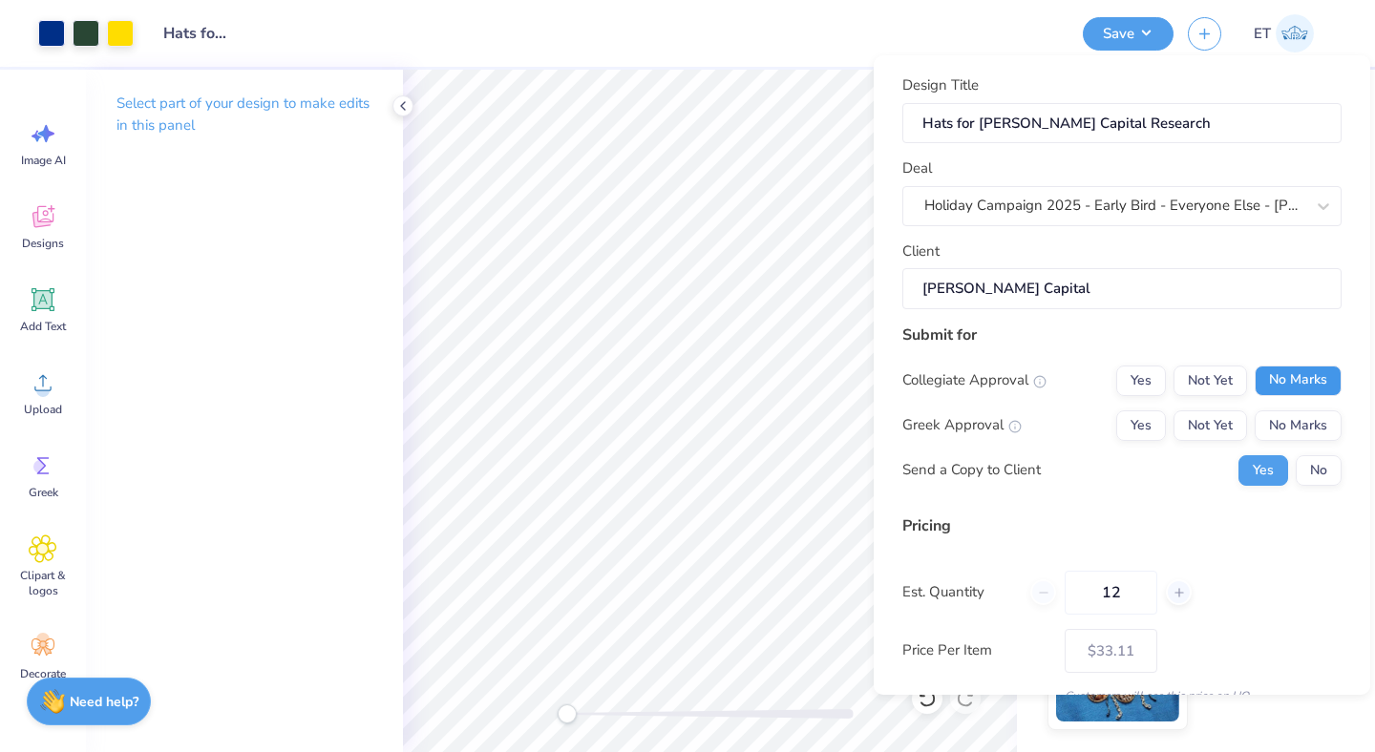
click at [1310, 381] on button "No Marks" at bounding box center [1298, 381] width 87 height 31
click at [1318, 428] on button "No Marks" at bounding box center [1298, 426] width 87 height 31
click at [1321, 462] on button "No" at bounding box center [1319, 470] width 46 height 31
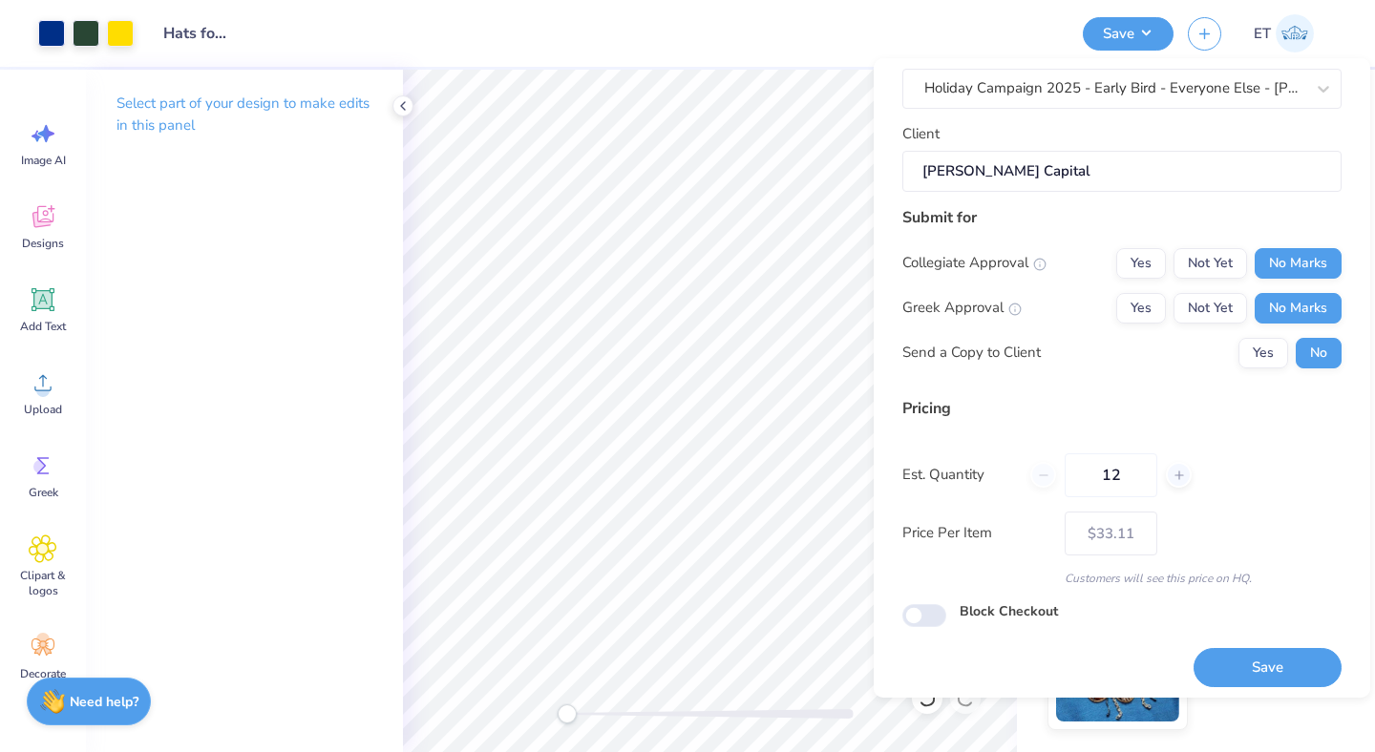
scroll to position [129, 0]
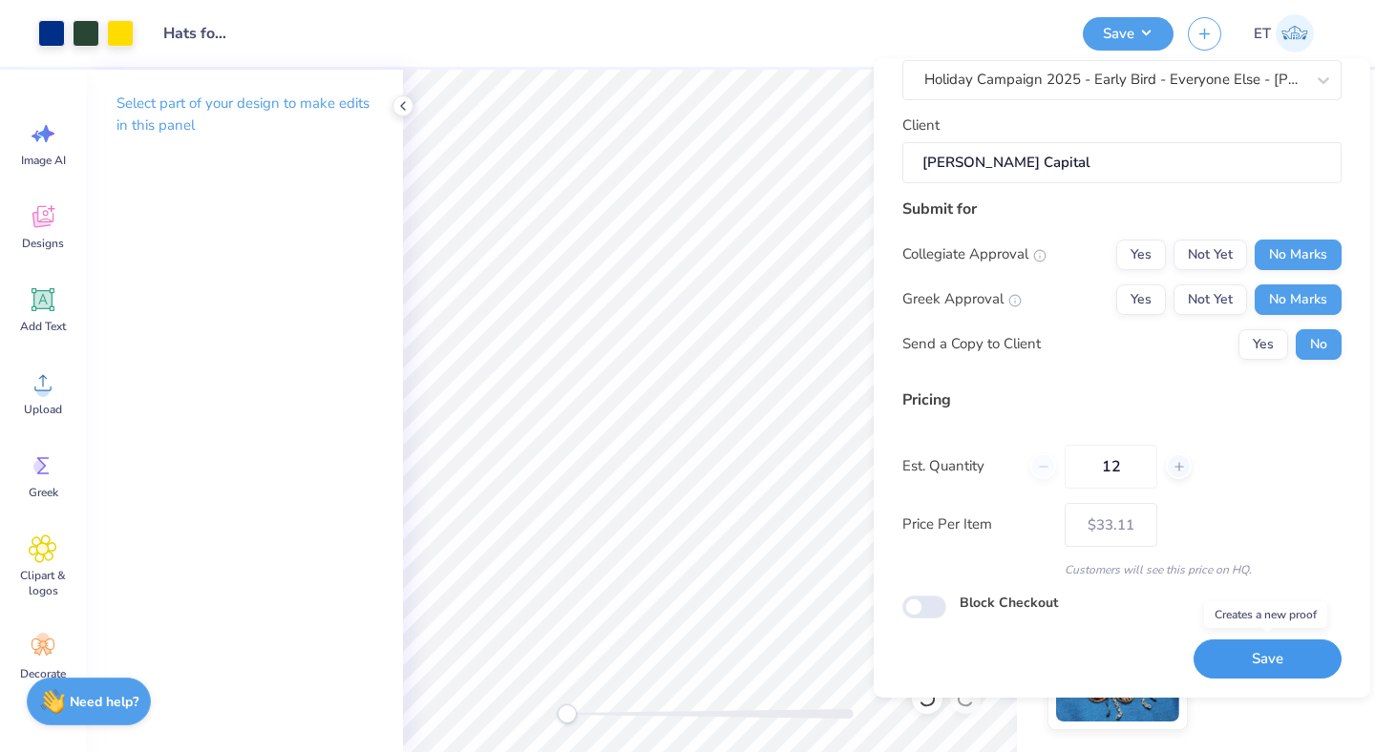
click at [1268, 648] on button "Save" at bounding box center [1268, 659] width 148 height 39
type input "$33.11"
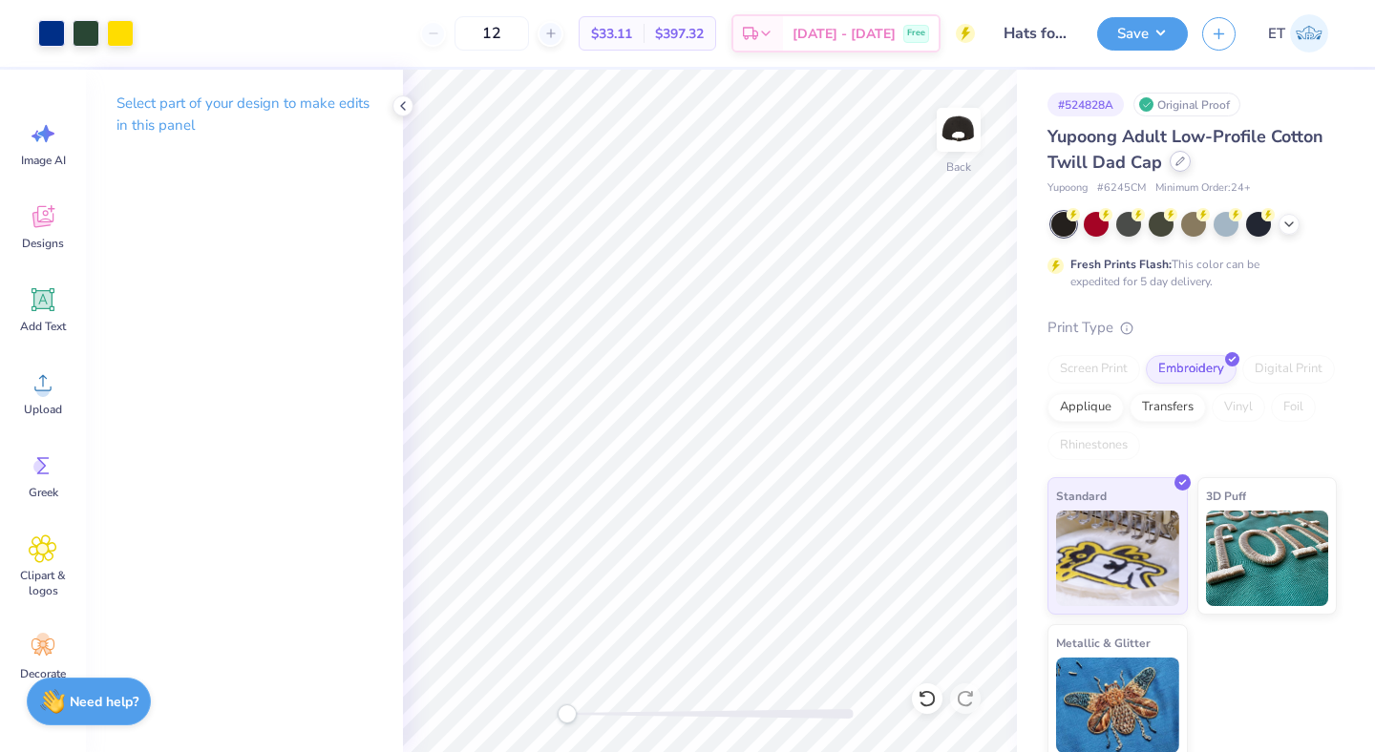
click at [1175, 165] on icon at bounding box center [1180, 162] width 10 height 10
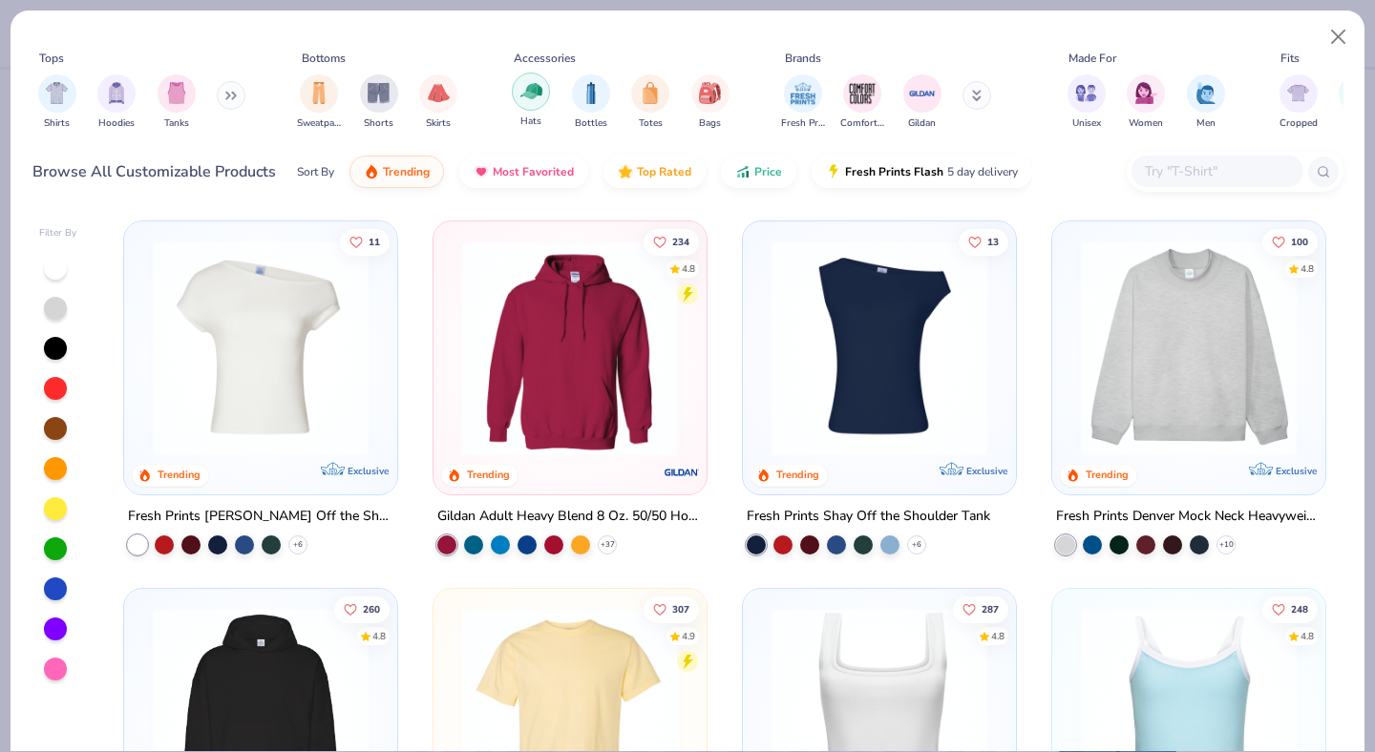
scroll to position [35, 0]
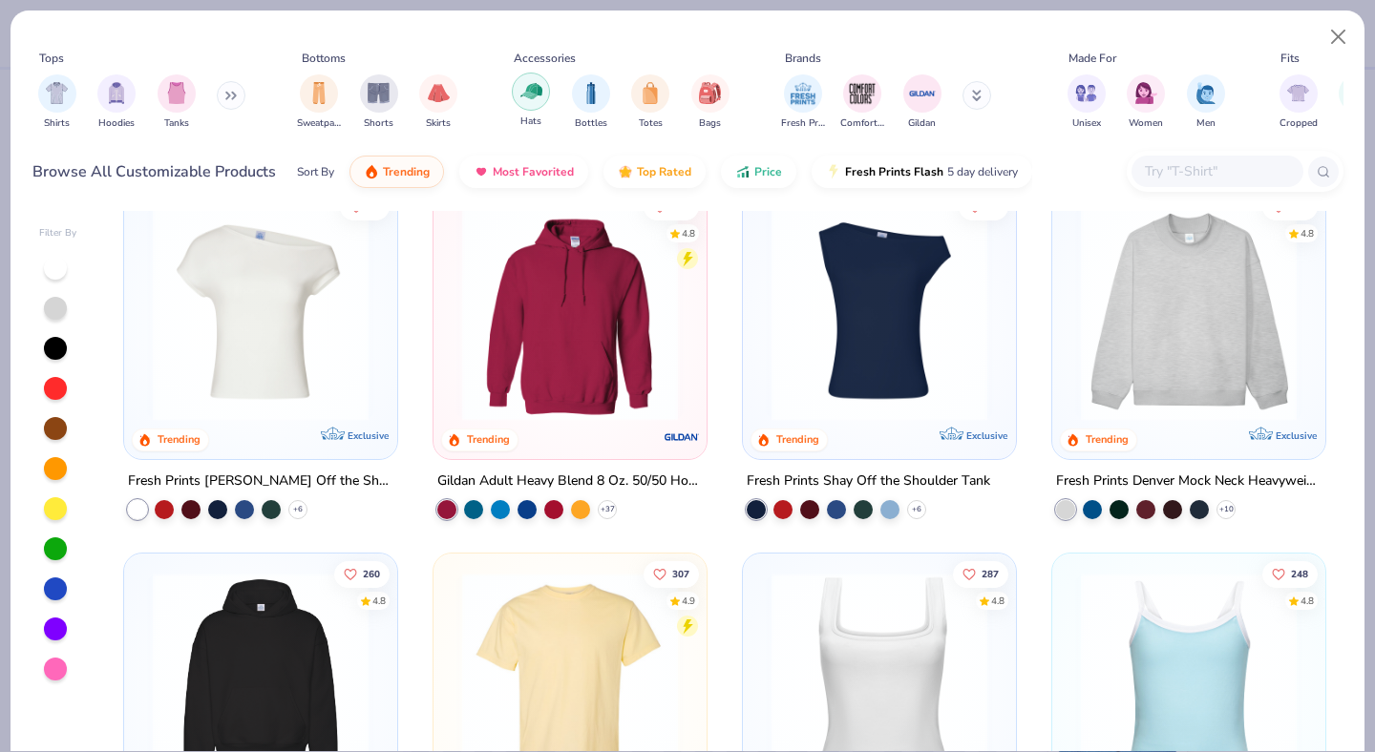
click at [537, 98] on img "filter for Hats" at bounding box center [531, 91] width 22 height 22
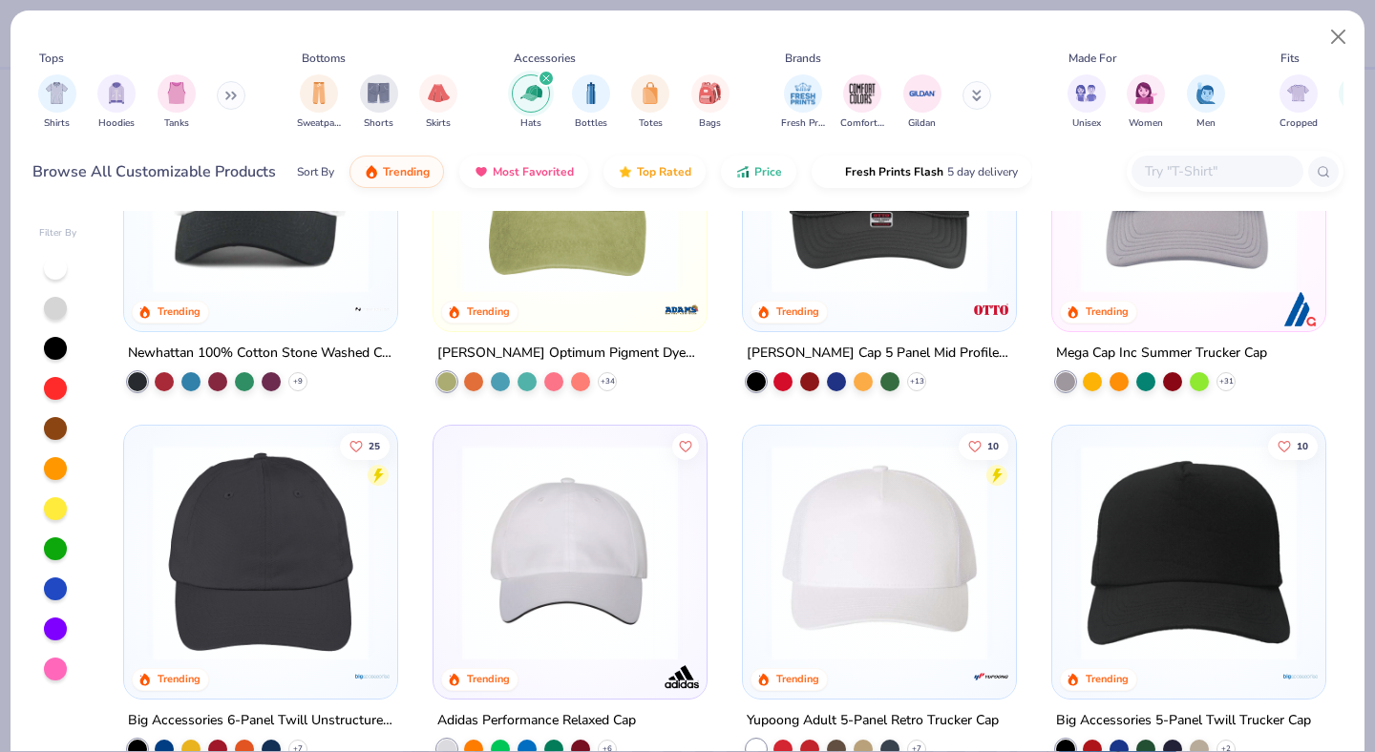
scroll to position [171, 0]
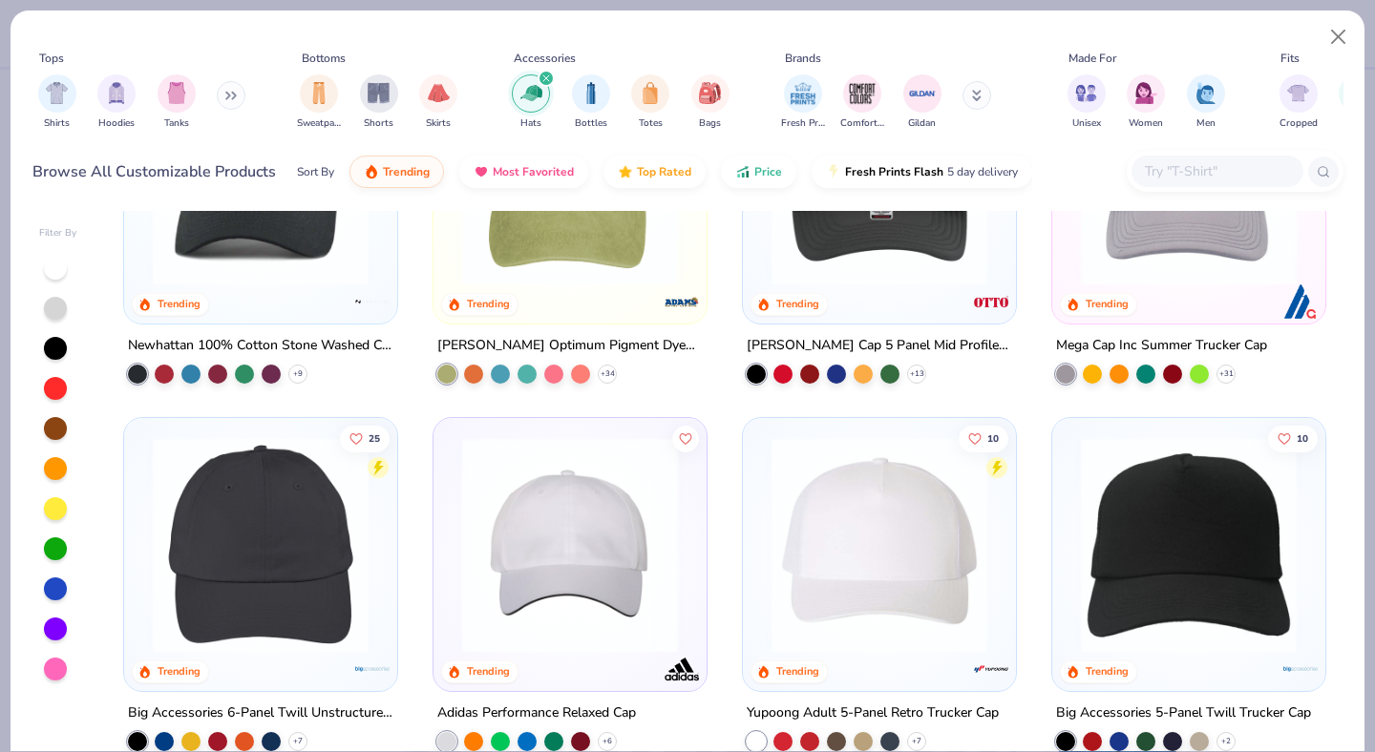
click at [649, 596] on img at bounding box center [570, 545] width 235 height 216
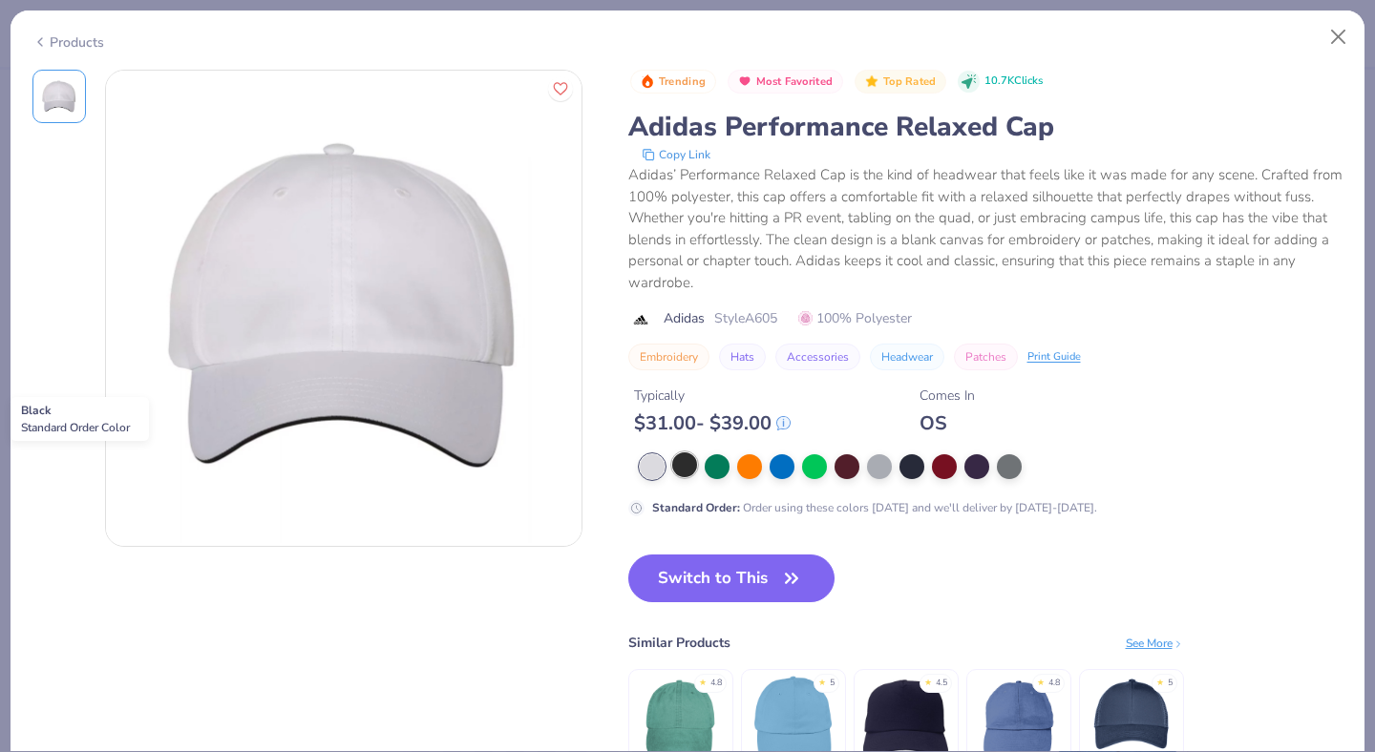
click at [680, 461] on div at bounding box center [684, 465] width 25 height 25
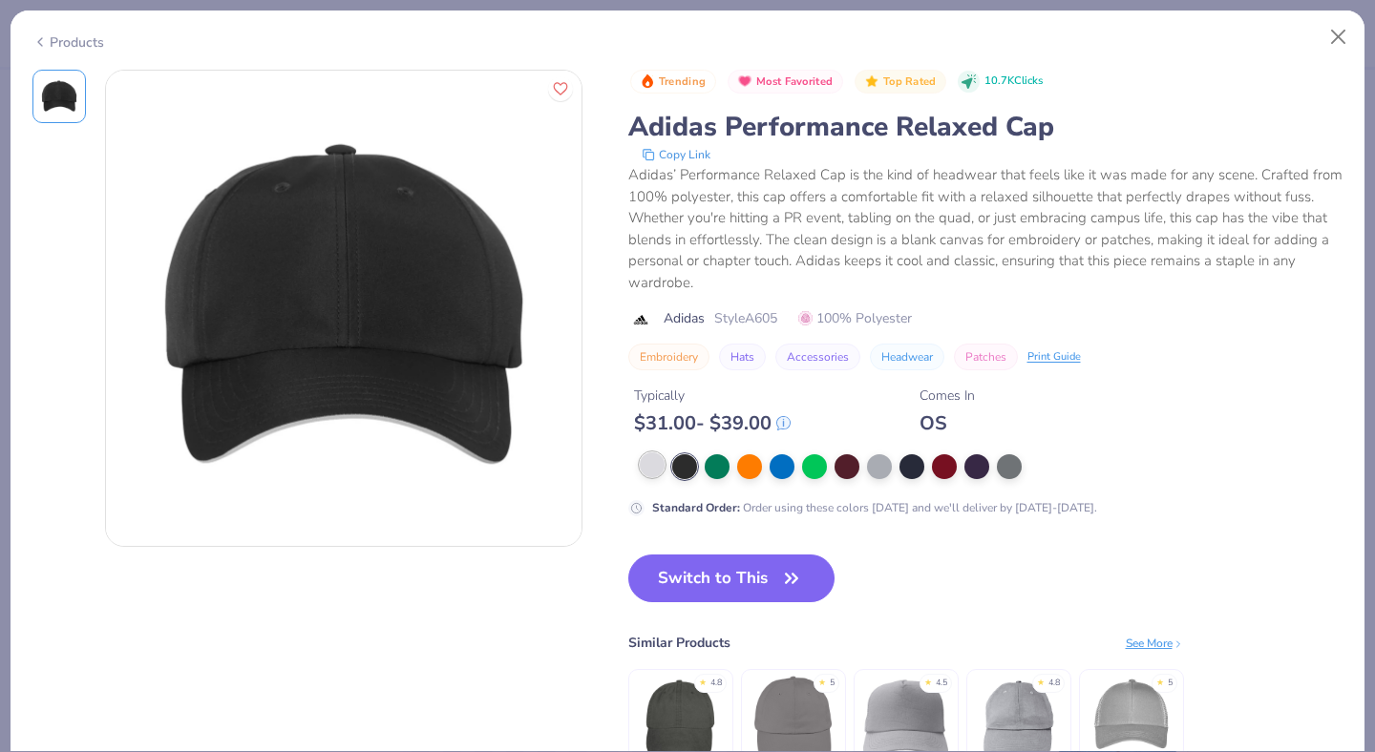
click at [659, 468] on div at bounding box center [652, 465] width 25 height 25
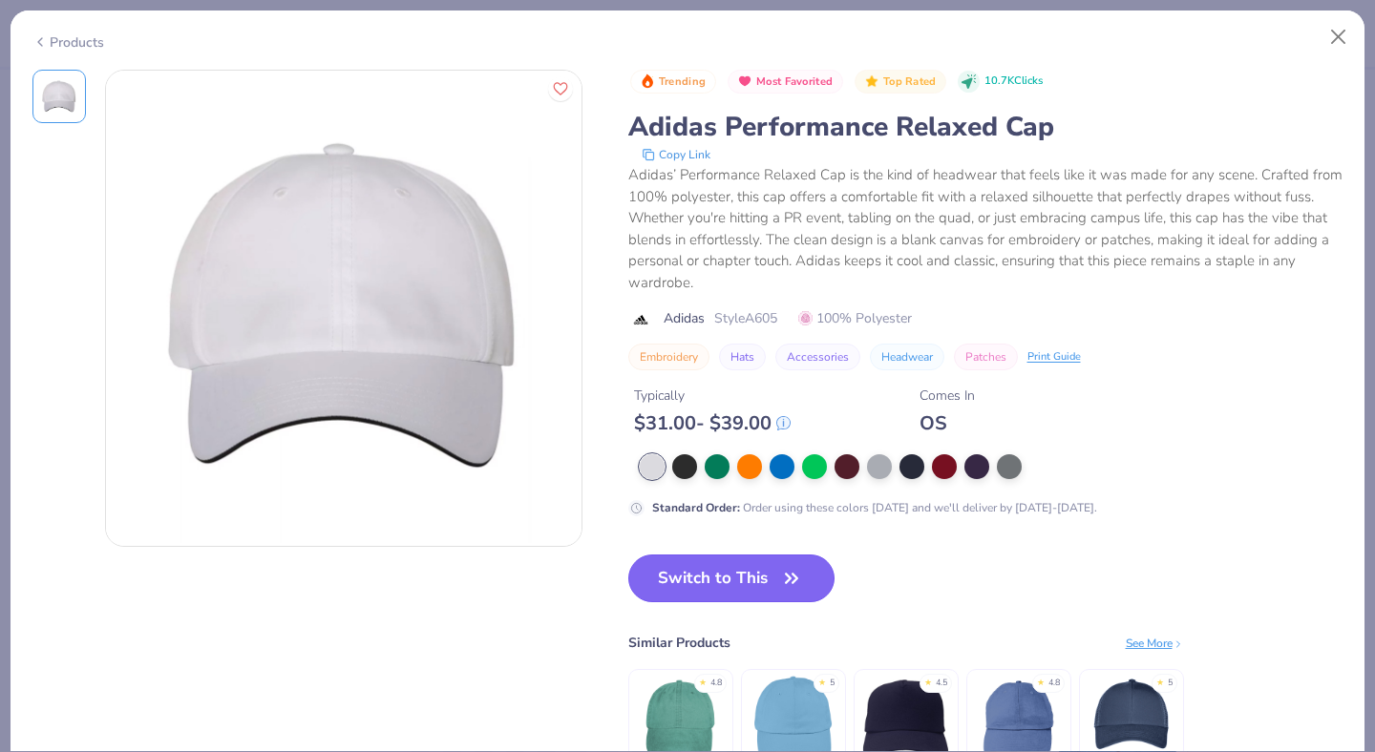
click at [812, 578] on button "Switch to This" at bounding box center [731, 579] width 207 height 48
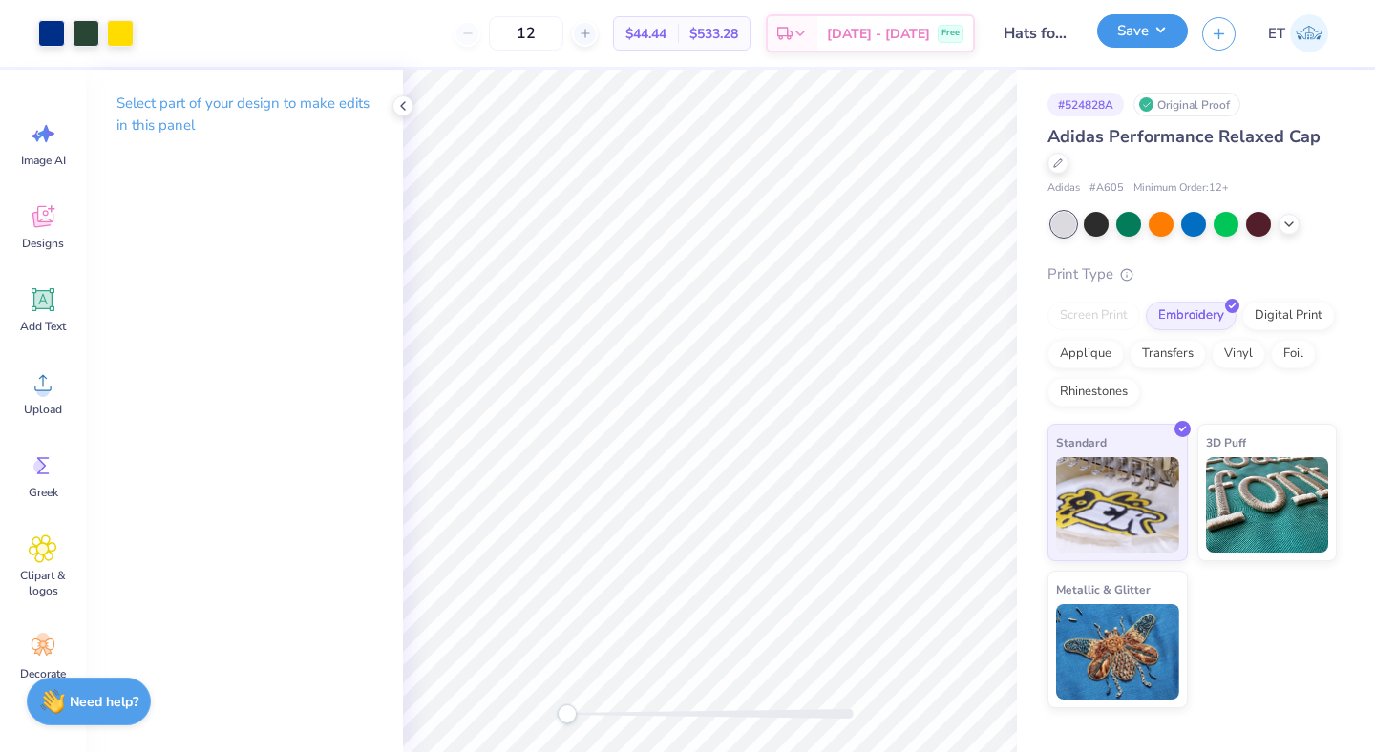
click at [1162, 14] on button "Save" at bounding box center [1142, 30] width 91 height 33
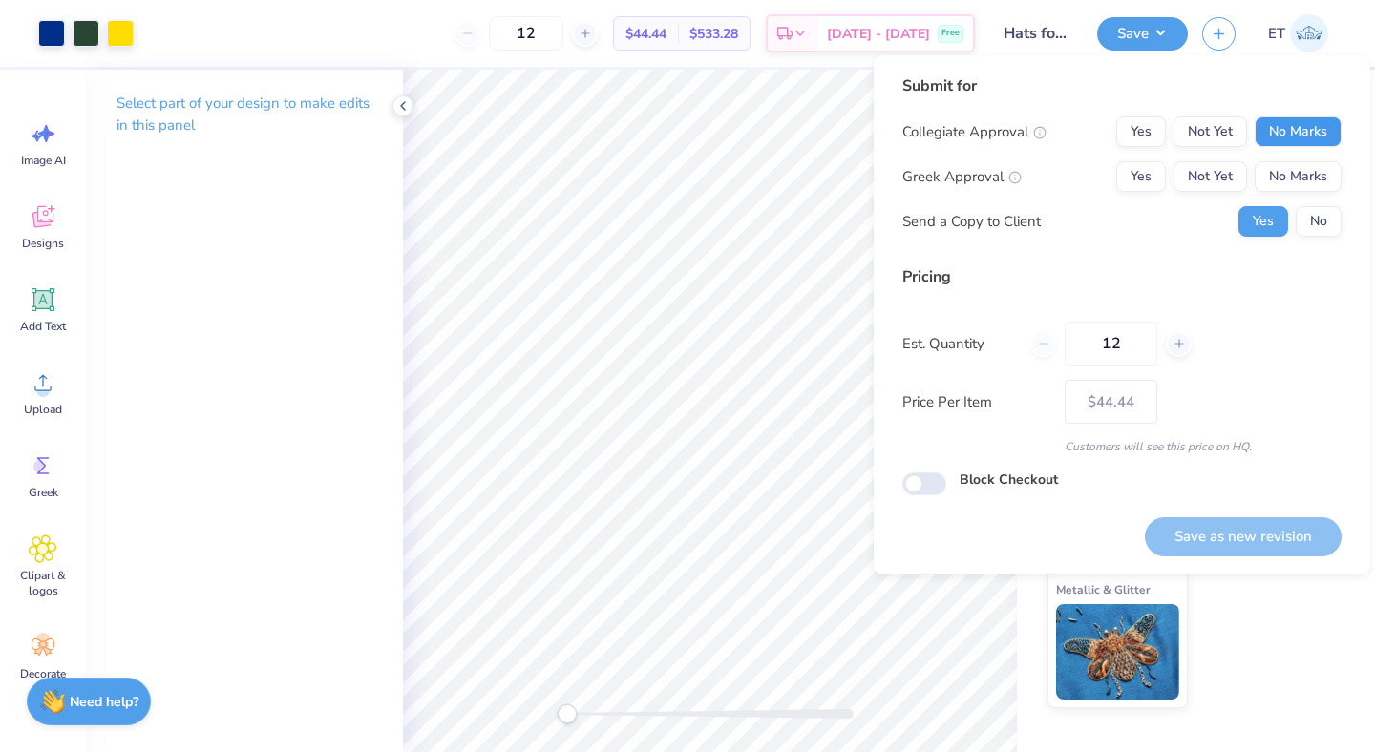
click at [1271, 121] on button "No Marks" at bounding box center [1298, 131] width 87 height 31
click at [1279, 168] on button "No Marks" at bounding box center [1298, 176] width 87 height 31
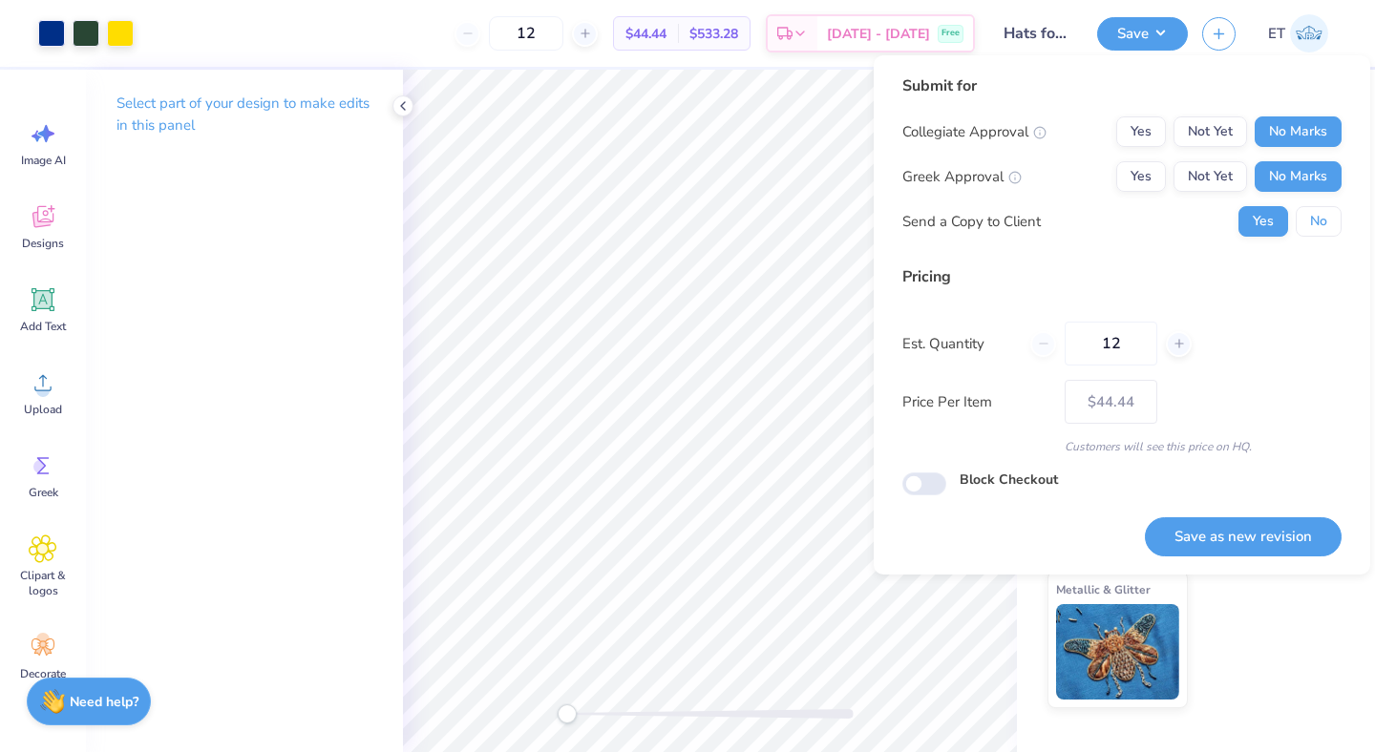
click at [1307, 212] on button "No" at bounding box center [1319, 221] width 46 height 31
click at [1249, 535] on button "Save as new revision" at bounding box center [1243, 537] width 197 height 39
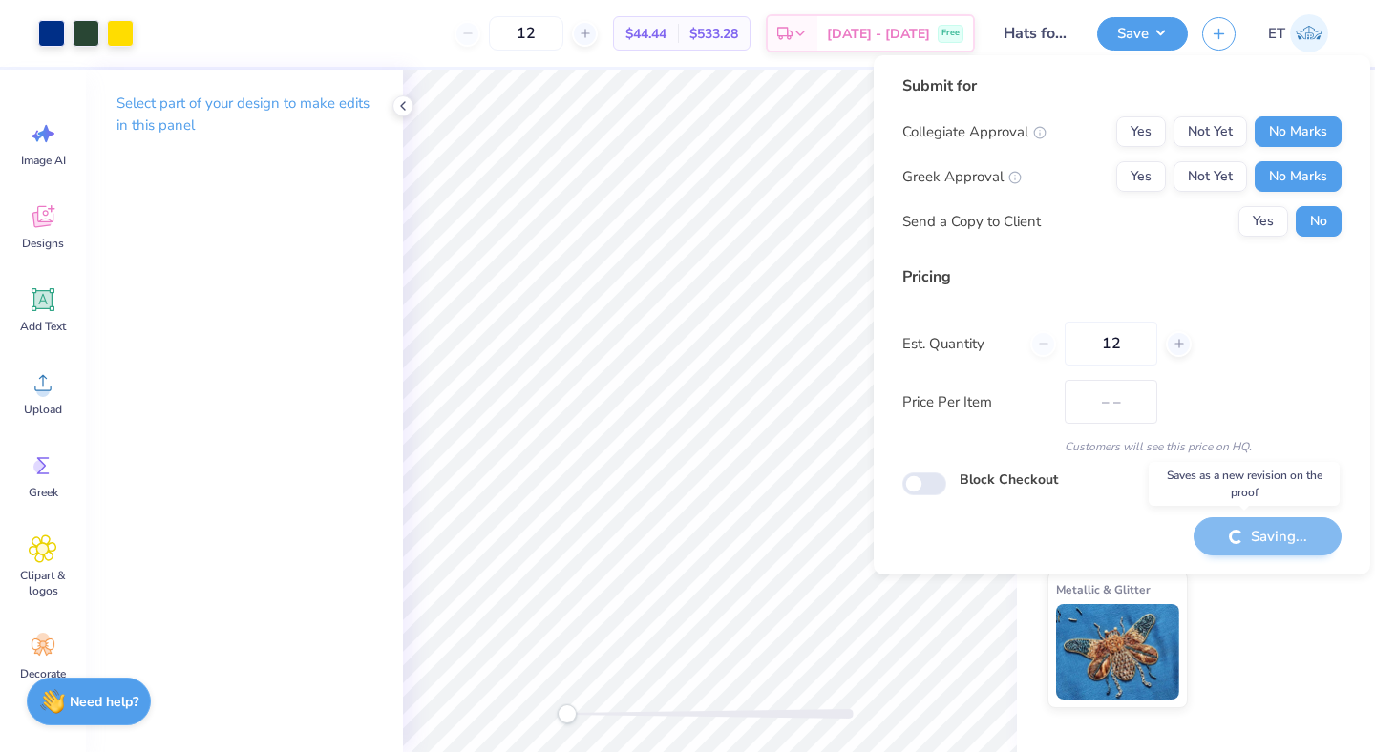
type input "$44.44"
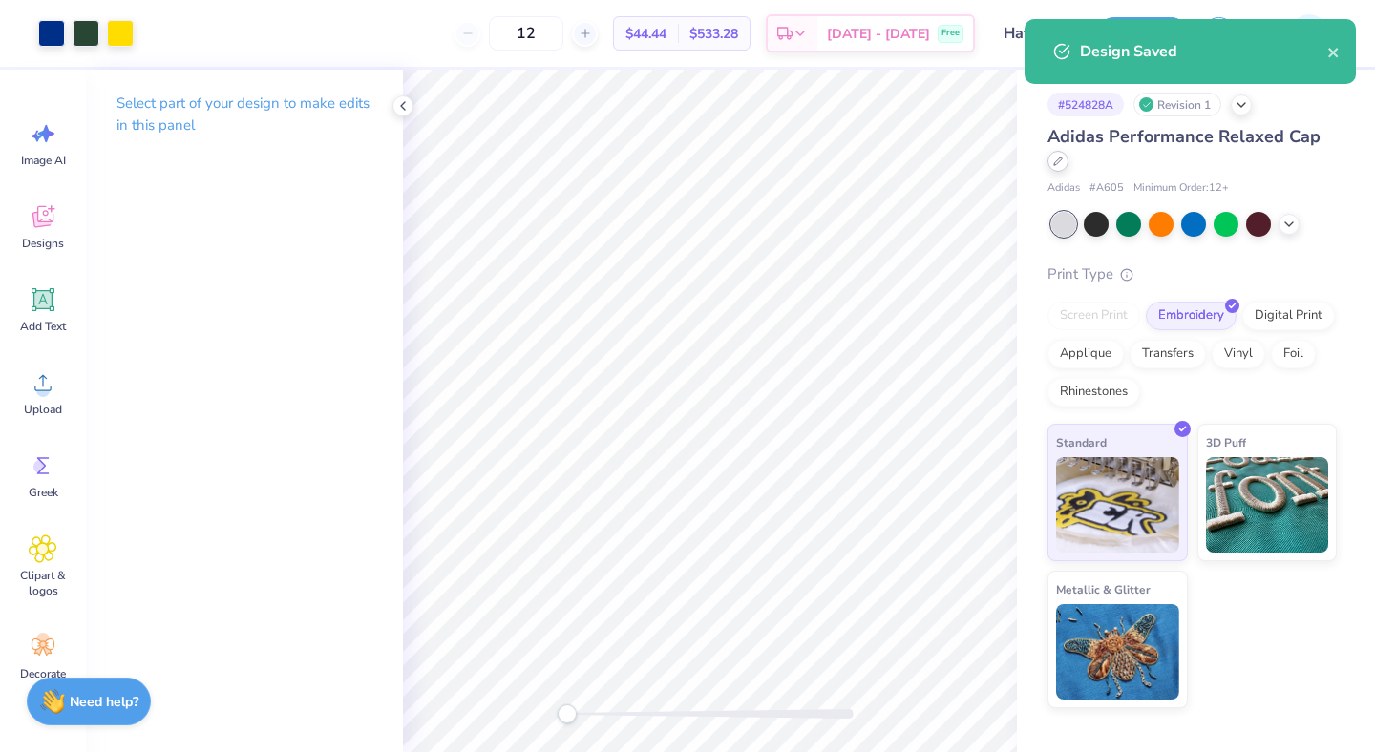
click at [1060, 166] on div at bounding box center [1057, 161] width 21 height 21
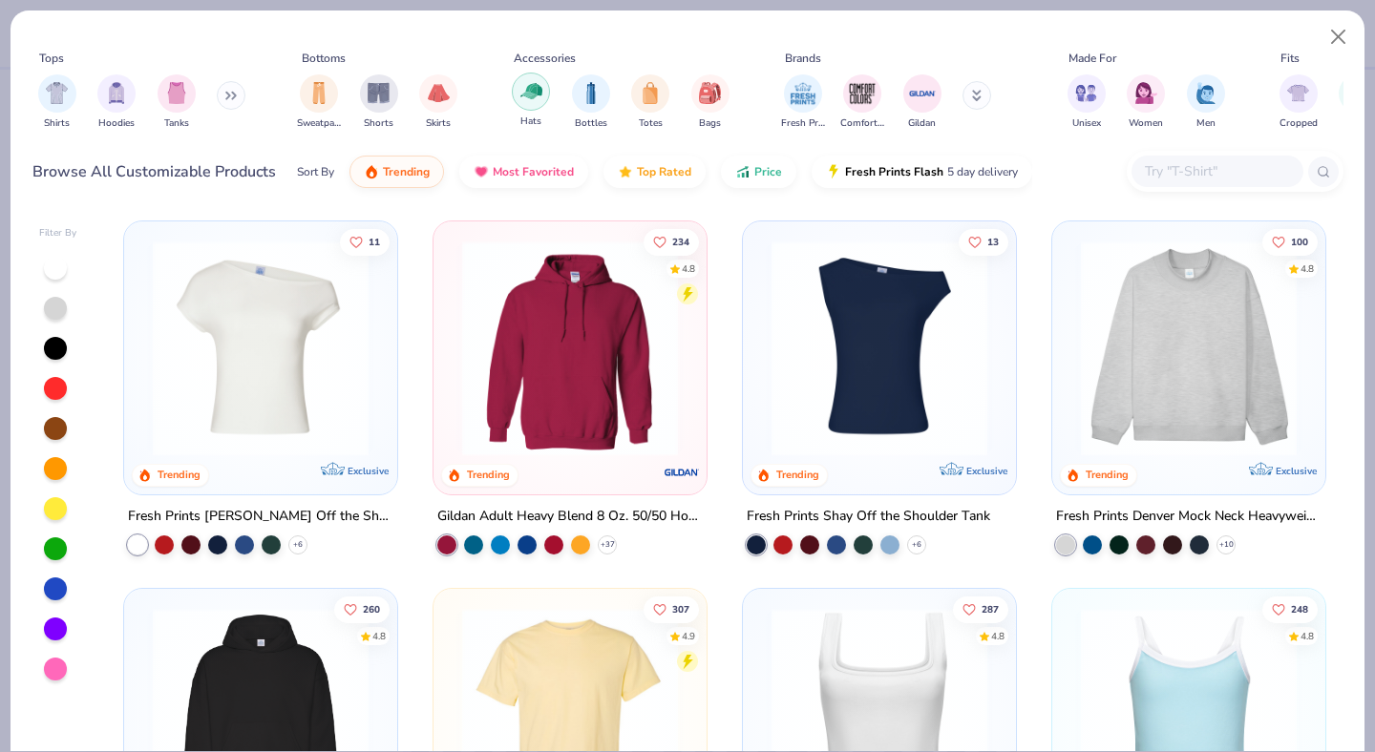
click at [533, 90] on img "filter for Hats" at bounding box center [531, 91] width 22 height 22
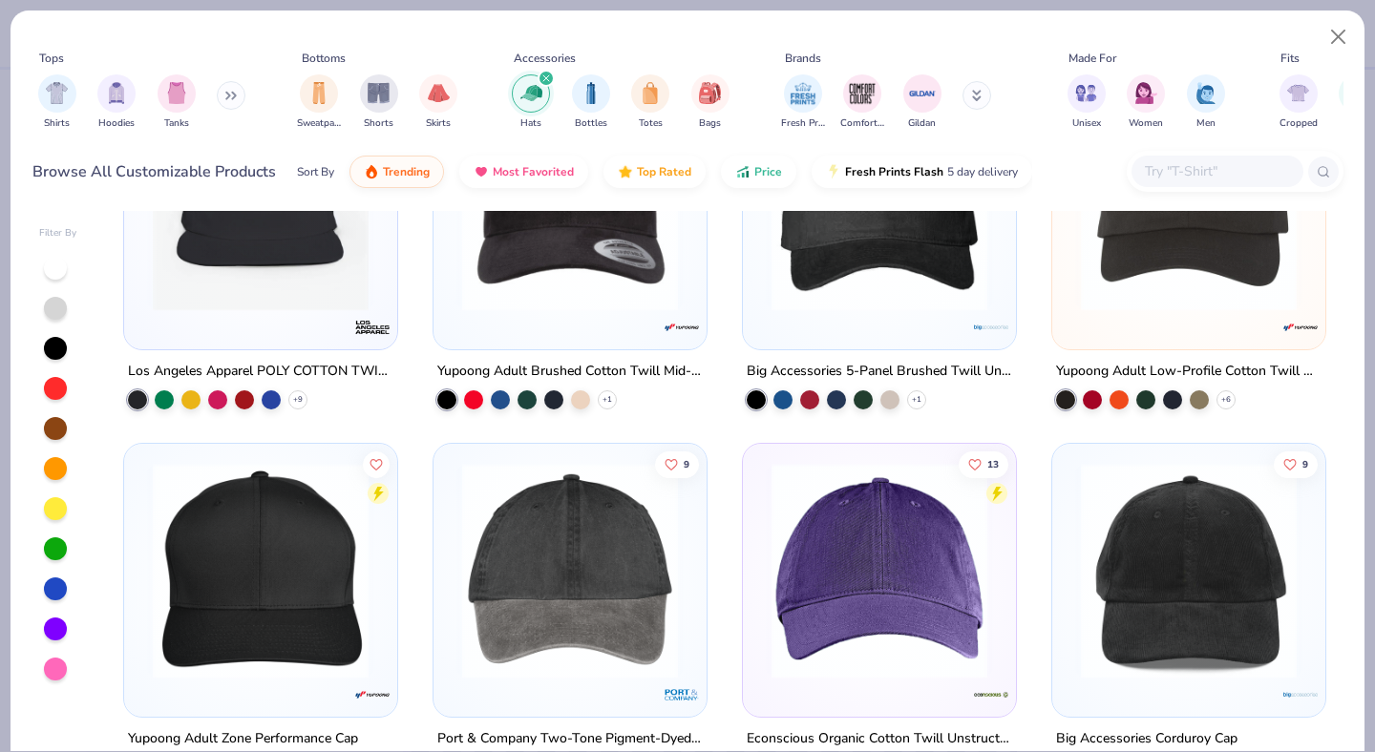
scroll to position [1709, 0]
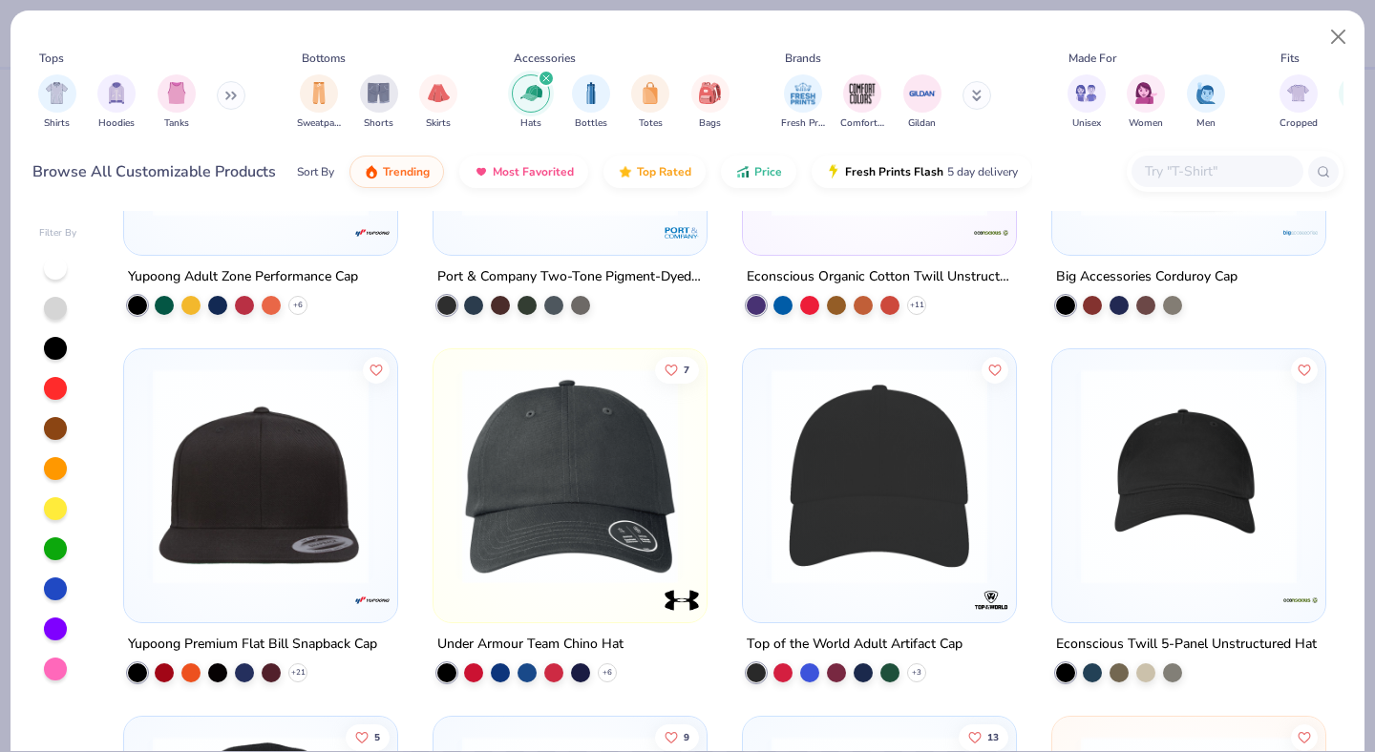
click at [832, 522] on img at bounding box center [879, 477] width 235 height 216
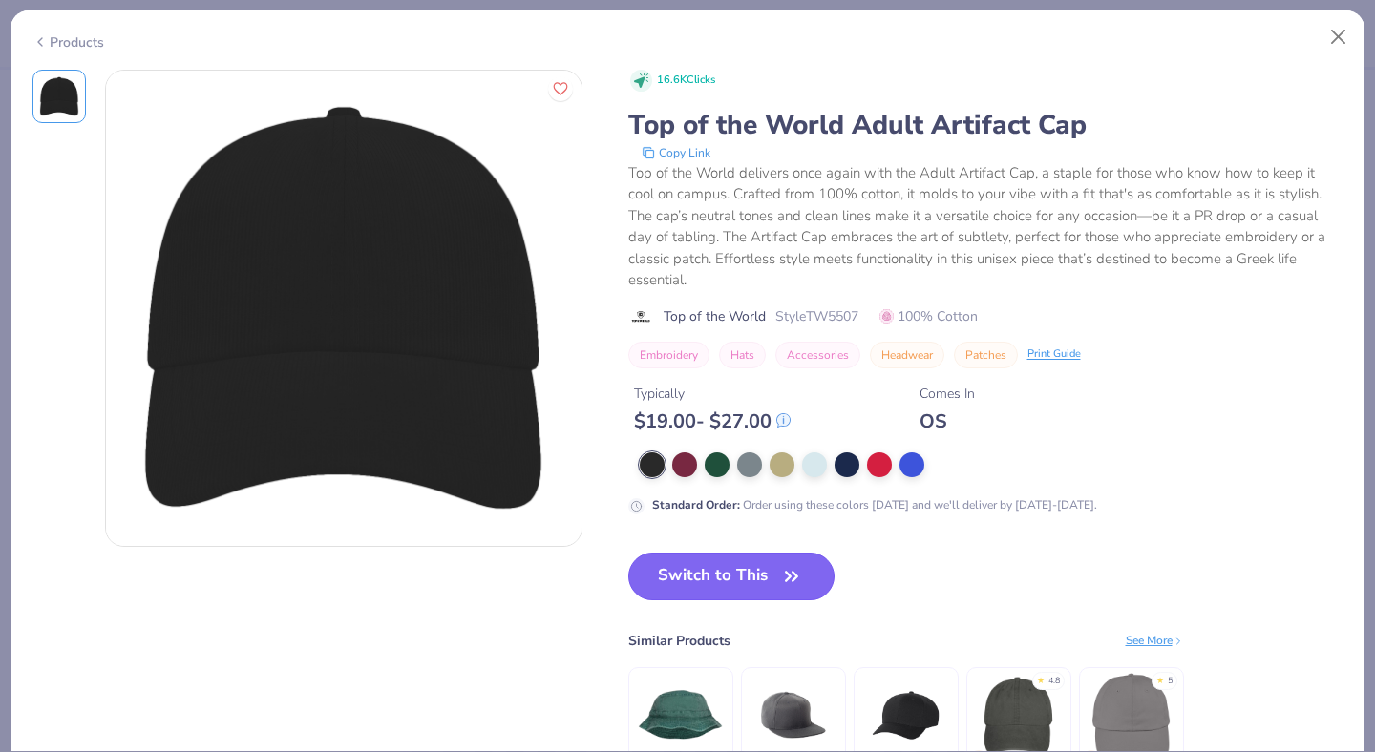
click at [731, 553] on button "Switch to This" at bounding box center [731, 577] width 207 height 48
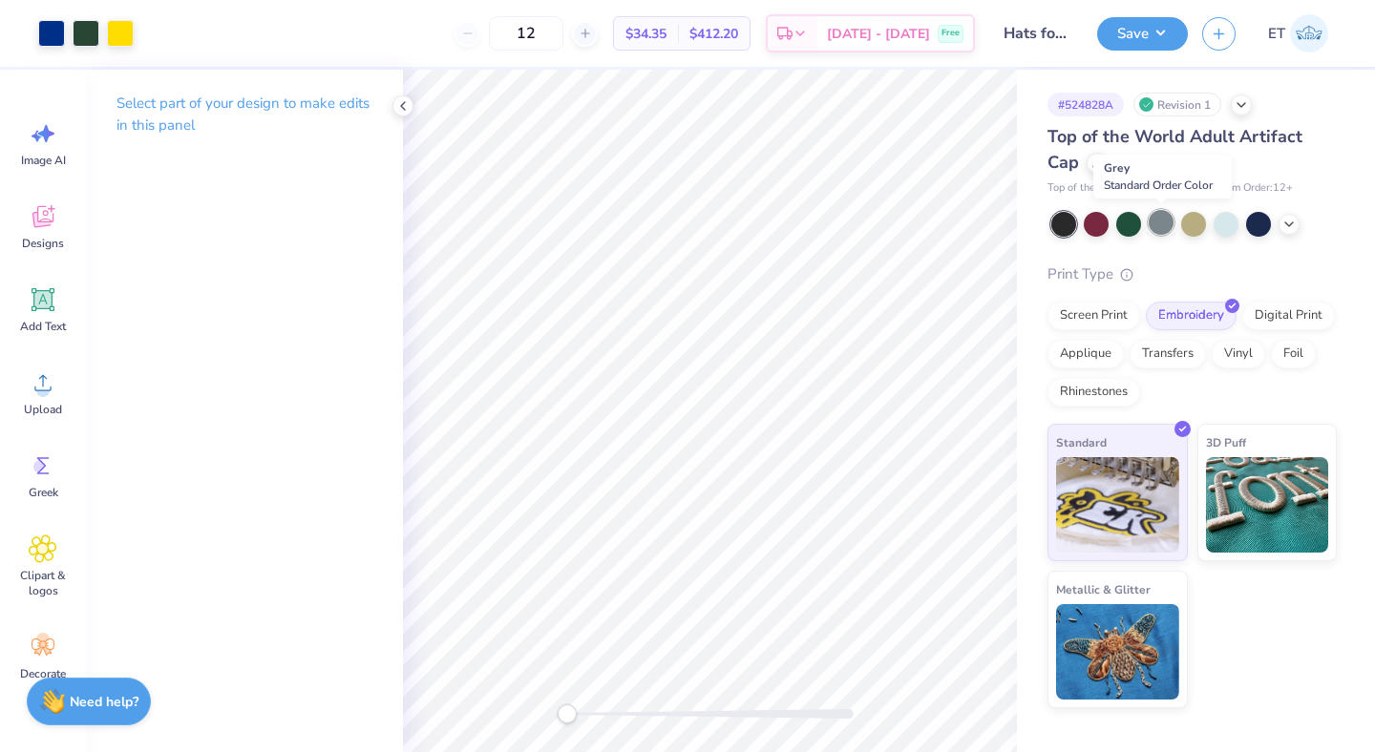
click at [1167, 224] on div at bounding box center [1161, 222] width 25 height 25
click at [1262, 223] on div at bounding box center [1258, 222] width 25 height 25
click at [1171, 38] on button "Save" at bounding box center [1142, 30] width 91 height 33
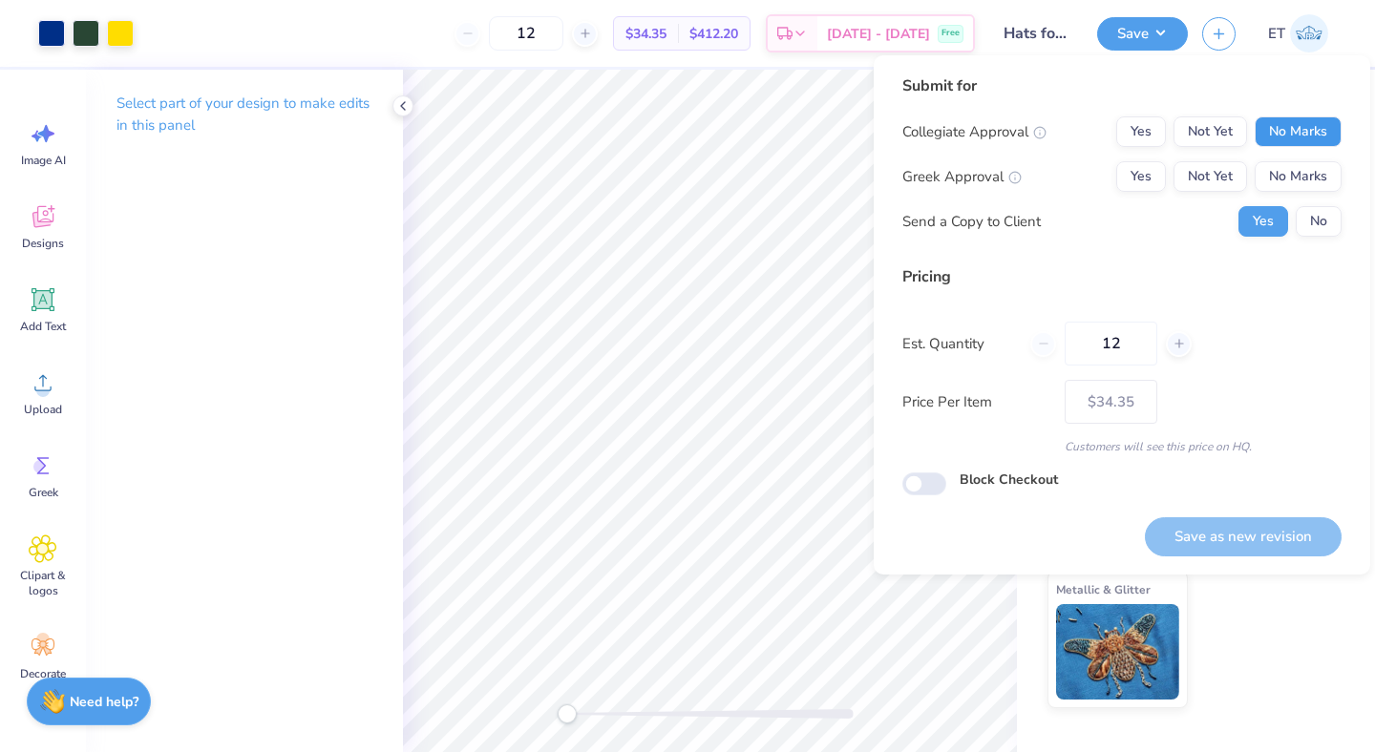
click at [1285, 138] on button "No Marks" at bounding box center [1298, 131] width 87 height 31
click at [1295, 177] on button "No Marks" at bounding box center [1298, 176] width 87 height 31
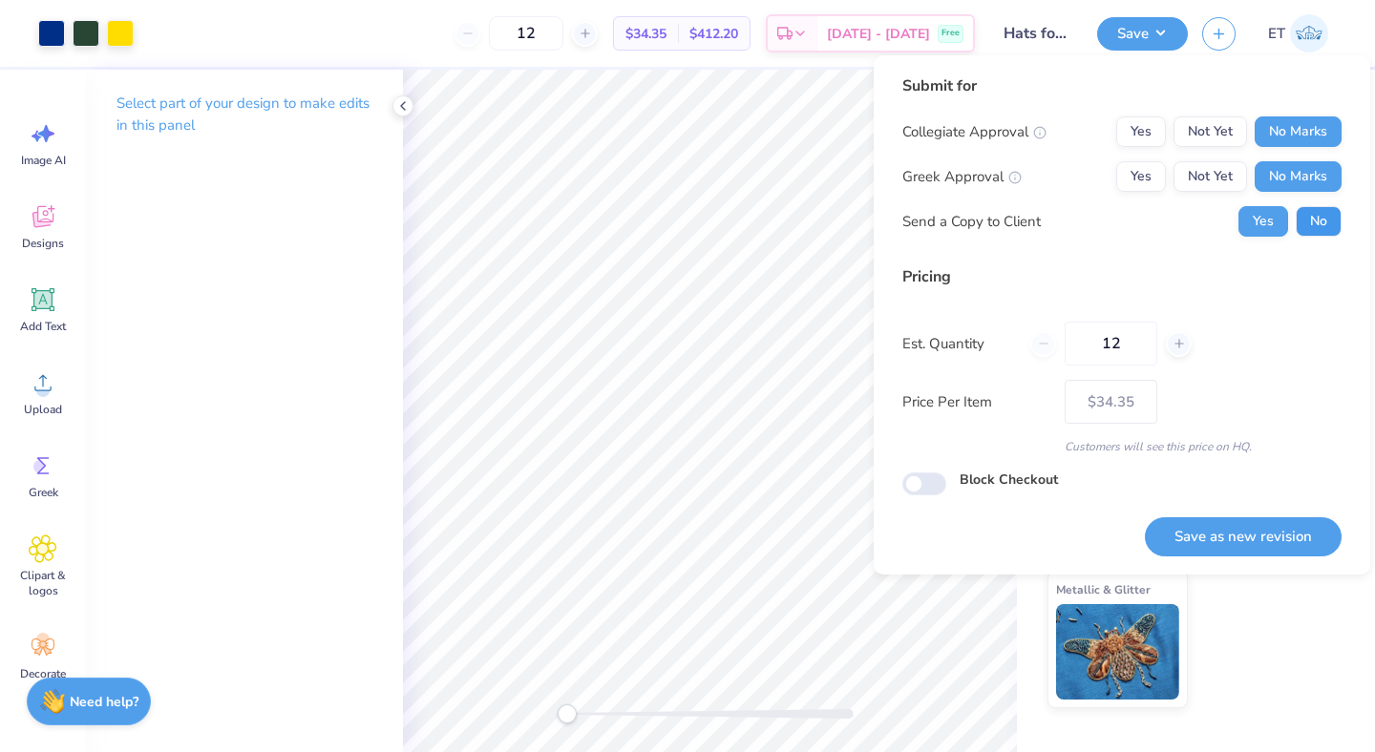
click at [1310, 208] on button "No" at bounding box center [1319, 221] width 46 height 31
click at [1265, 523] on button "Save as new revision" at bounding box center [1243, 537] width 197 height 39
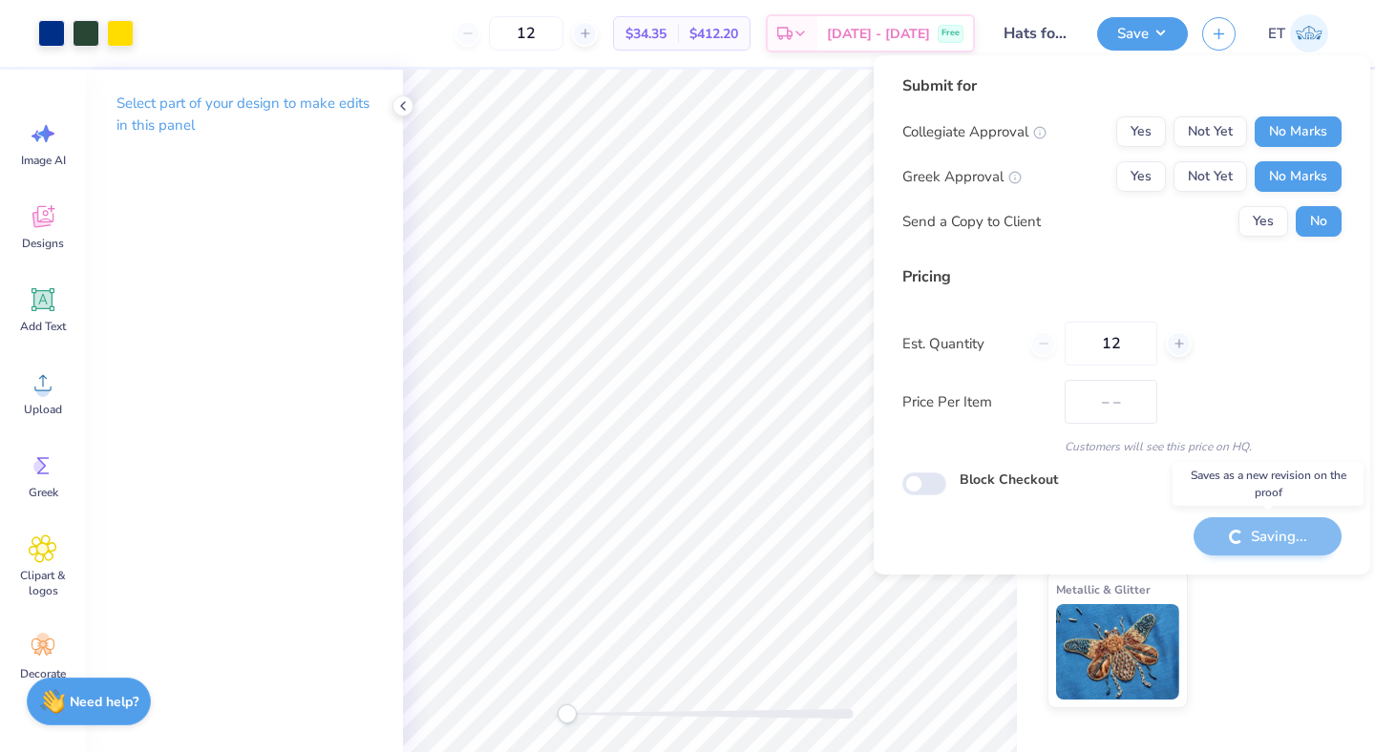
type input "$34.35"
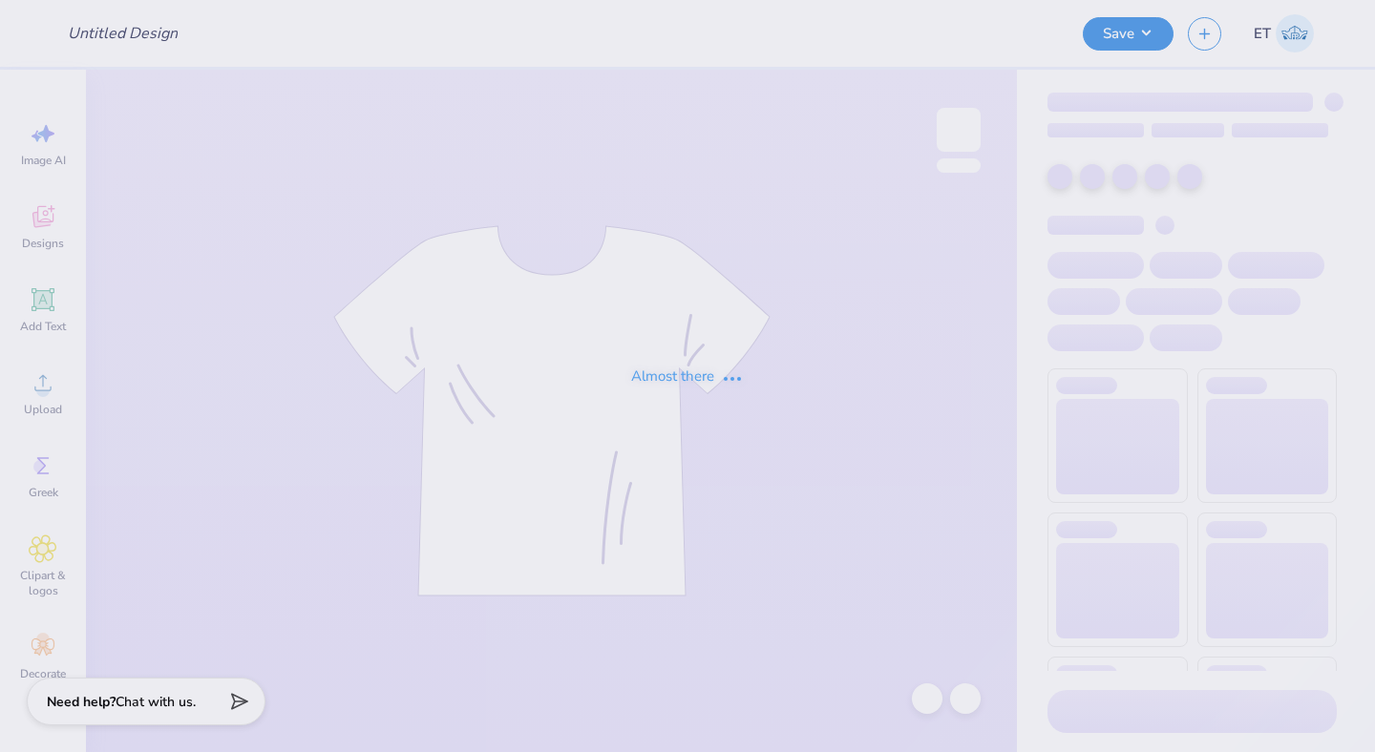
type input "Merch for Bering Finishes"
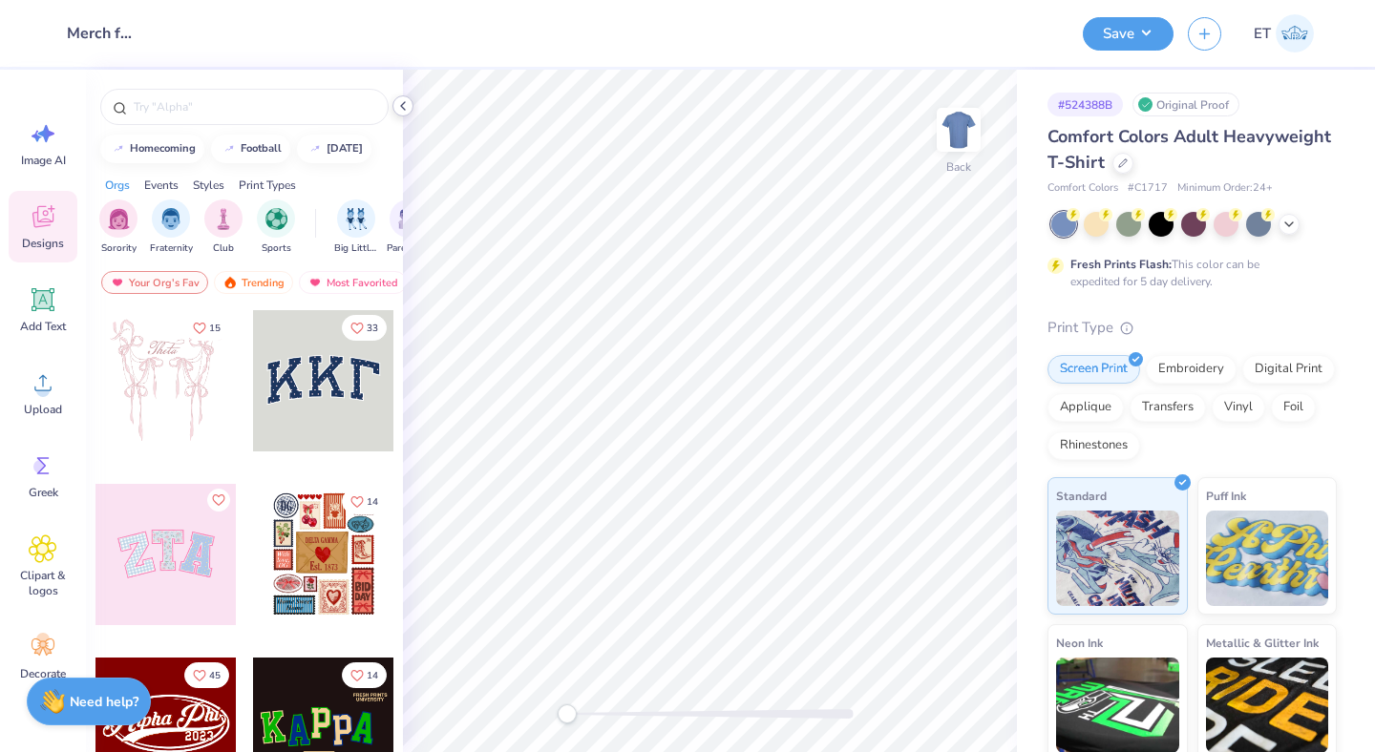
click at [406, 103] on icon at bounding box center [402, 105] width 15 height 15
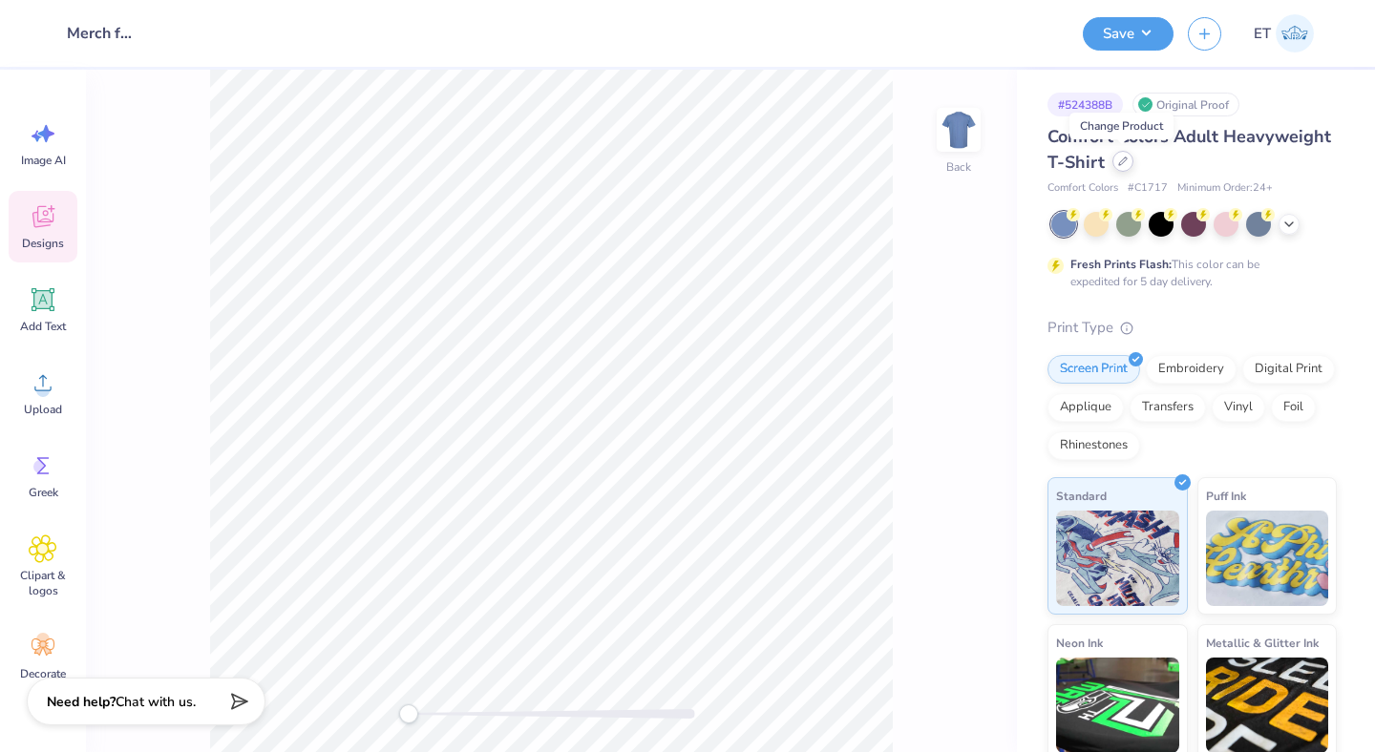
click at [1121, 160] on icon at bounding box center [1123, 162] width 10 height 10
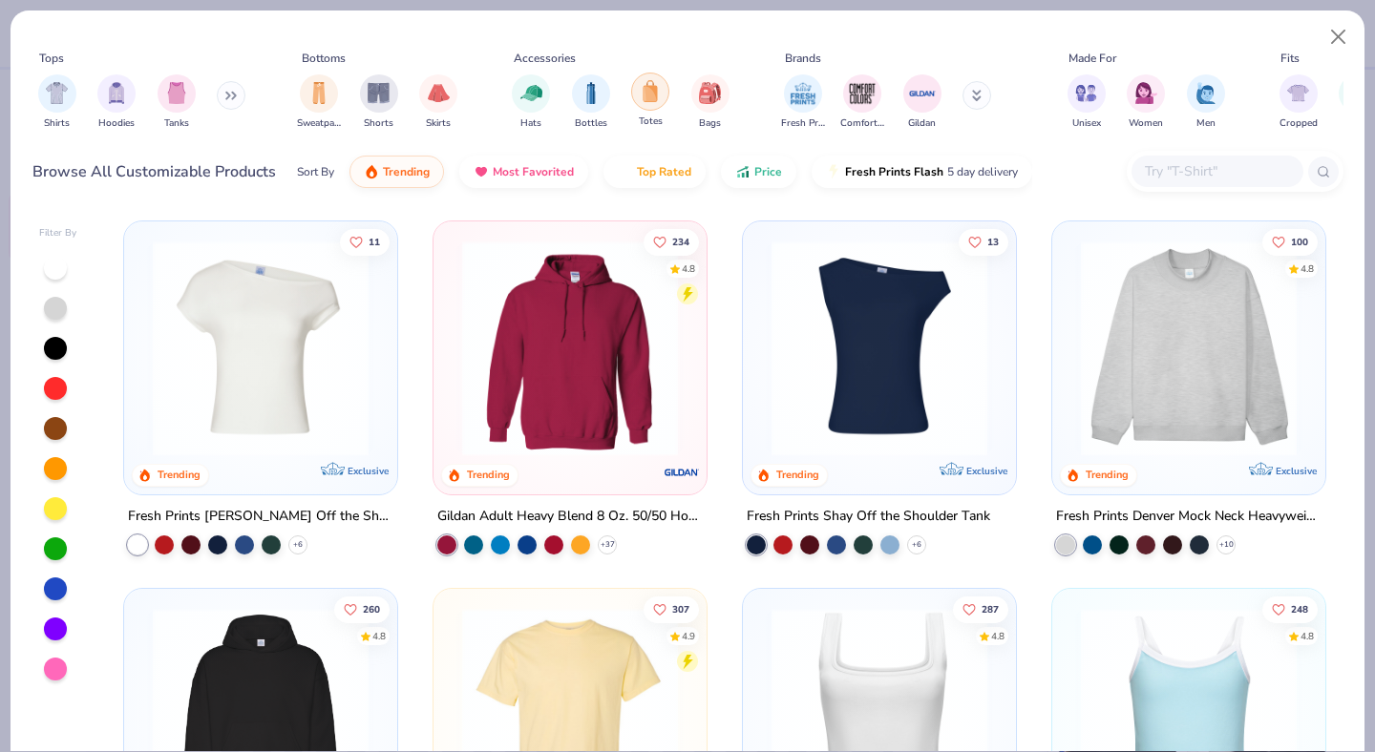
click at [649, 91] on img "filter for Totes" at bounding box center [650, 91] width 21 height 22
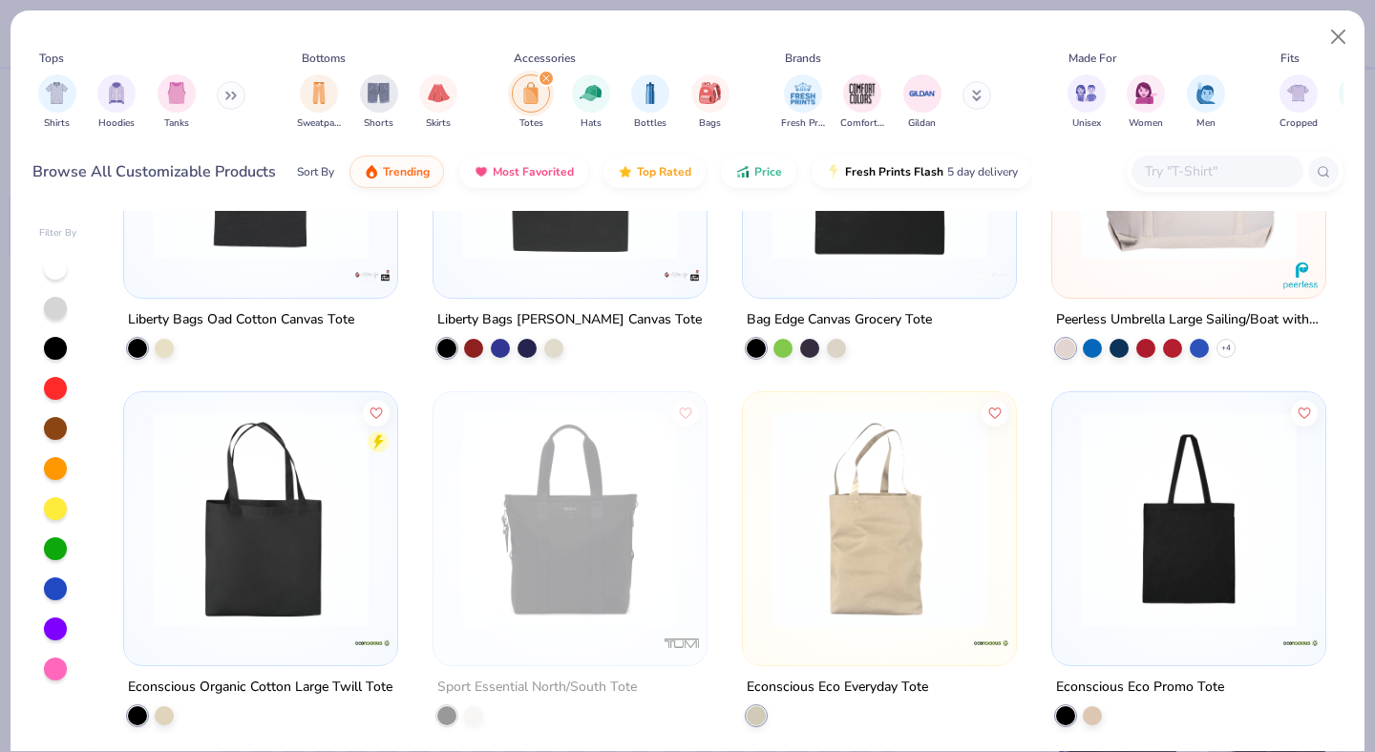
scroll to position [1357, 0]
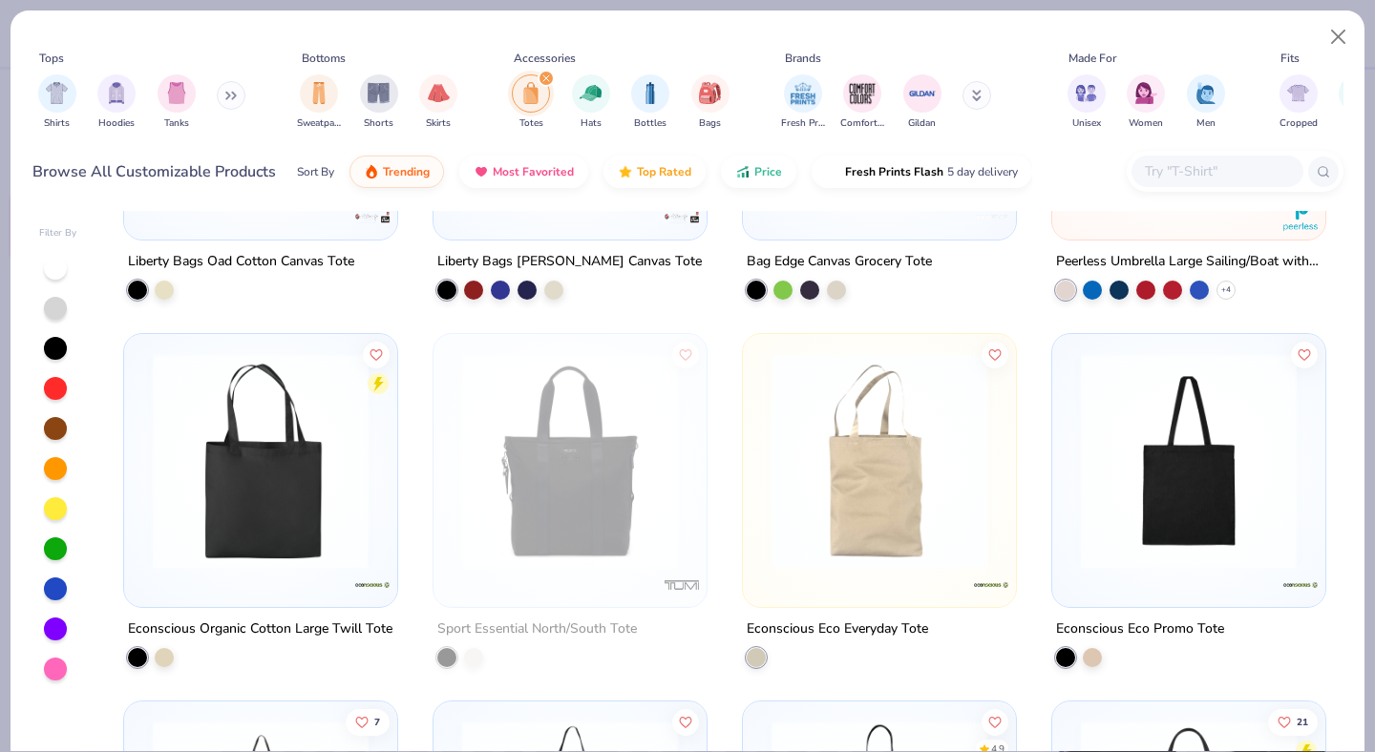
click at [1139, 434] on img at bounding box center [1188, 461] width 235 height 216
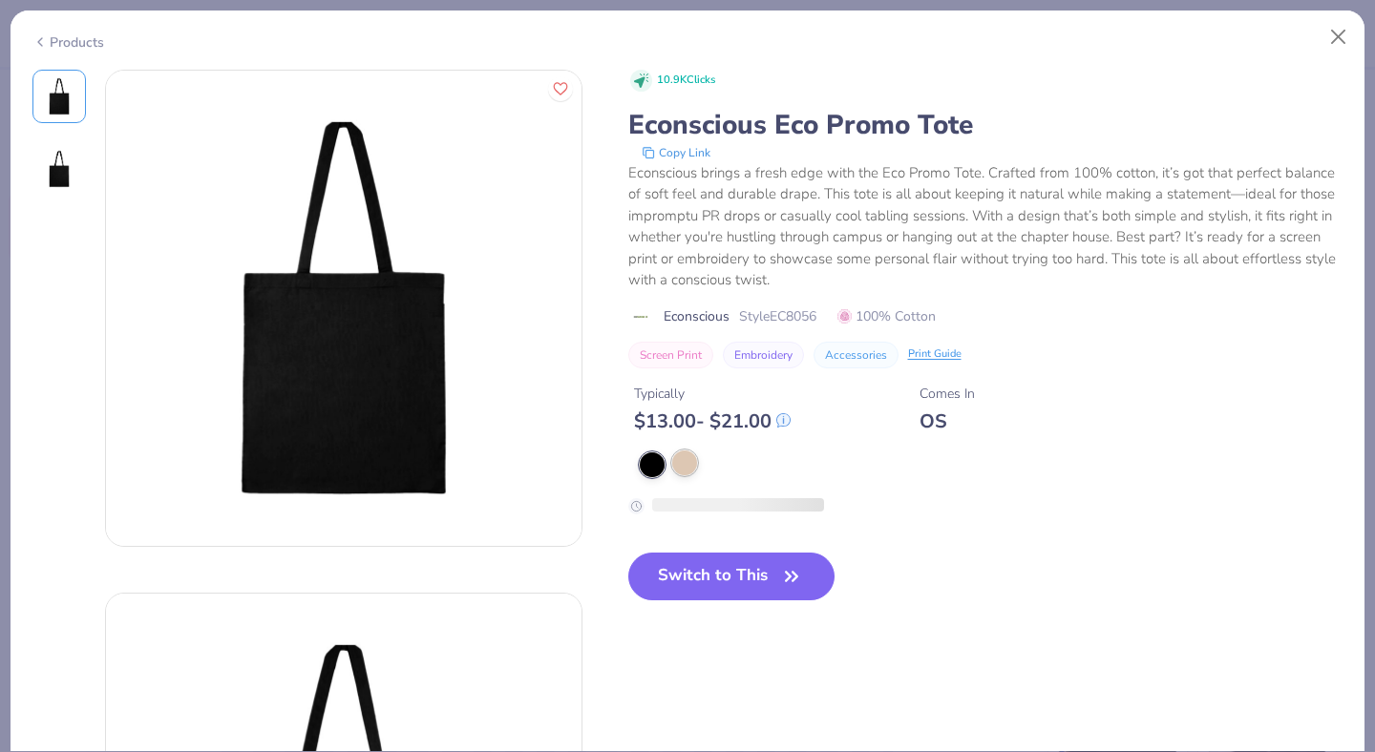
click at [690, 461] on div at bounding box center [684, 463] width 25 height 25
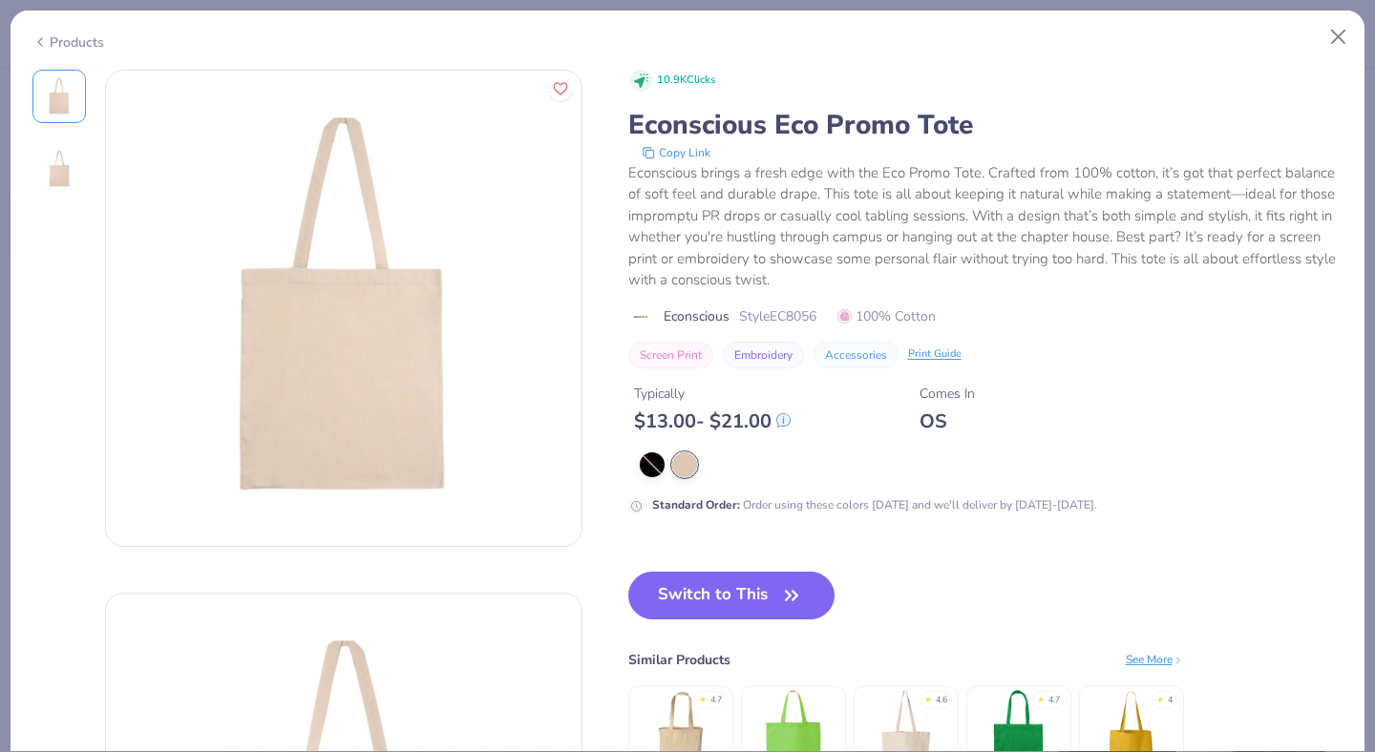
click at [77, 42] on div "Products" at bounding box center [68, 42] width 72 height 20
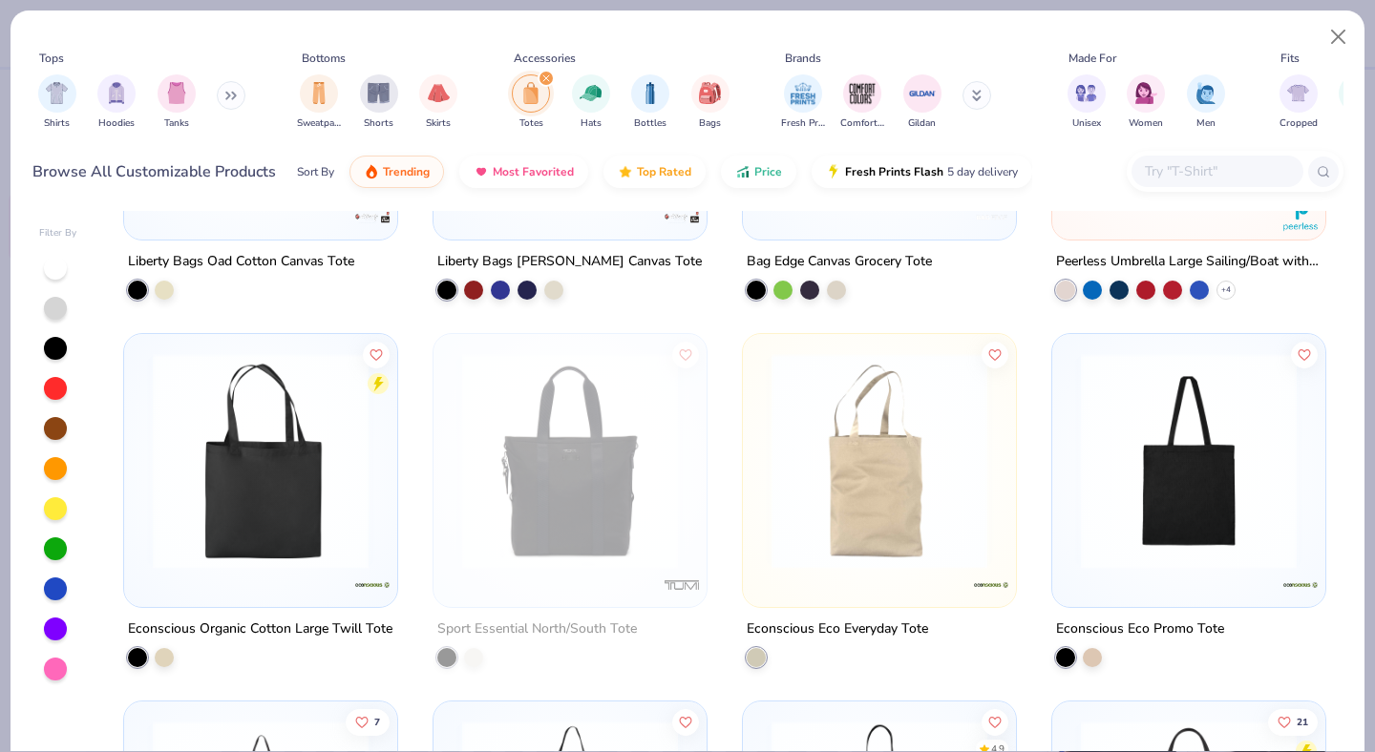
click at [68, 43] on div "Tops Shirts Hoodies Tanks Bottoms Sweatpants Shorts Skirts Accessories Totes Ha…" at bounding box center [687, 94] width 1311 height 102
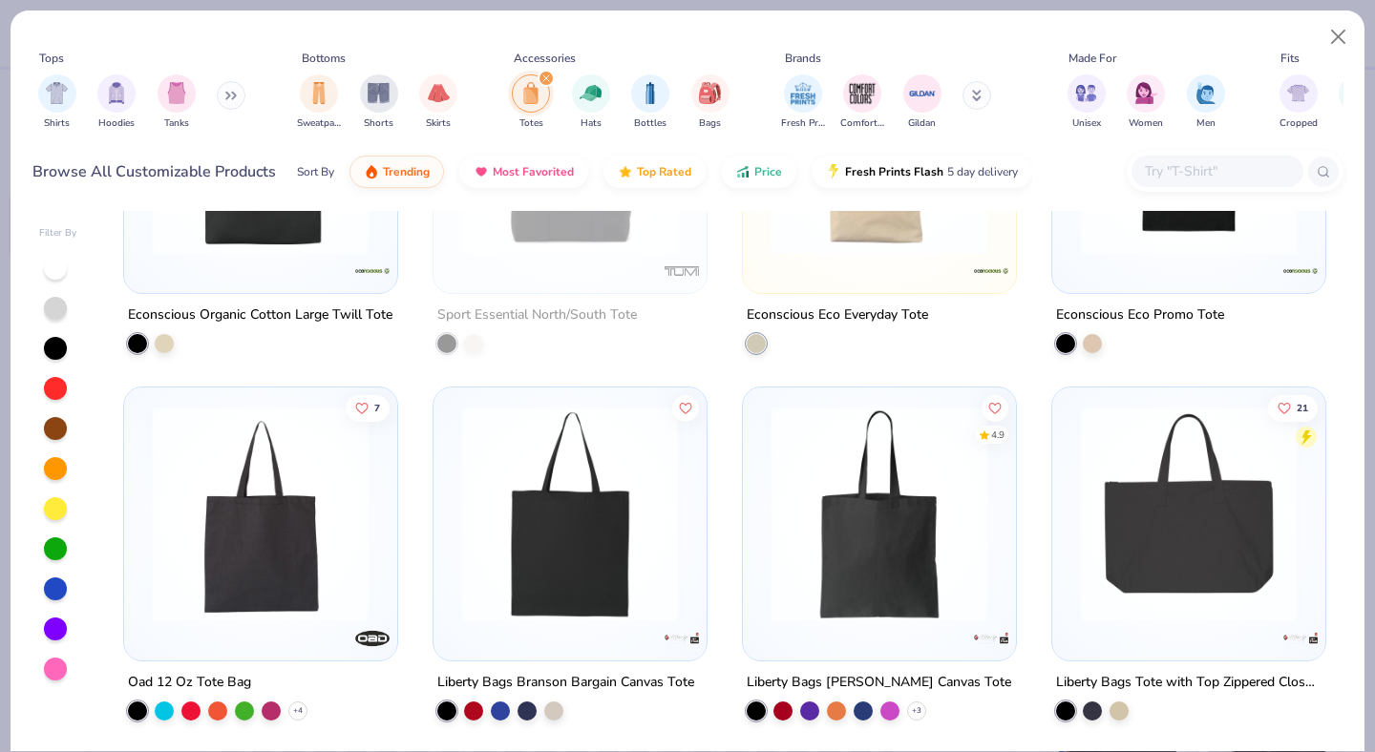
scroll to position [1744, 0]
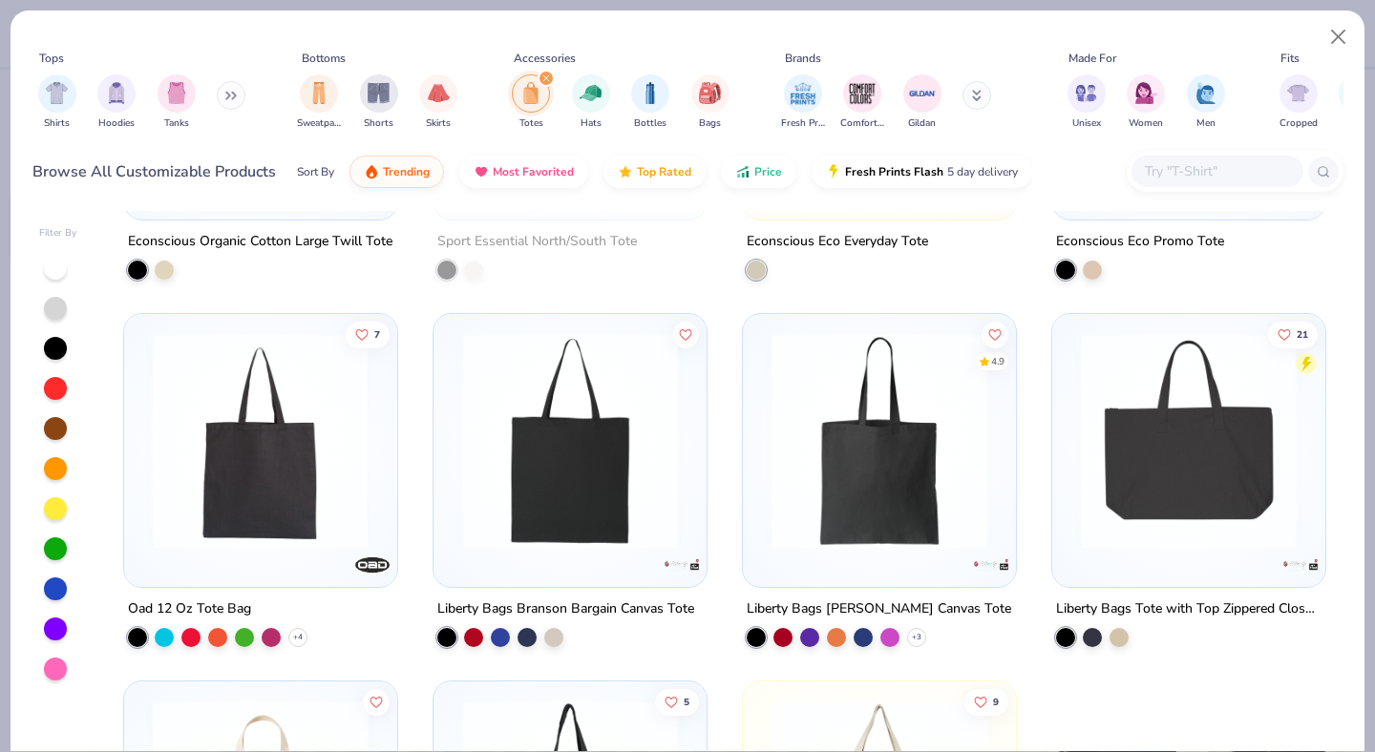
click at [880, 525] on img at bounding box center [879, 441] width 235 height 216
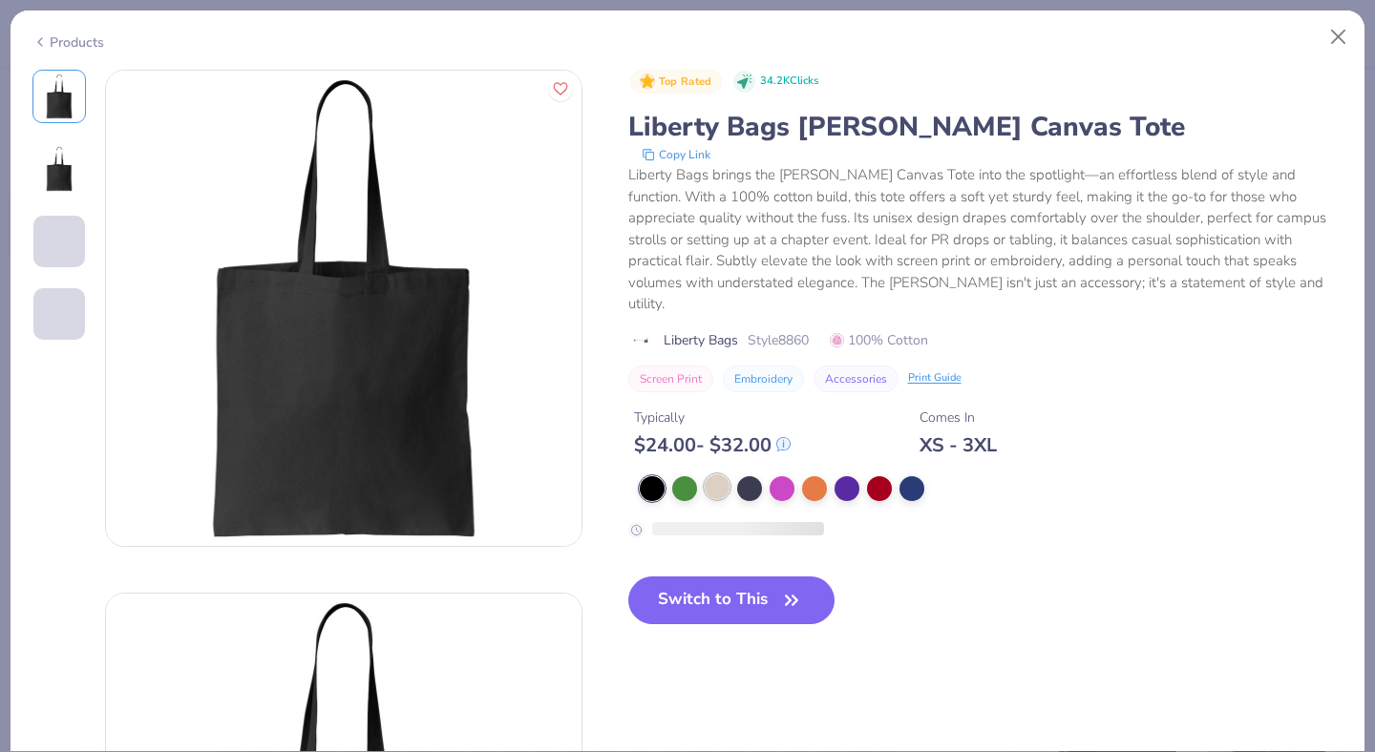
click at [714, 475] on div at bounding box center [717, 487] width 25 height 25
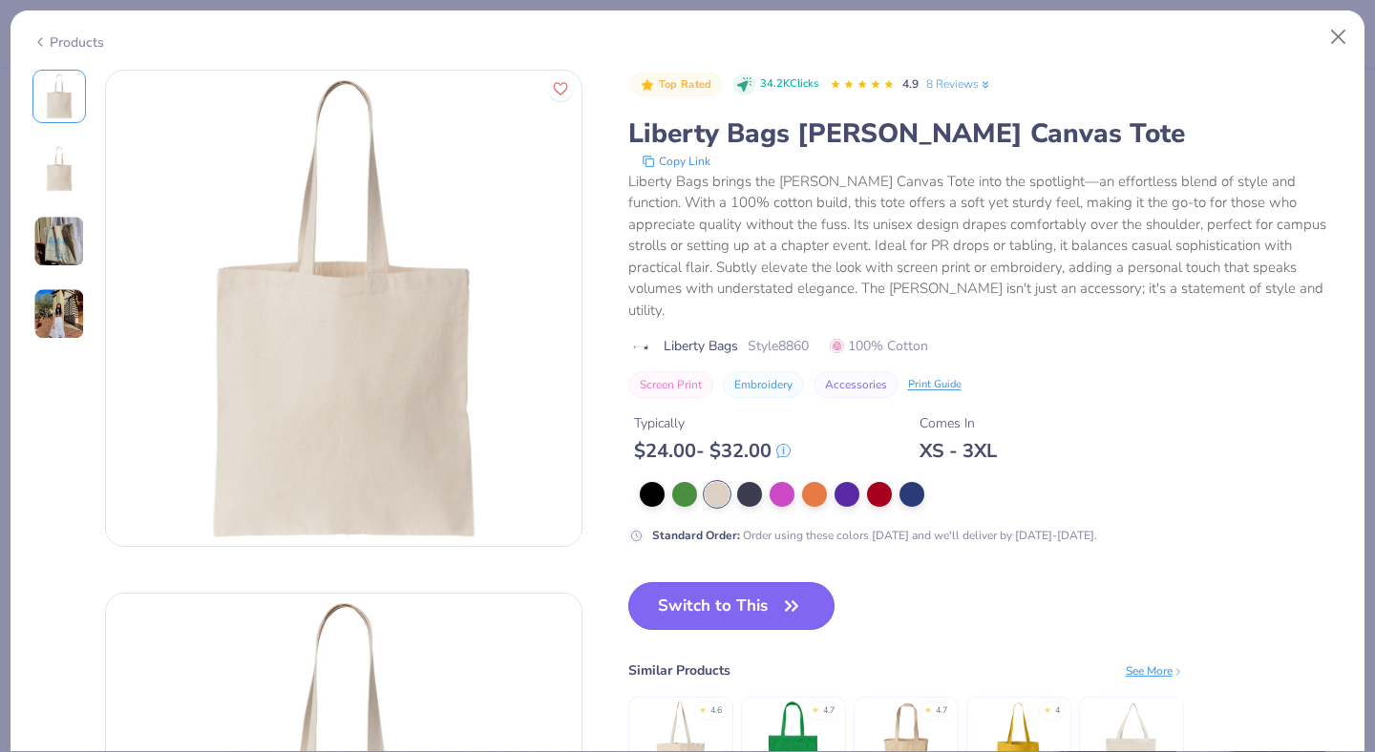
click at [771, 582] on button "Switch to This" at bounding box center [731, 606] width 207 height 48
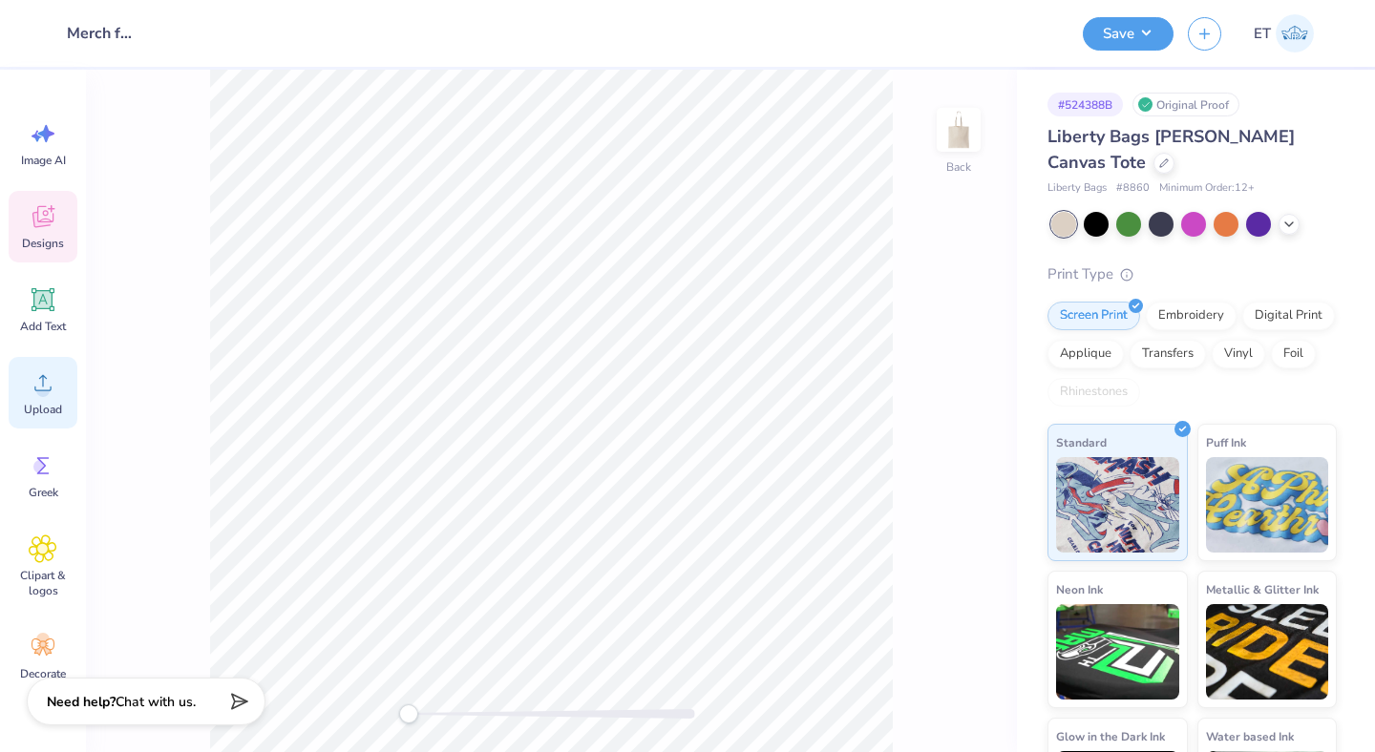
click at [51, 379] on icon at bounding box center [43, 383] width 29 height 29
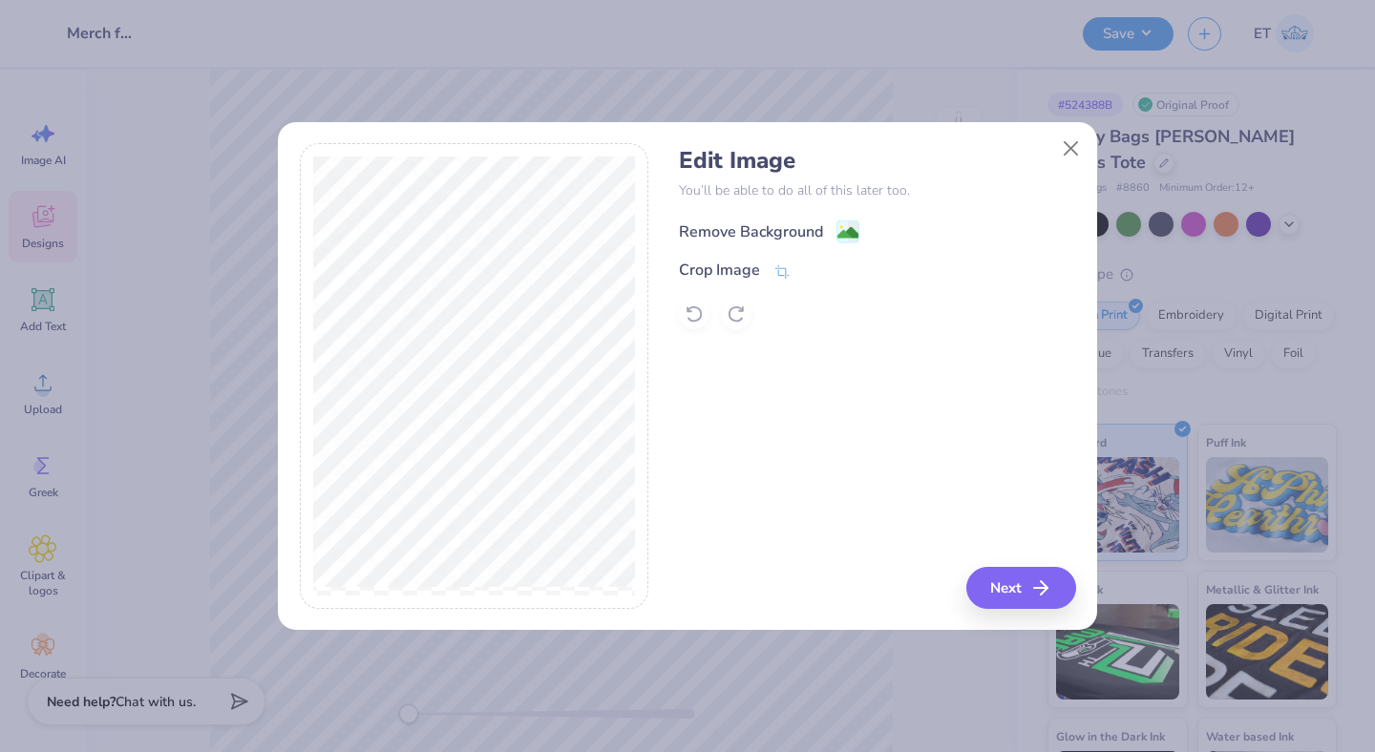
click at [772, 231] on div "Remove Background" at bounding box center [751, 232] width 144 height 23
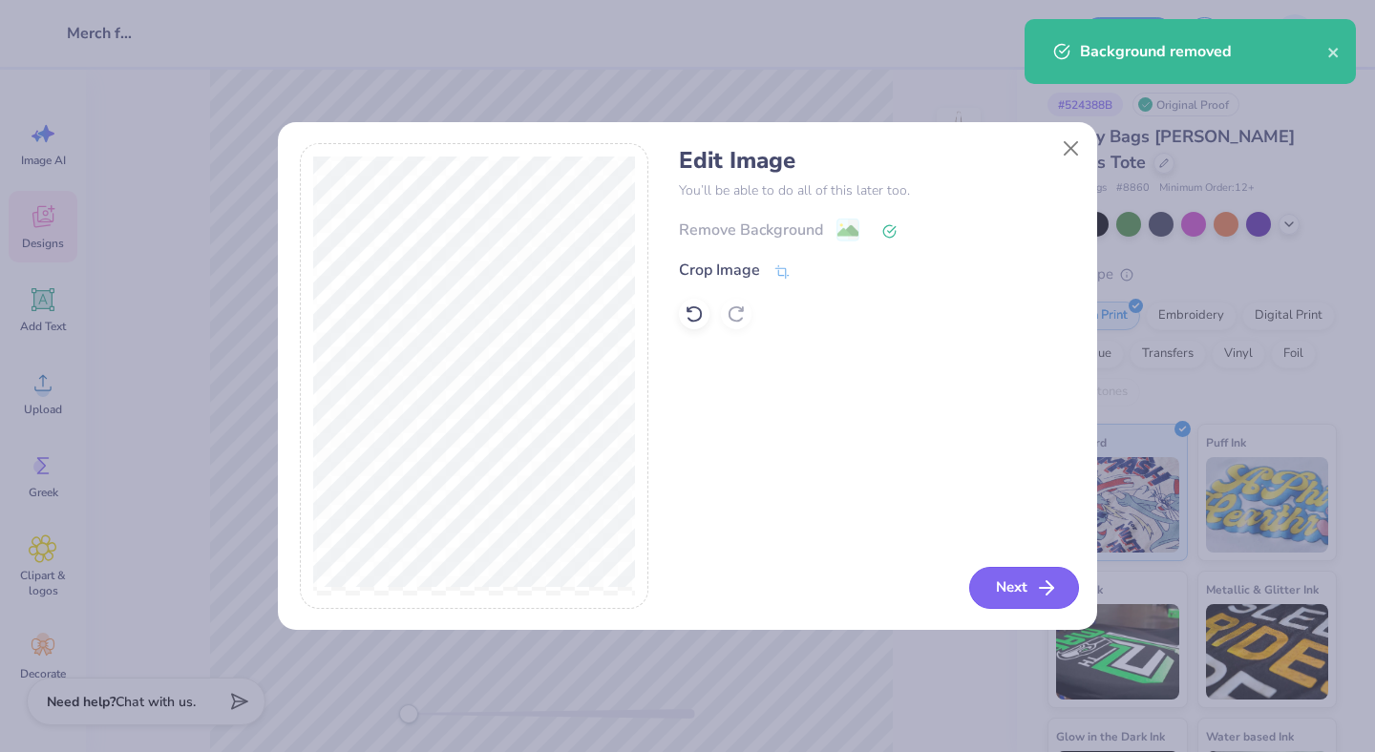
click at [1051, 598] on icon "button" at bounding box center [1046, 588] width 23 height 23
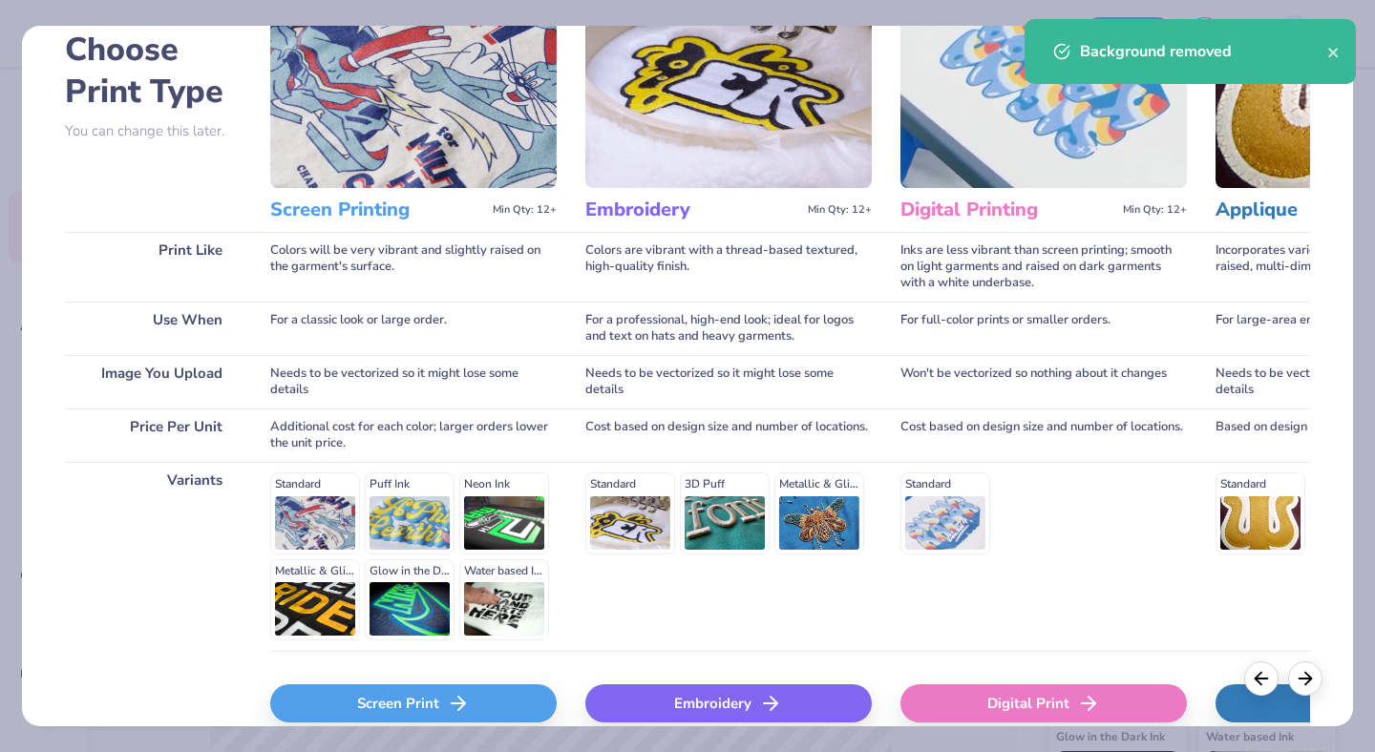
scroll to position [118, 0]
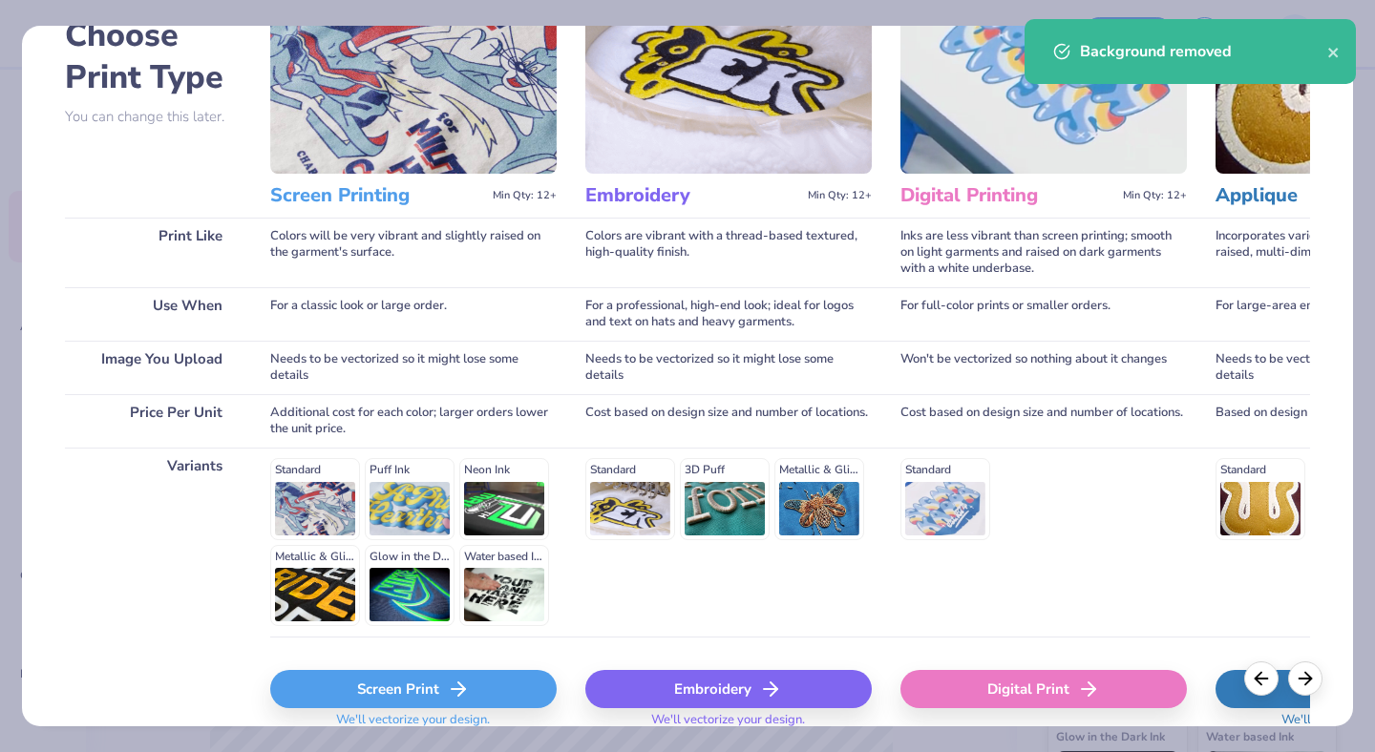
click at [446, 670] on div "Screen Print" at bounding box center [413, 689] width 286 height 38
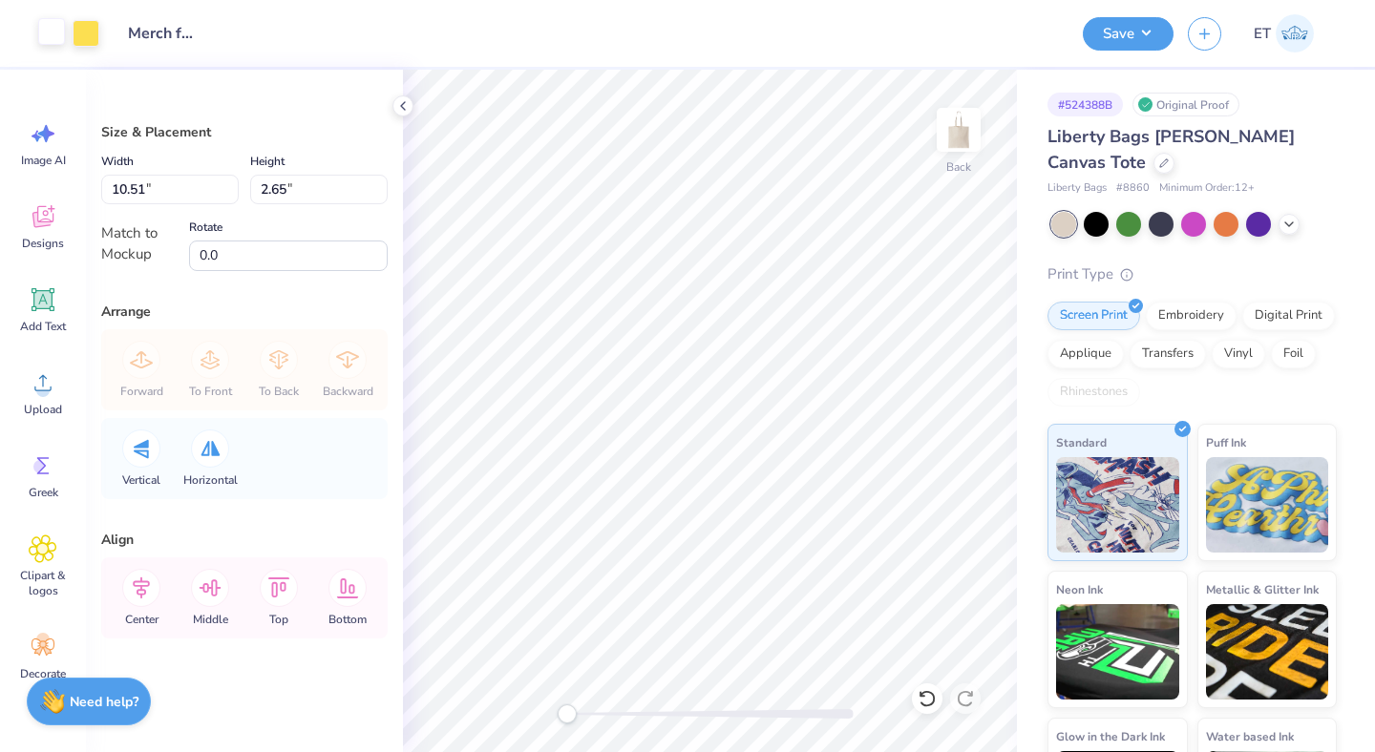
click at [59, 31] on div at bounding box center [51, 31] width 27 height 27
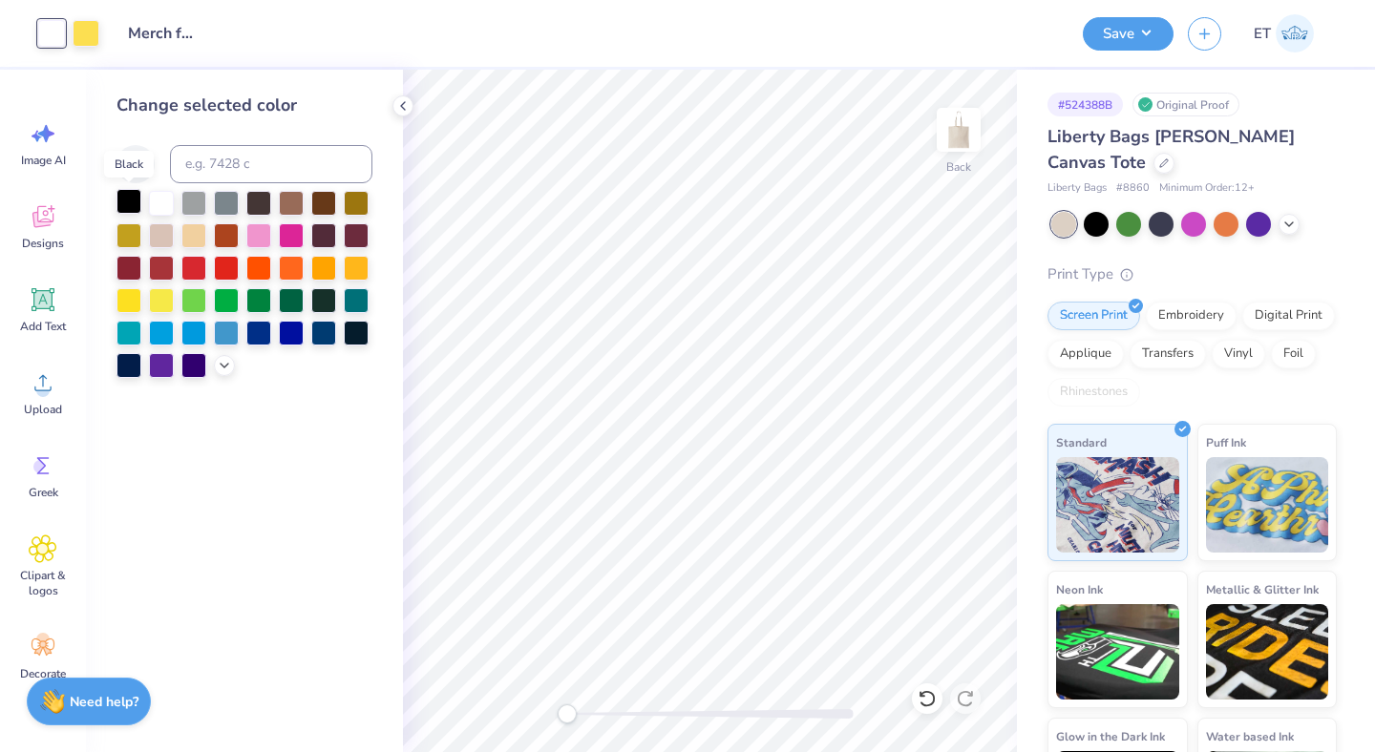
click at [136, 203] on div at bounding box center [128, 201] width 25 height 25
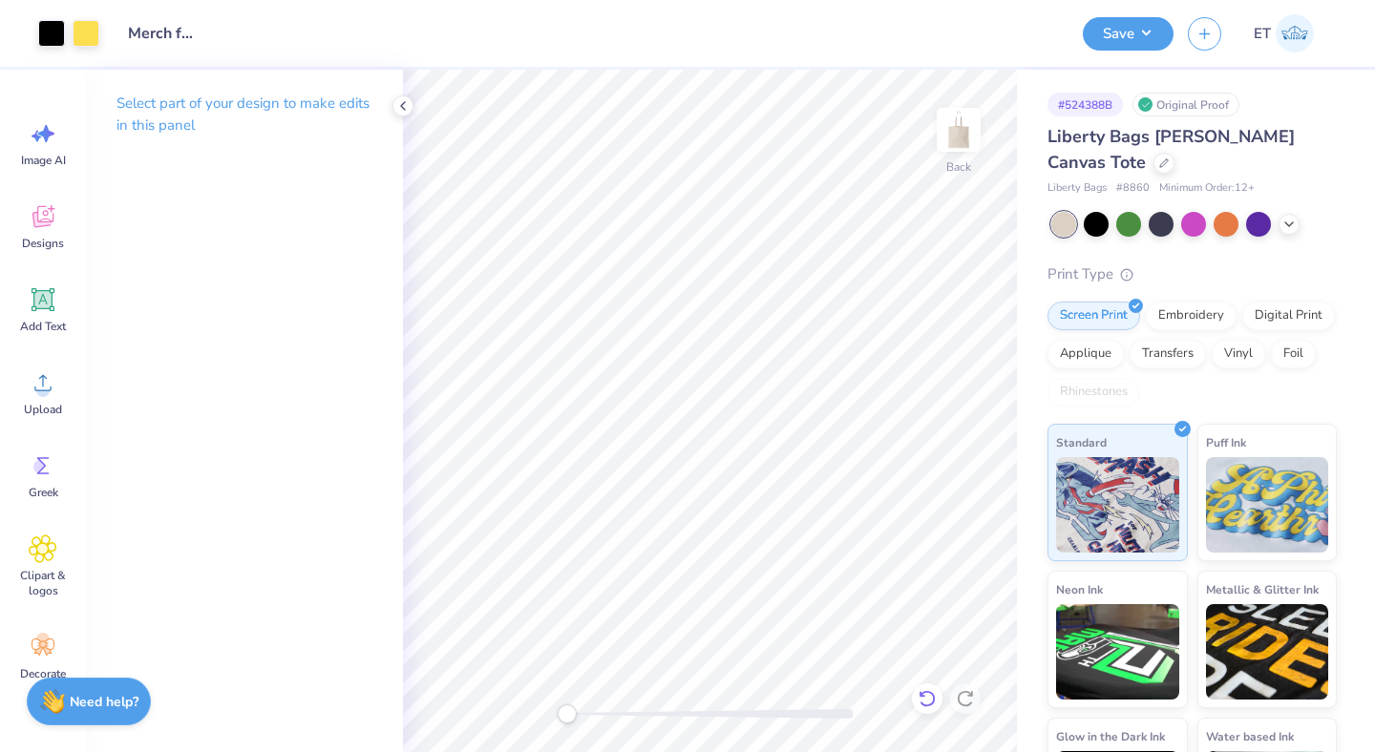
click at [926, 706] on div "Back" at bounding box center [710, 411] width 614 height 683
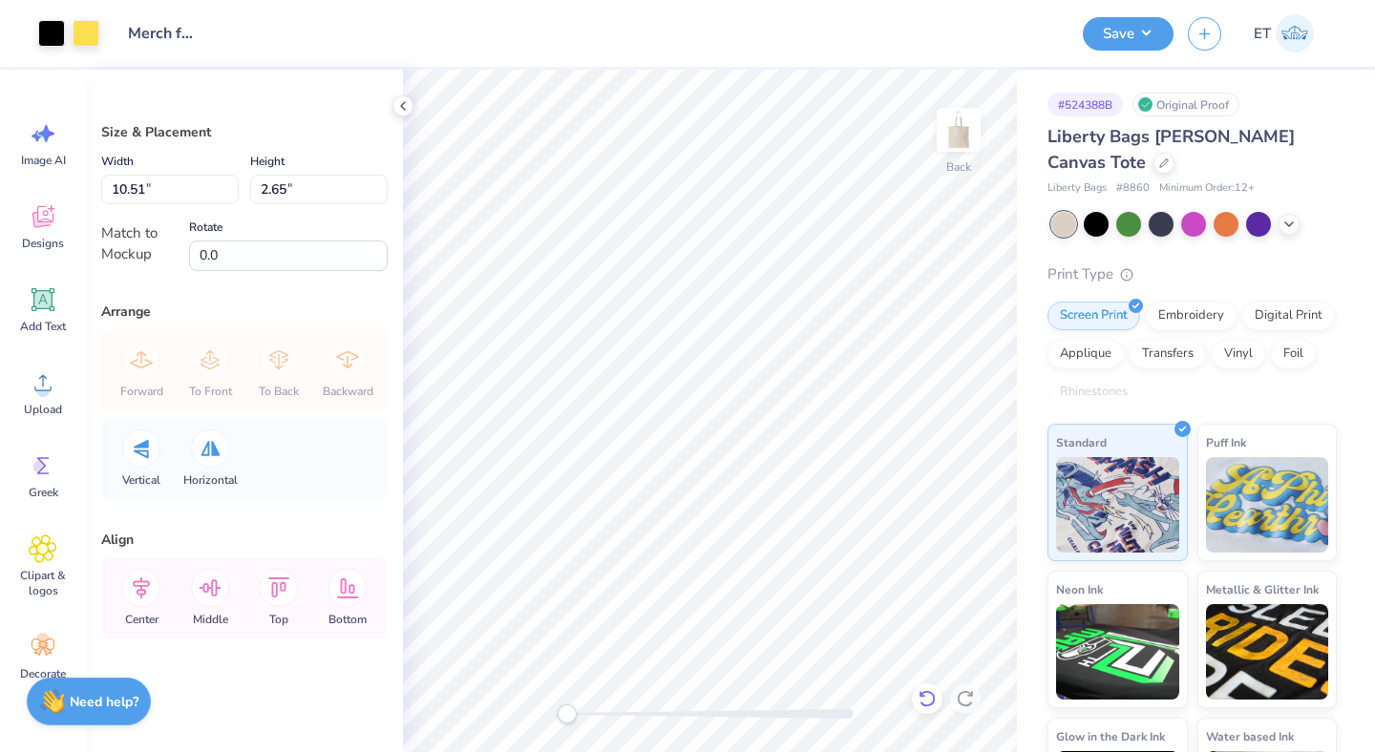
type input "8.53"
type input "2.15"
type input "8.95"
type input "2.26"
type input "9.20"
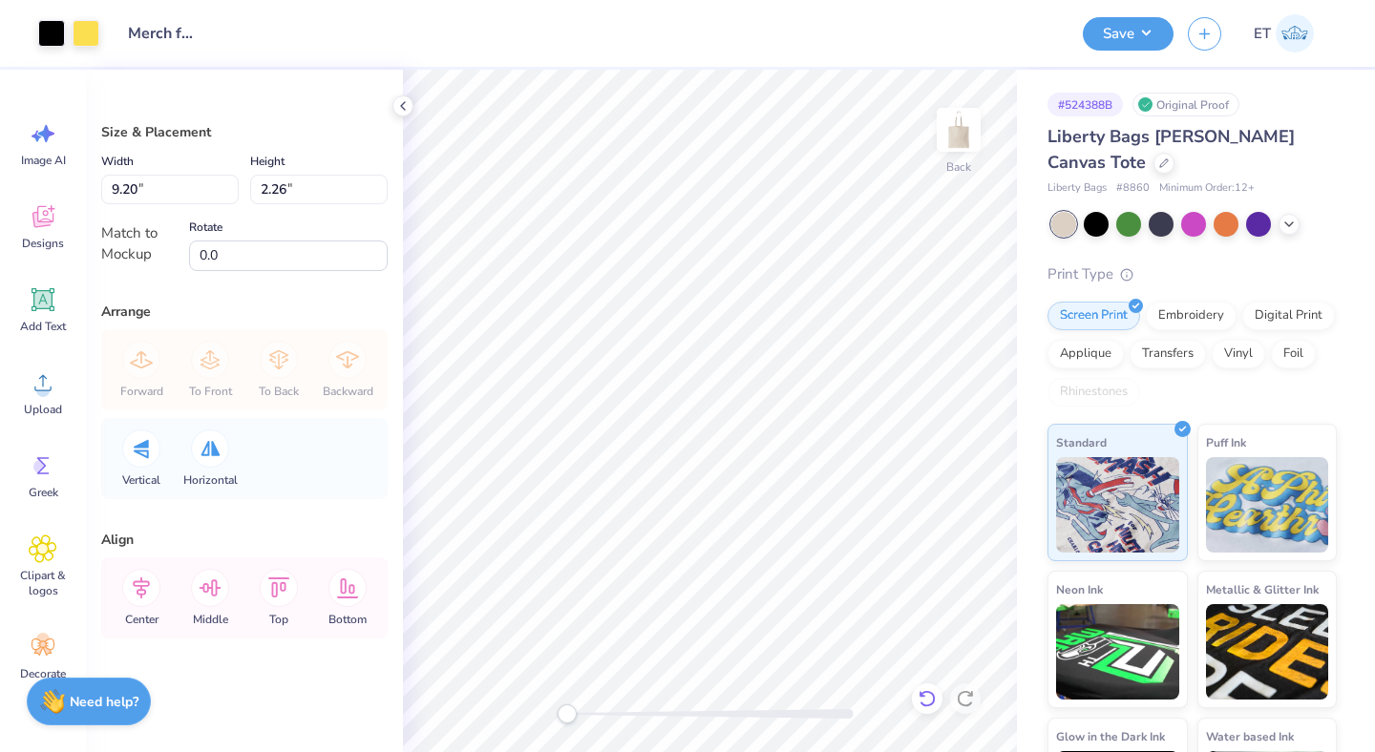
type input "2.32"
type input "9.44"
type input "2.38"
type input "9.68"
type input "2.44"
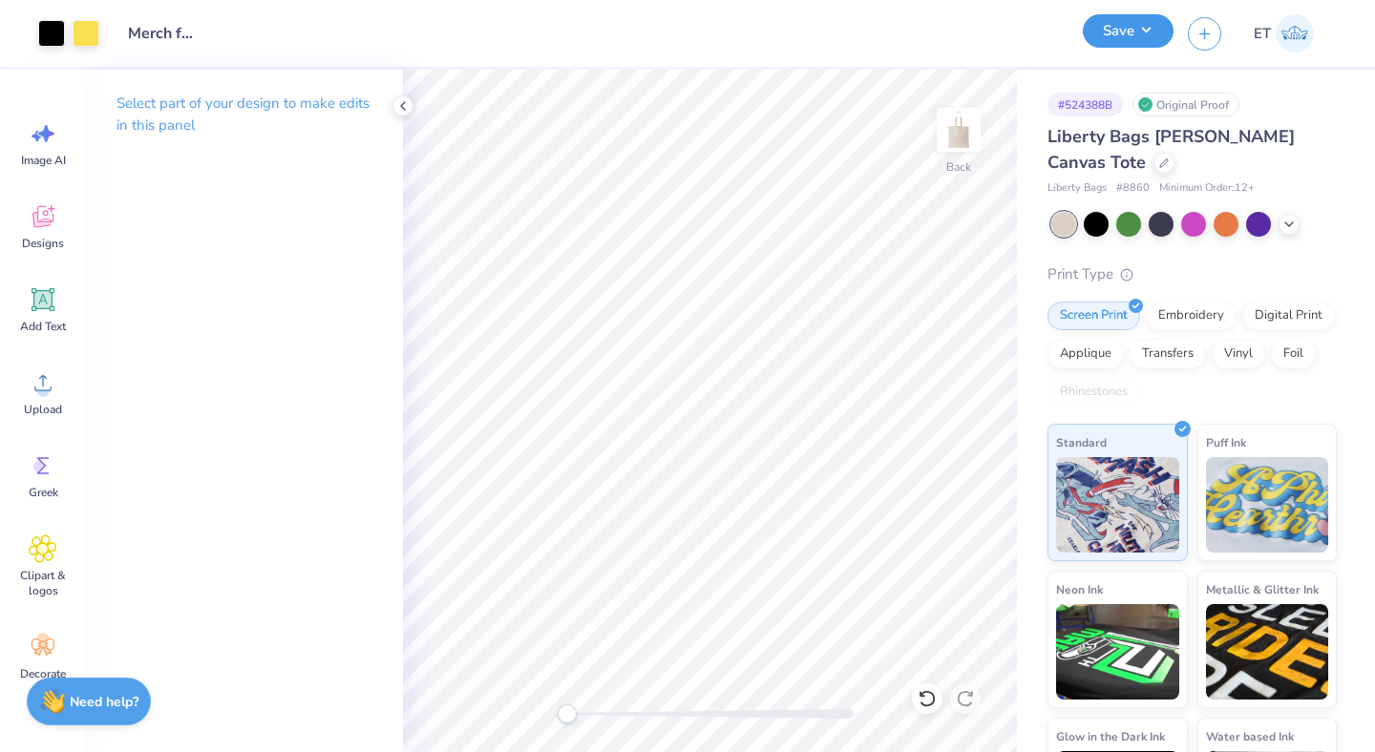
click at [1131, 35] on button "Save" at bounding box center [1128, 30] width 91 height 33
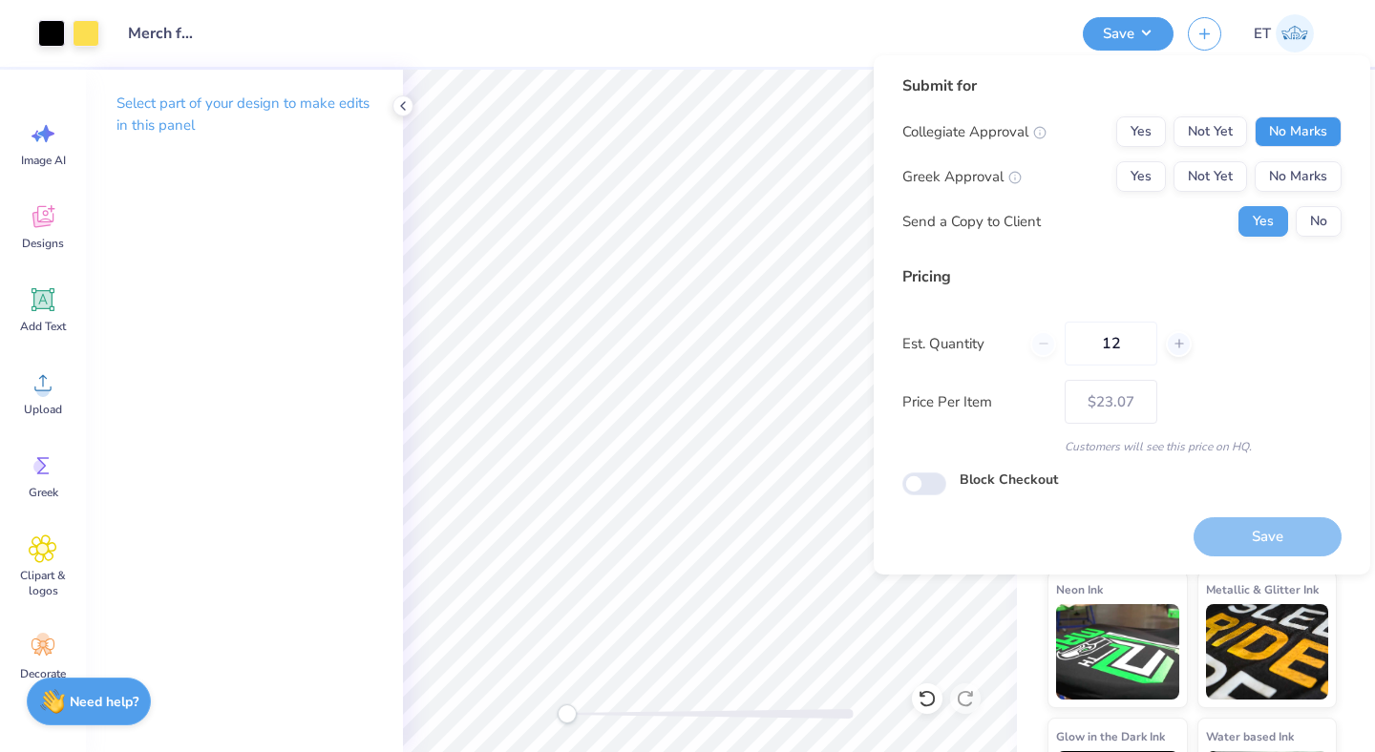
click at [1269, 133] on button "No Marks" at bounding box center [1298, 131] width 87 height 31
click at [1284, 167] on button "No Marks" at bounding box center [1298, 176] width 87 height 31
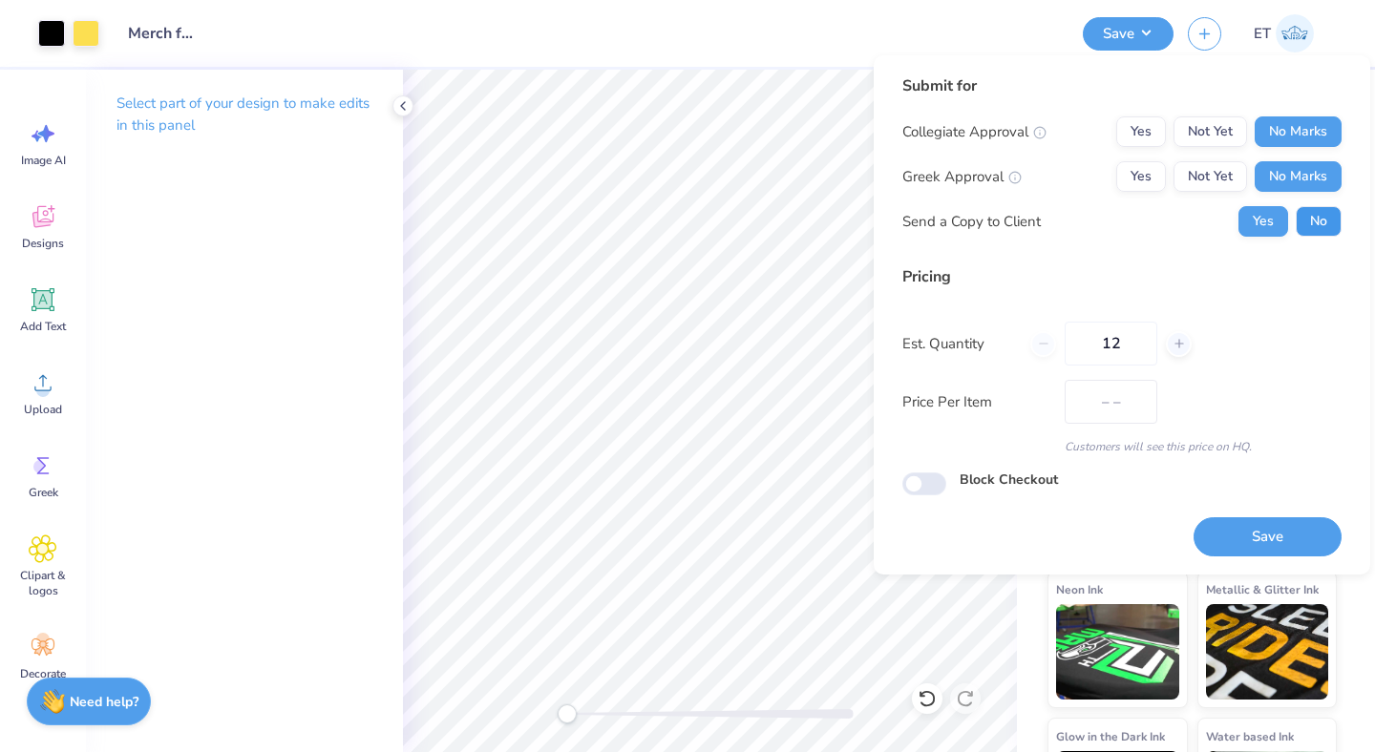
click at [1322, 228] on button "No" at bounding box center [1319, 221] width 46 height 31
click at [1259, 537] on button "Save" at bounding box center [1268, 537] width 148 height 39
type input "– –"
